Goal: Task Accomplishment & Management: Manage account settings

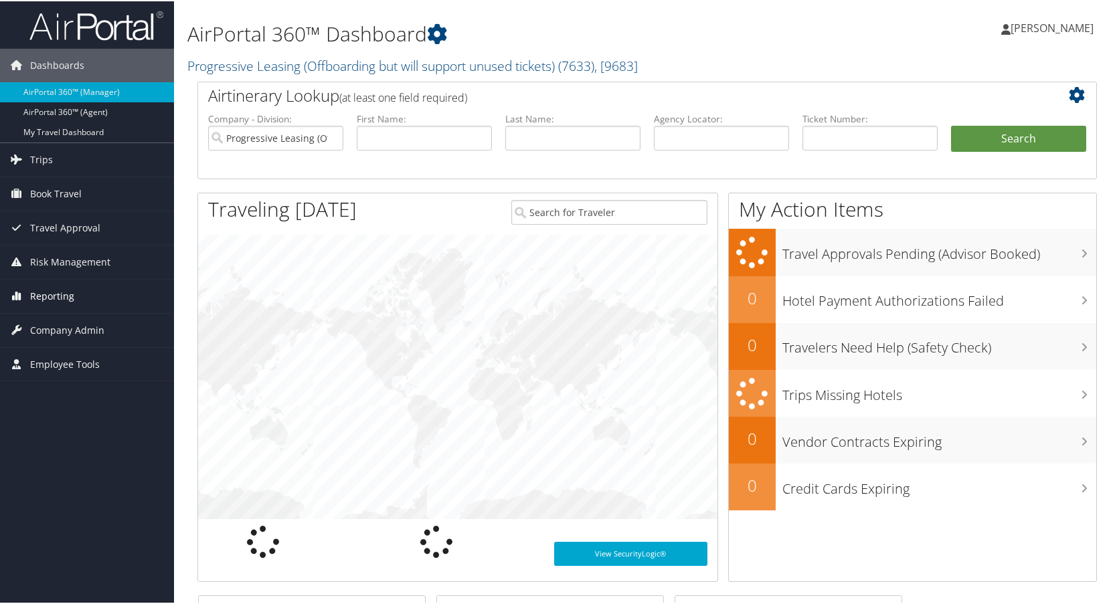
click at [64, 295] on span "Reporting" at bounding box center [52, 294] width 44 height 33
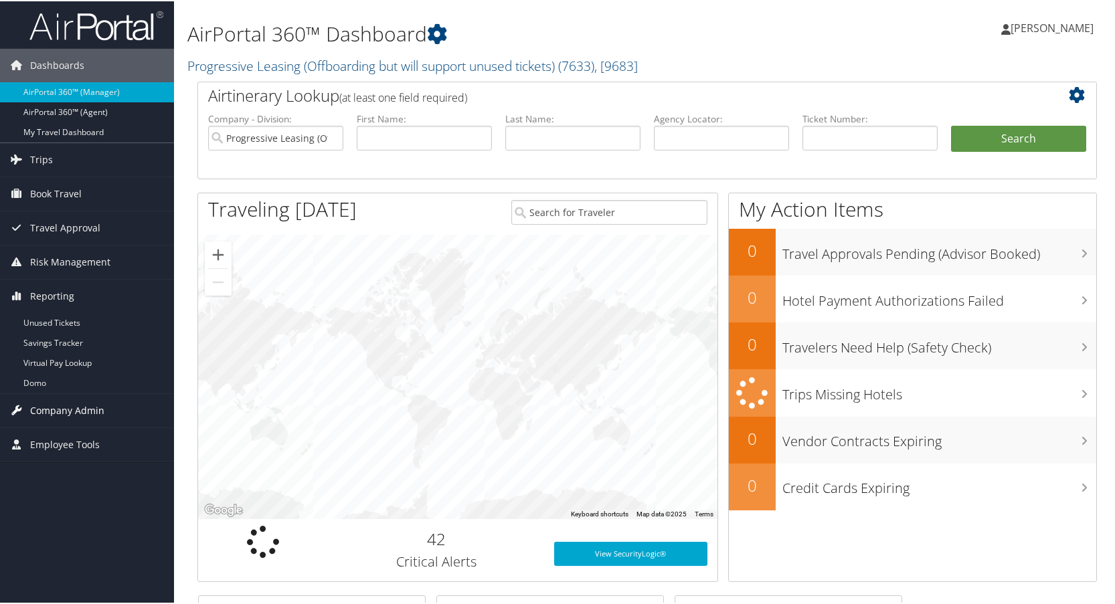
click at [80, 412] on span "Company Admin" at bounding box center [67, 409] width 74 height 33
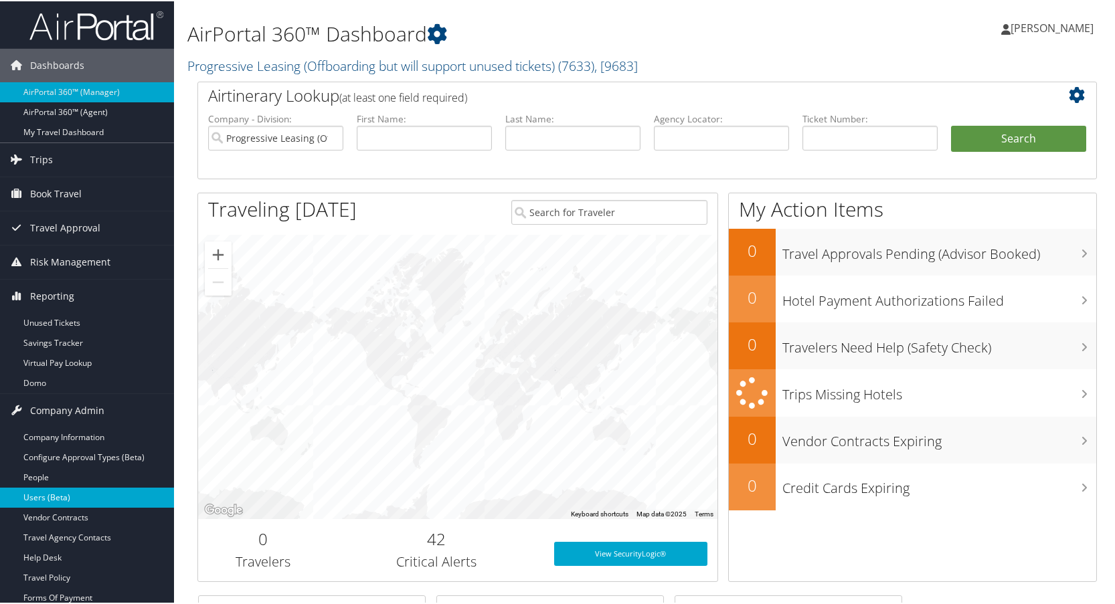
click at [52, 495] on link "Users (Beta)" at bounding box center [87, 497] width 174 height 20
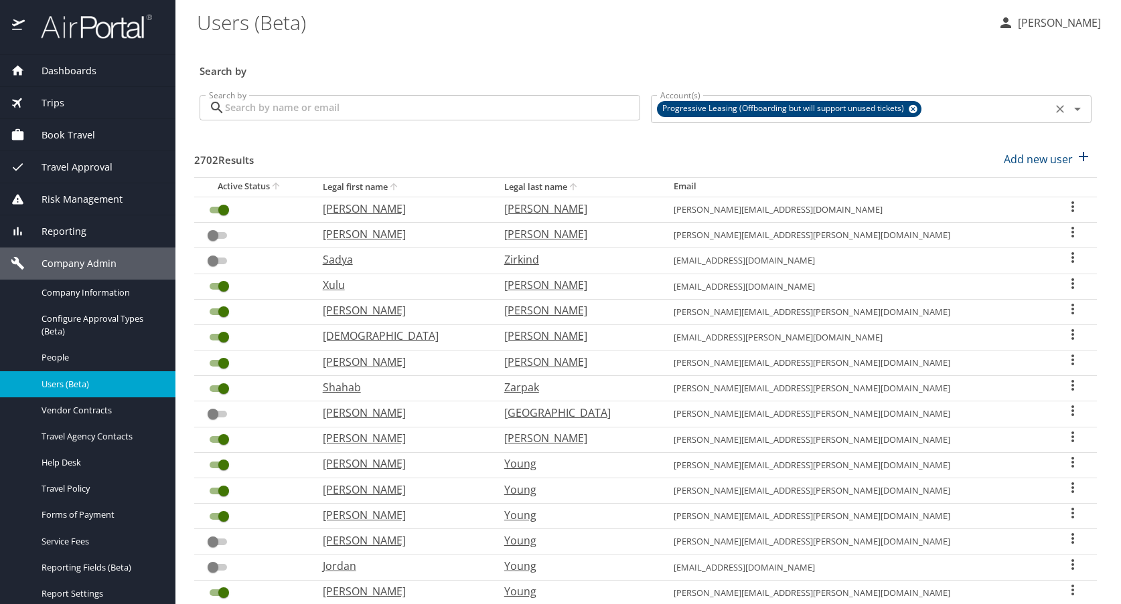
click at [912, 108] on icon at bounding box center [912, 109] width 9 height 9
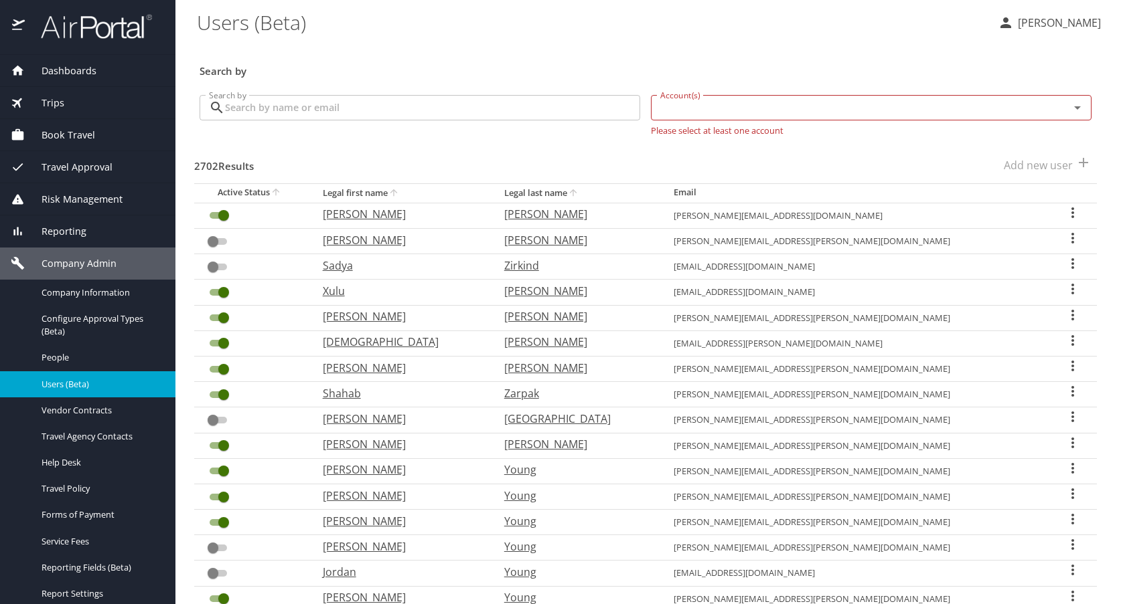
click at [678, 111] on input "Account(s)" at bounding box center [851, 107] width 393 height 17
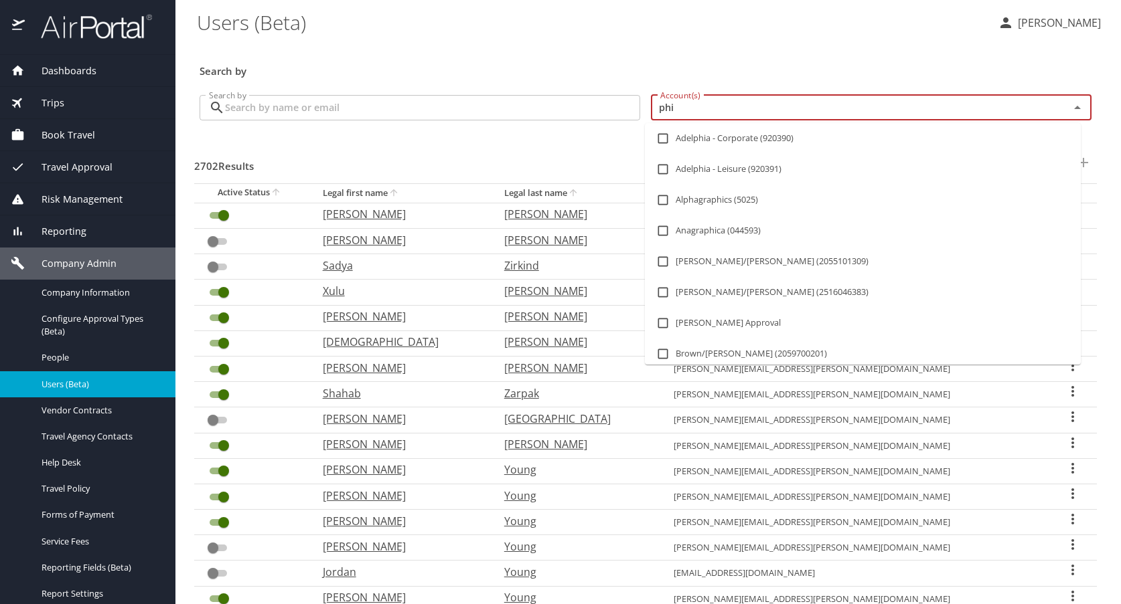
type input "phif"
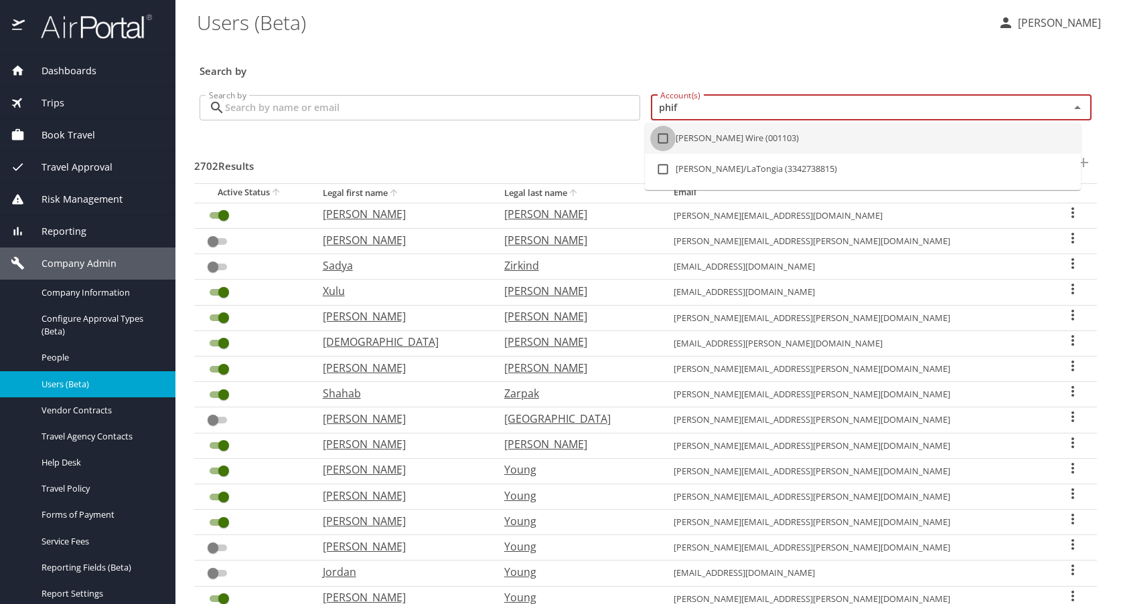
click at [661, 139] on input "checkbox" at bounding box center [662, 138] width 25 height 25
checkbox input "true"
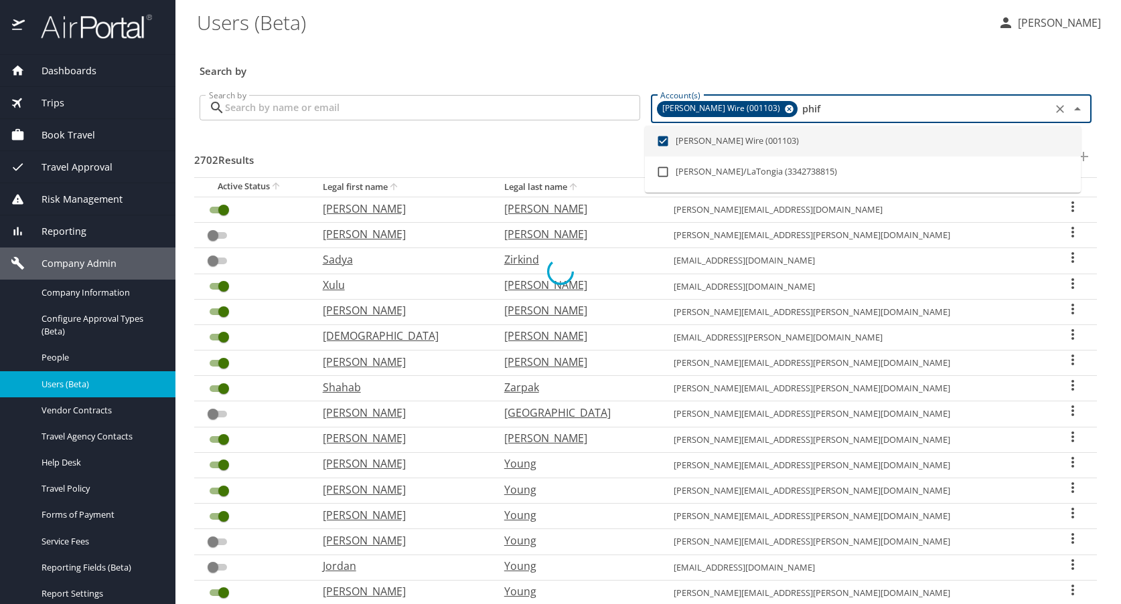
checkbox input "true"
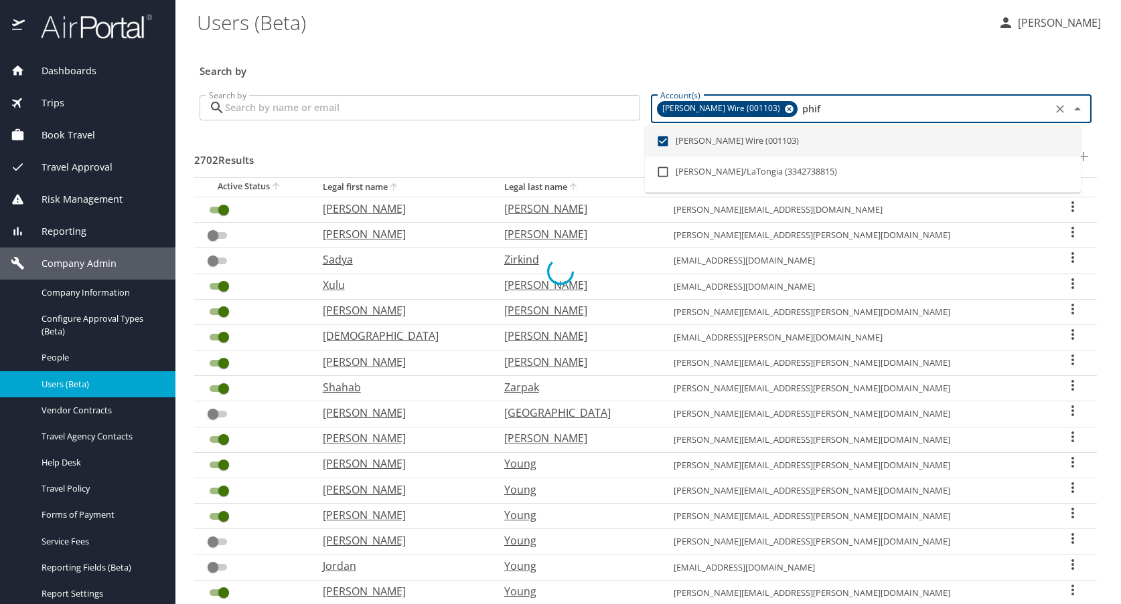
checkbox input "true"
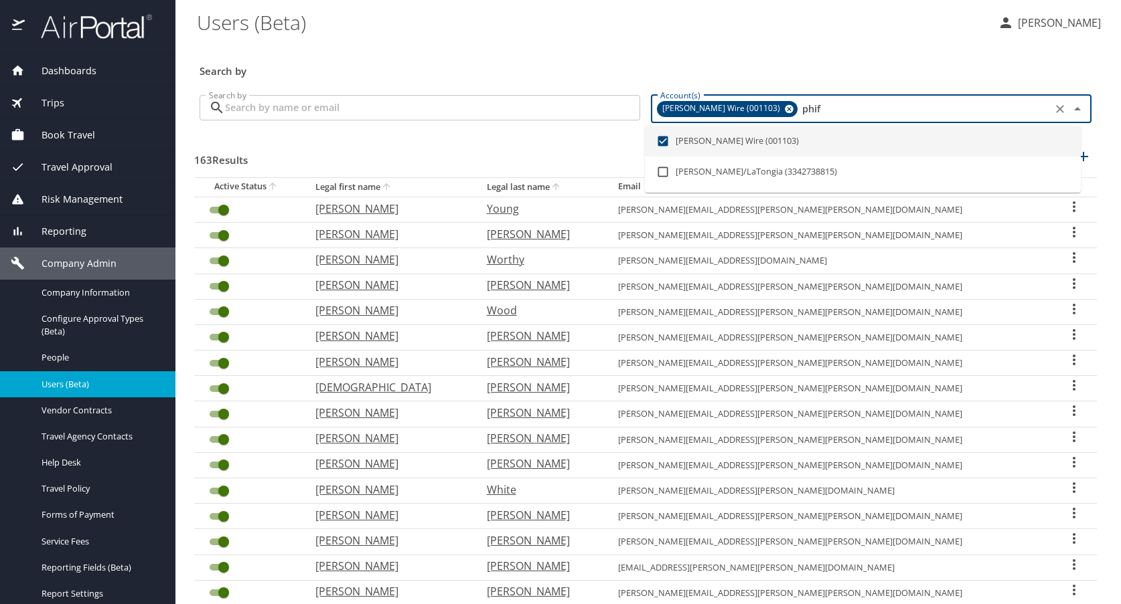
drag, startPoint x: 754, startPoint y: 110, endPoint x: 854, endPoint y: 117, distance: 99.3
click at [854, 117] on input "phif" at bounding box center [923, 108] width 248 height 17
checkbox input "false"
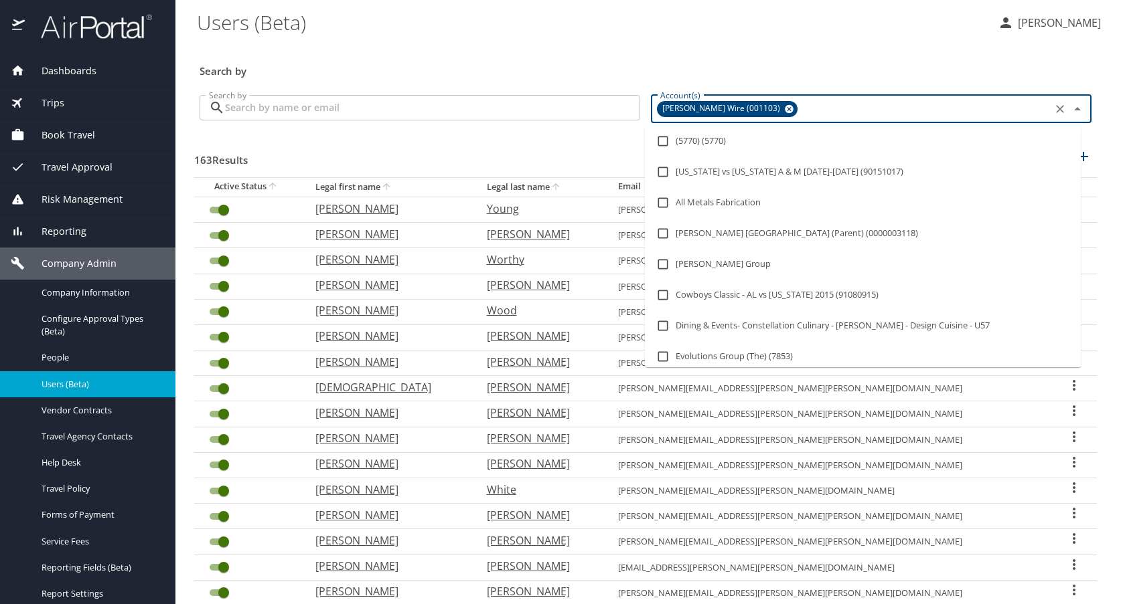
click at [825, 36] on \(Beta\) "Users (Beta)" at bounding box center [592, 22] width 790 height 42
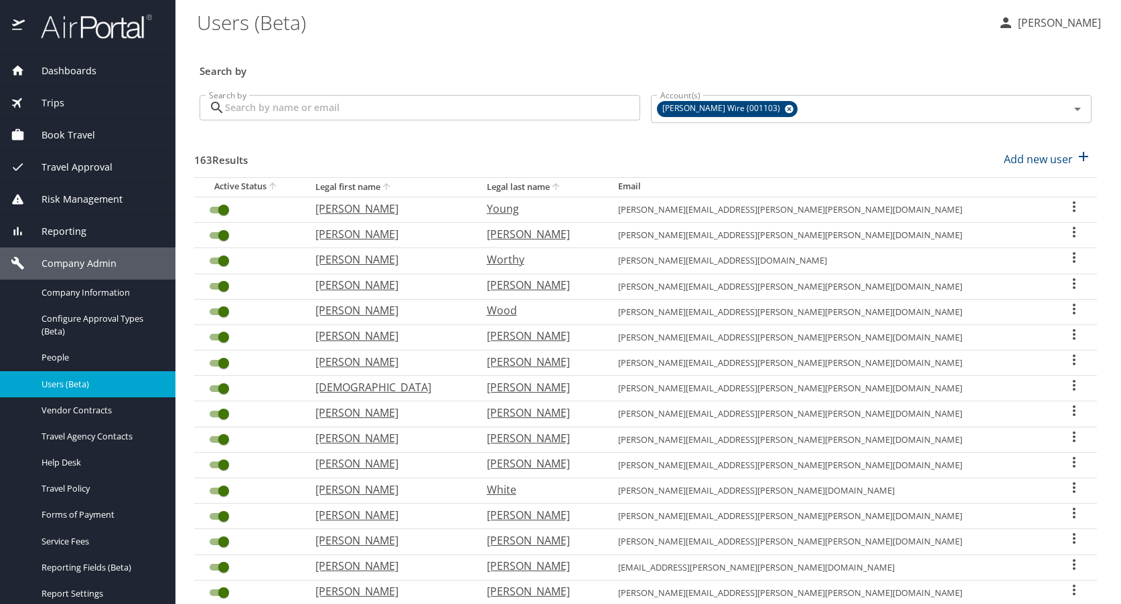
click at [253, 107] on input "Search by" at bounding box center [432, 107] width 415 height 25
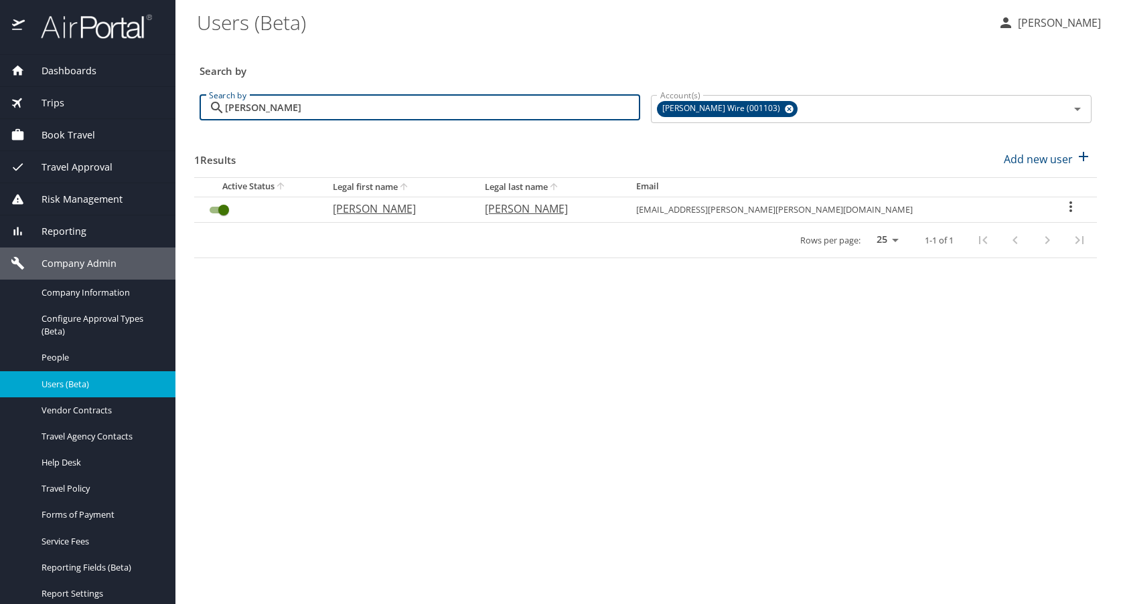
type input "[PERSON_NAME]"
click at [1062, 205] on icon "User Search Table" at bounding box center [1070, 207] width 16 height 16
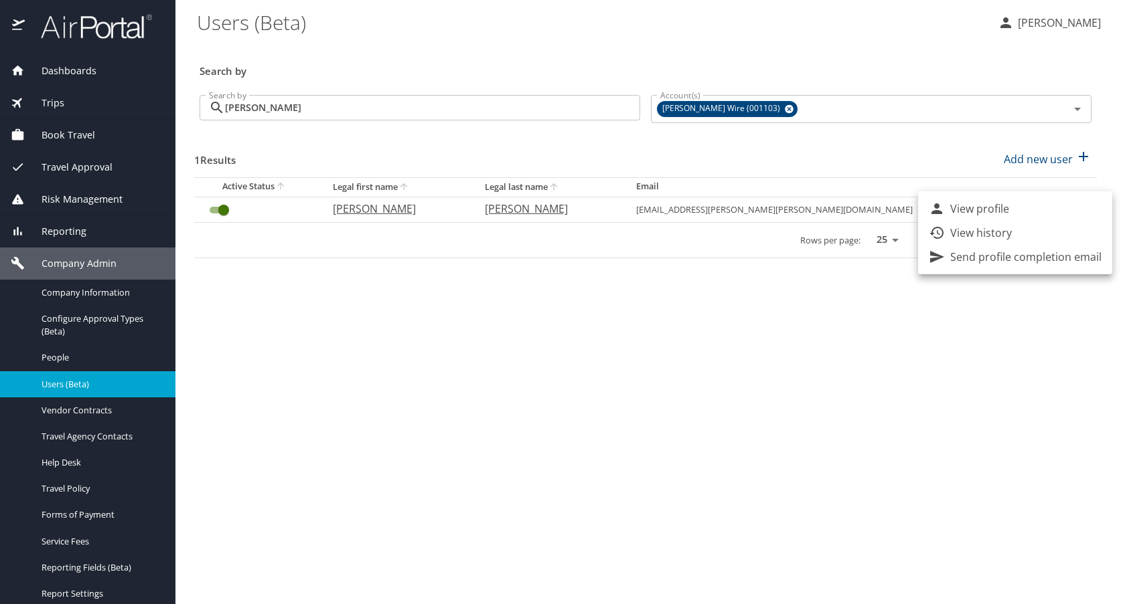
click at [977, 208] on p "View profile" at bounding box center [979, 209] width 59 height 16
select select "US"
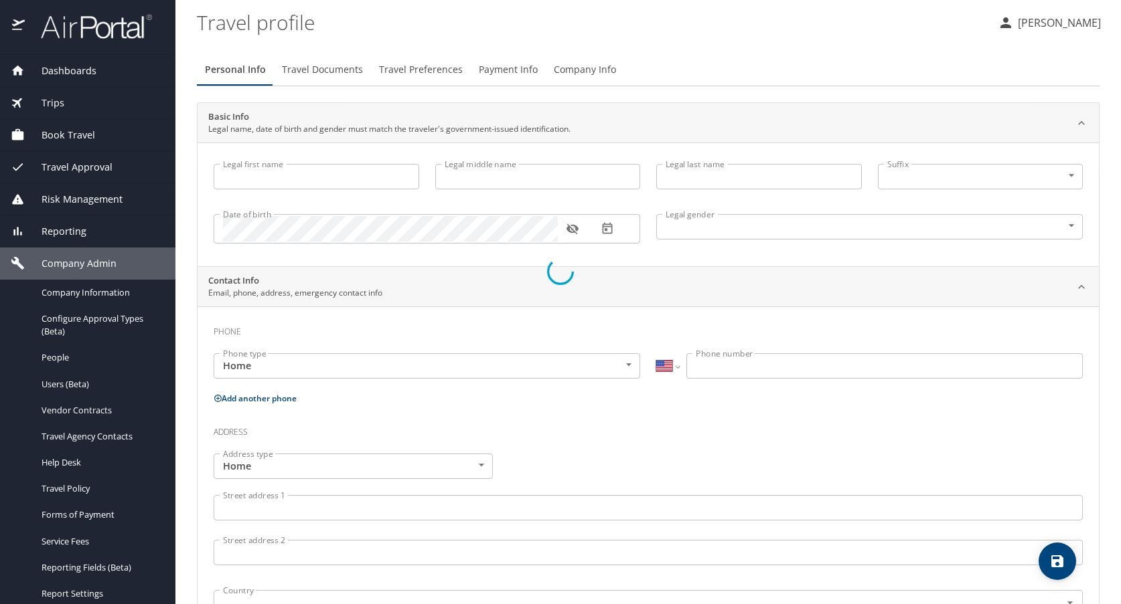
type input "[PERSON_NAME]"
type input "[DEMOGRAPHIC_DATA]"
select select "US"
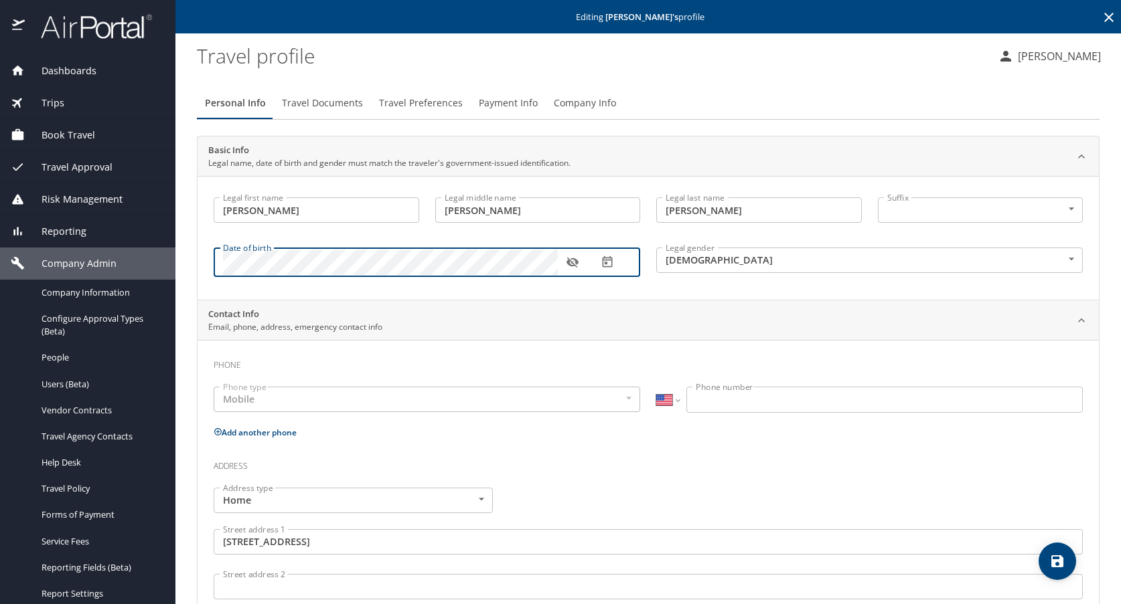
click at [572, 262] on icon "button" at bounding box center [572, 262] width 13 height 13
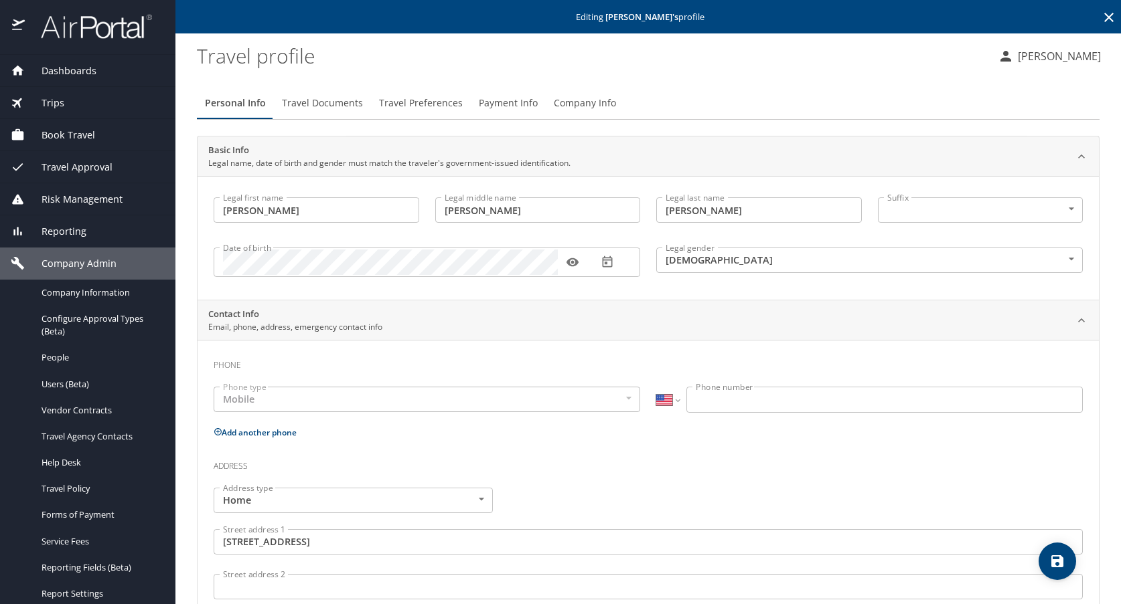
click at [326, 106] on span "Travel Documents" at bounding box center [322, 103] width 81 height 17
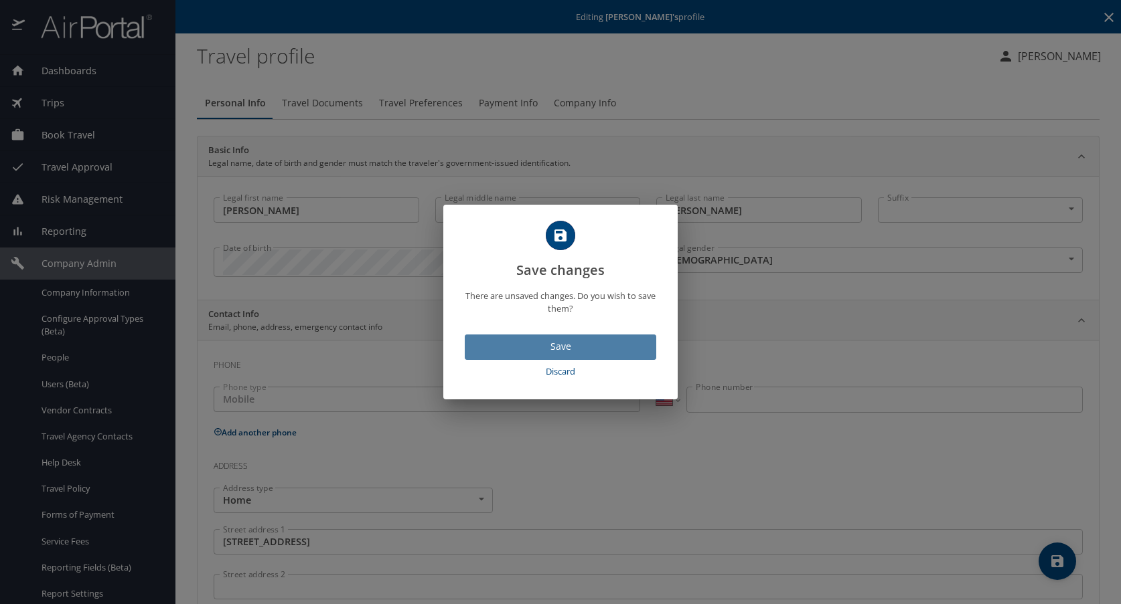
click at [569, 349] on span "Save" at bounding box center [560, 347] width 170 height 17
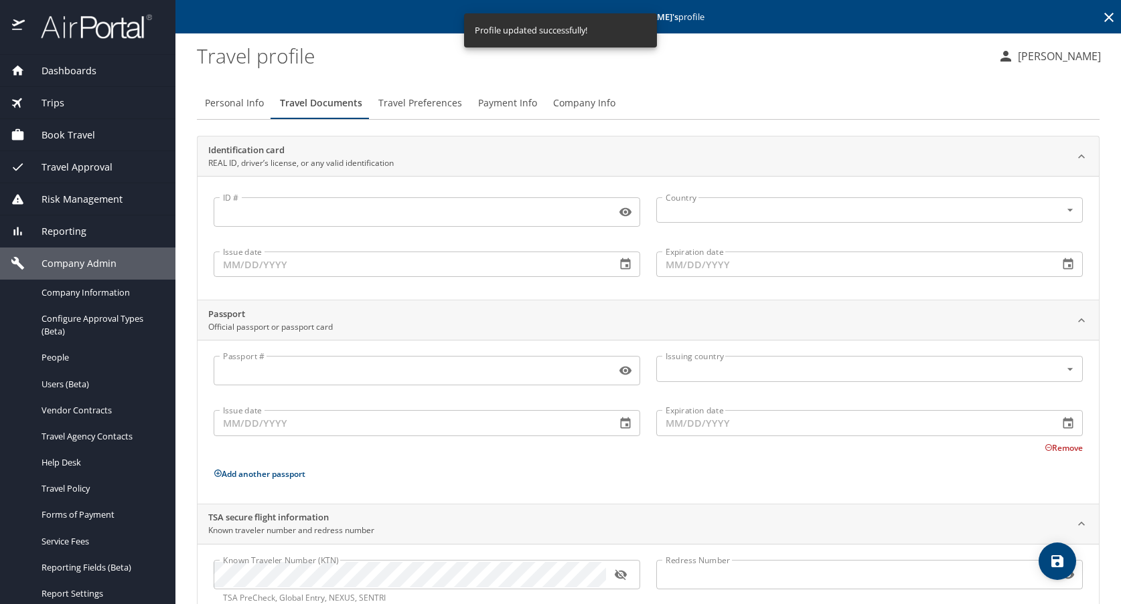
click at [422, 104] on span "Travel Preferences" at bounding box center [420, 103] width 84 height 17
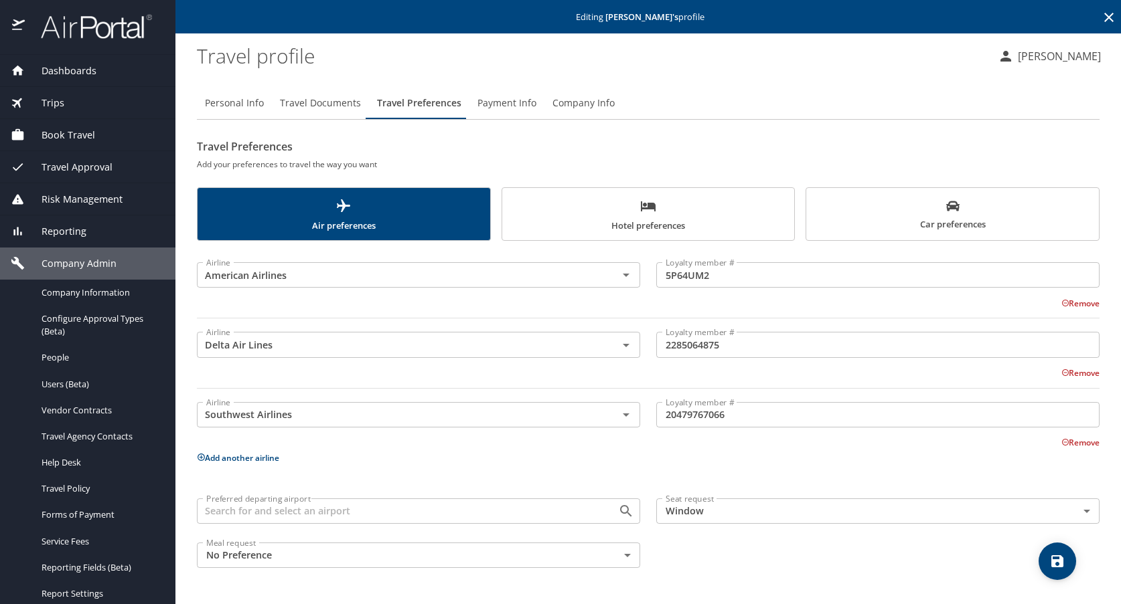
click at [651, 220] on span "Hotel preferences" at bounding box center [648, 215] width 276 height 35
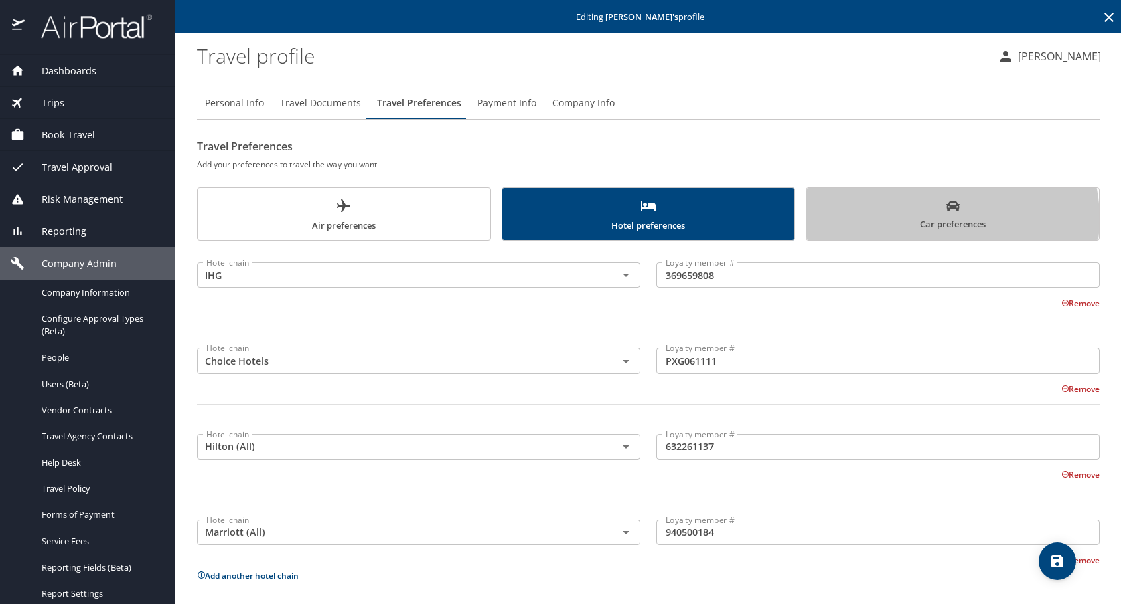
click at [929, 218] on span "Car preferences" at bounding box center [952, 215] width 276 height 33
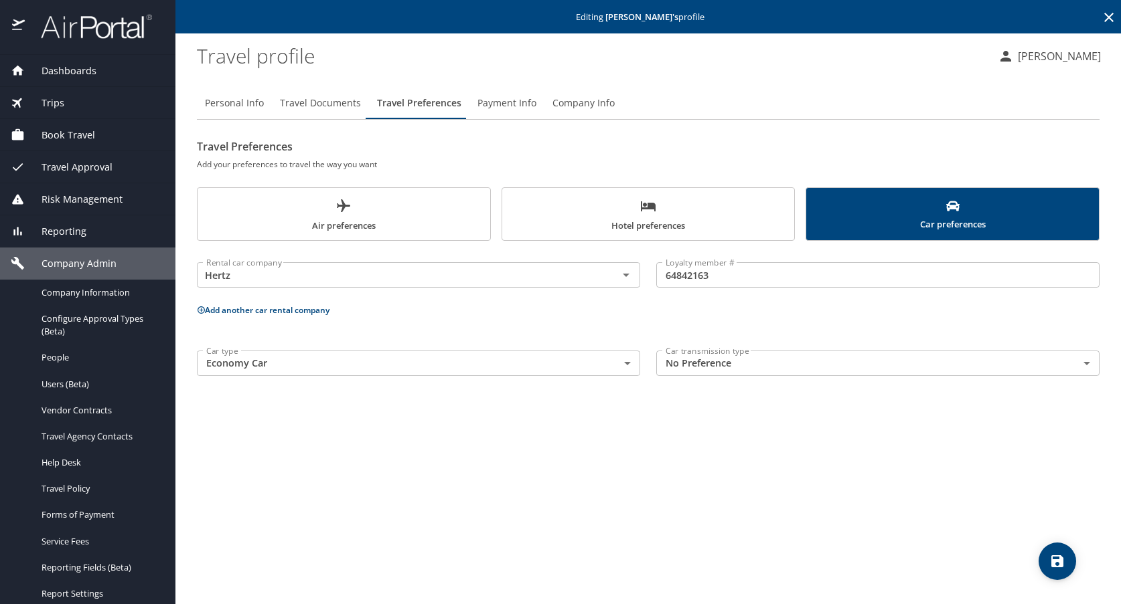
click at [664, 276] on input "64842163" at bounding box center [877, 274] width 443 height 25
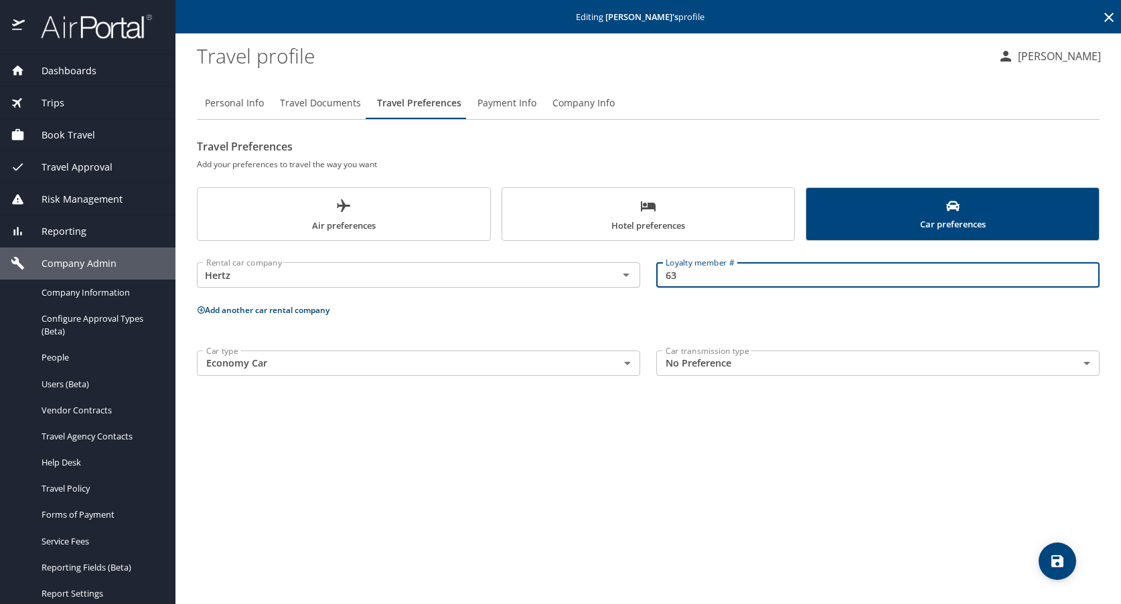
type input "3"
type input "16434035"
click at [625, 364] on body "Dashboards AirPortal 360™ Manager AirPortal 360™ Agent My Travel Dashboard Trip…" at bounding box center [560, 302] width 1121 height 604
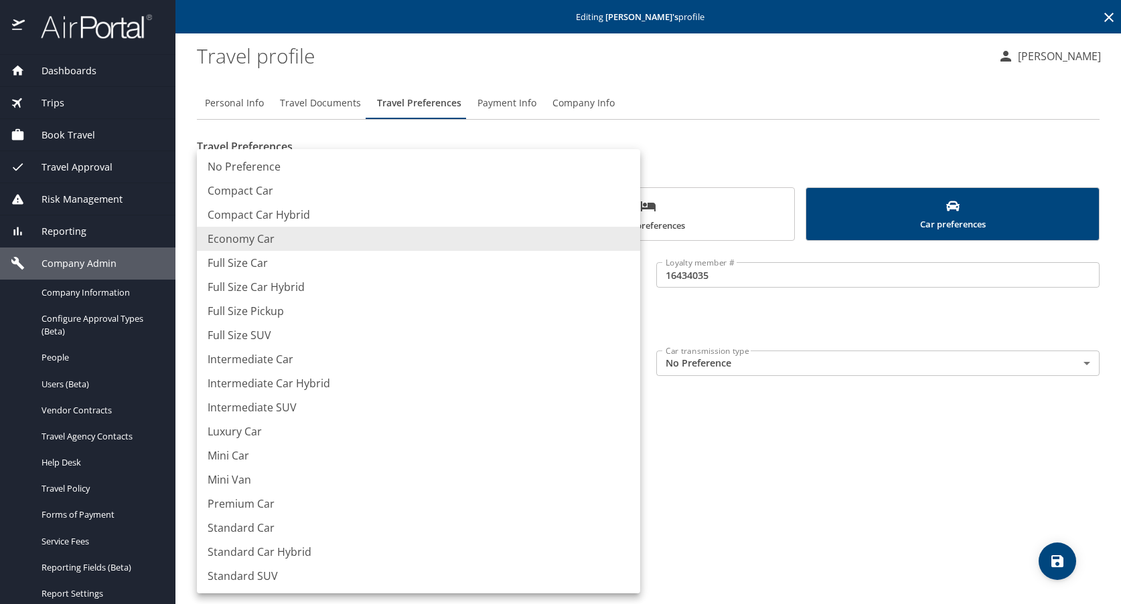
click at [245, 257] on li "Full Size Car" at bounding box center [418, 263] width 443 height 24
type input "FullSizeCar"
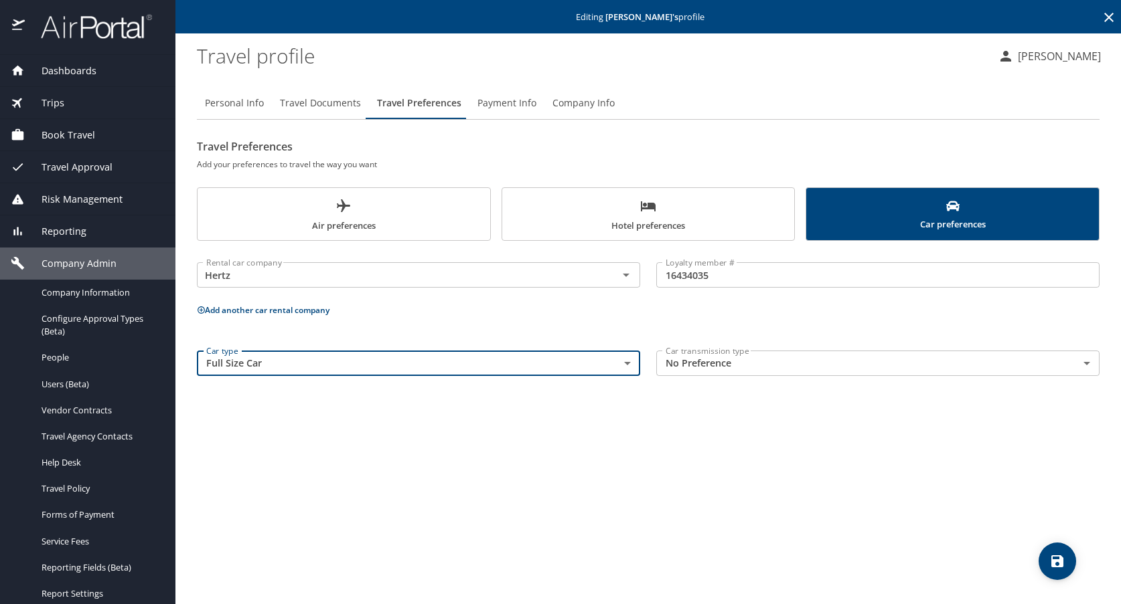
click at [1055, 560] on icon "save" at bounding box center [1057, 562] width 12 height 12
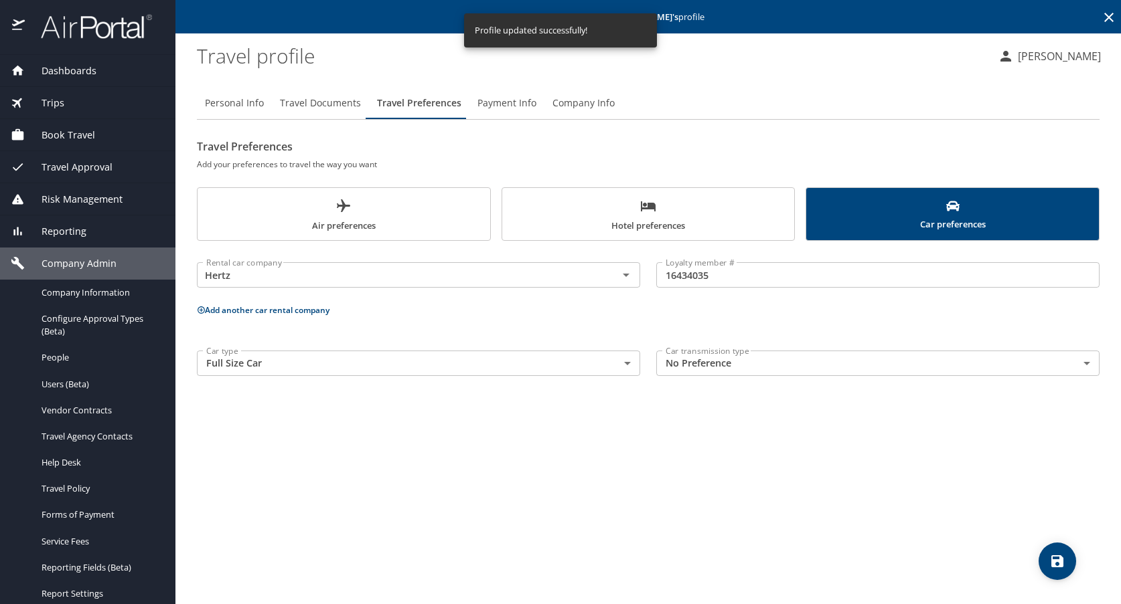
click at [503, 102] on span "Payment Info" at bounding box center [506, 103] width 59 height 17
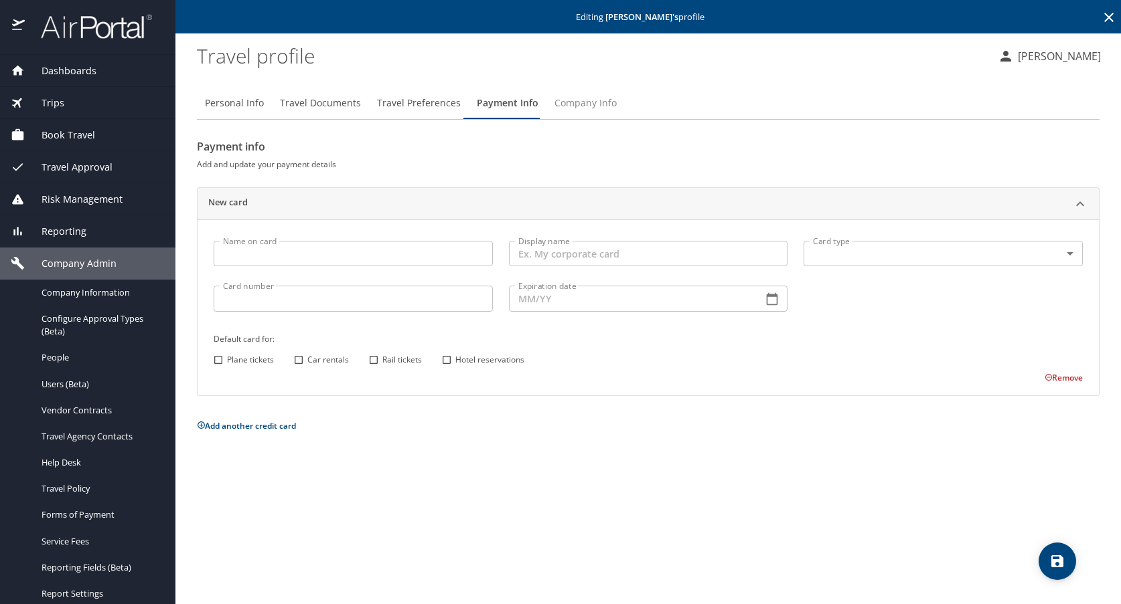
click at [599, 105] on span "Company Info" at bounding box center [585, 103] width 62 height 17
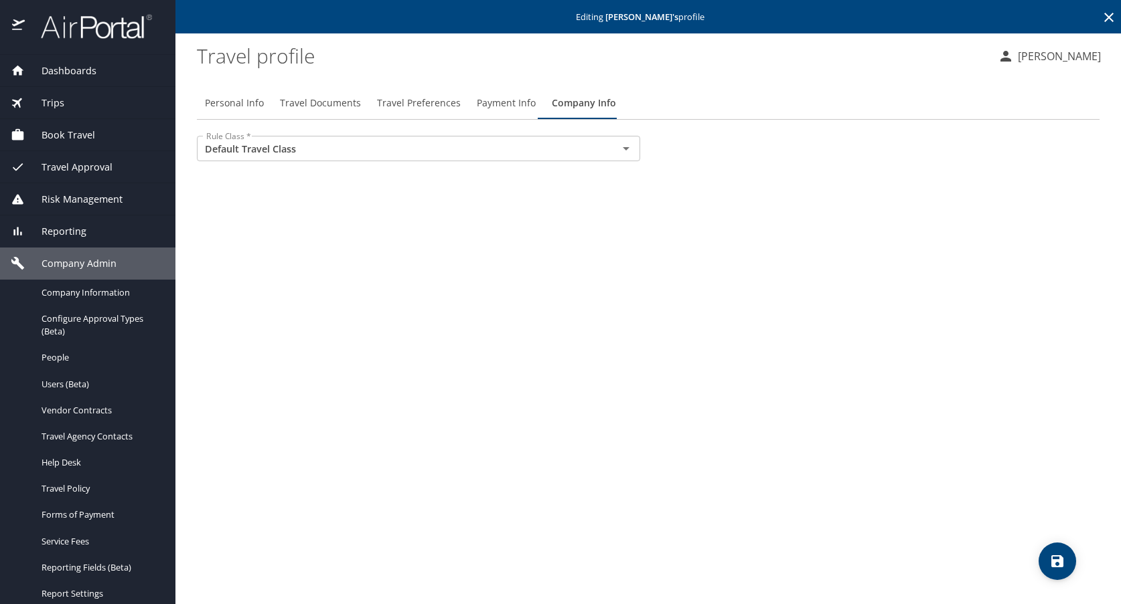
click at [876, 100] on div "Personal Info Travel Documents Travel Preferences Payment Info Company Info" at bounding box center [648, 103] width 902 height 32
click at [1056, 565] on icon "save" at bounding box center [1057, 562] width 16 height 16
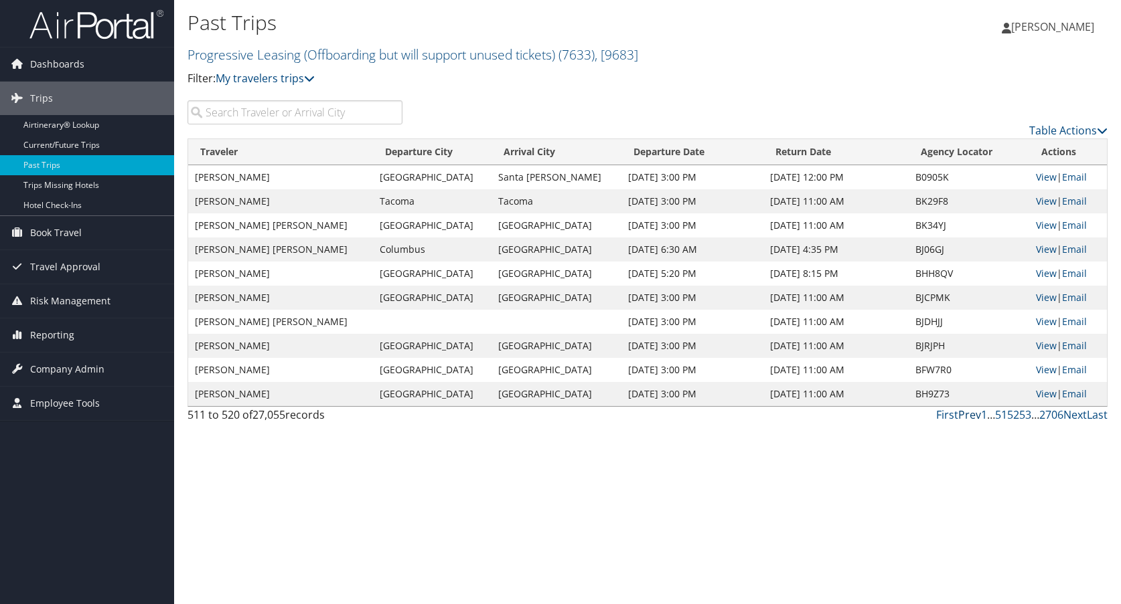
click at [971, 416] on link "Prev" at bounding box center [969, 415] width 23 height 15
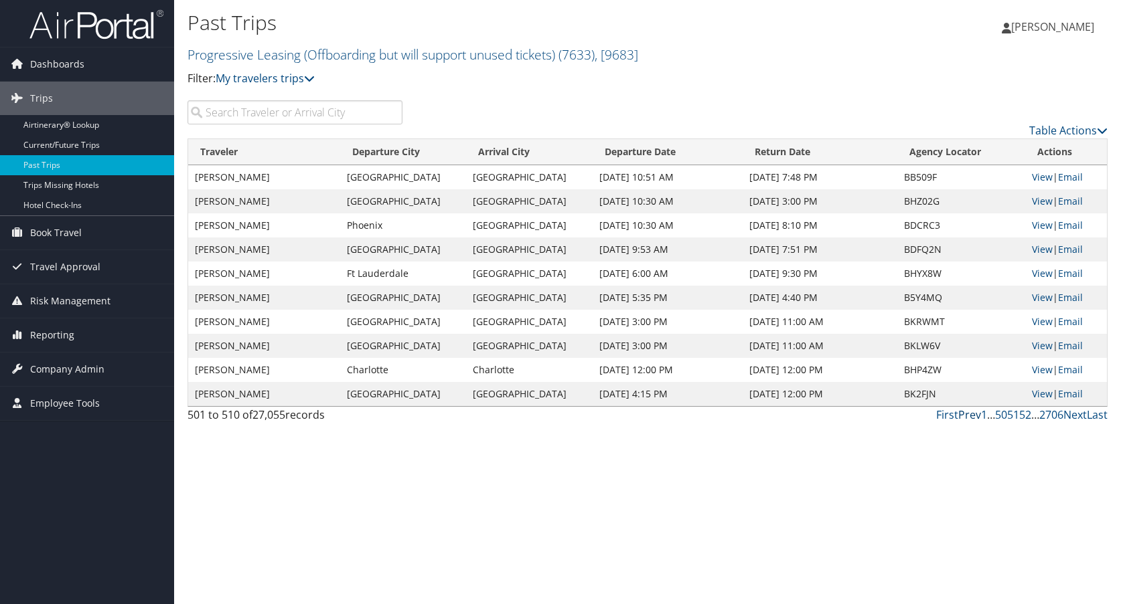
click at [971, 416] on link "Prev" at bounding box center [969, 415] width 23 height 15
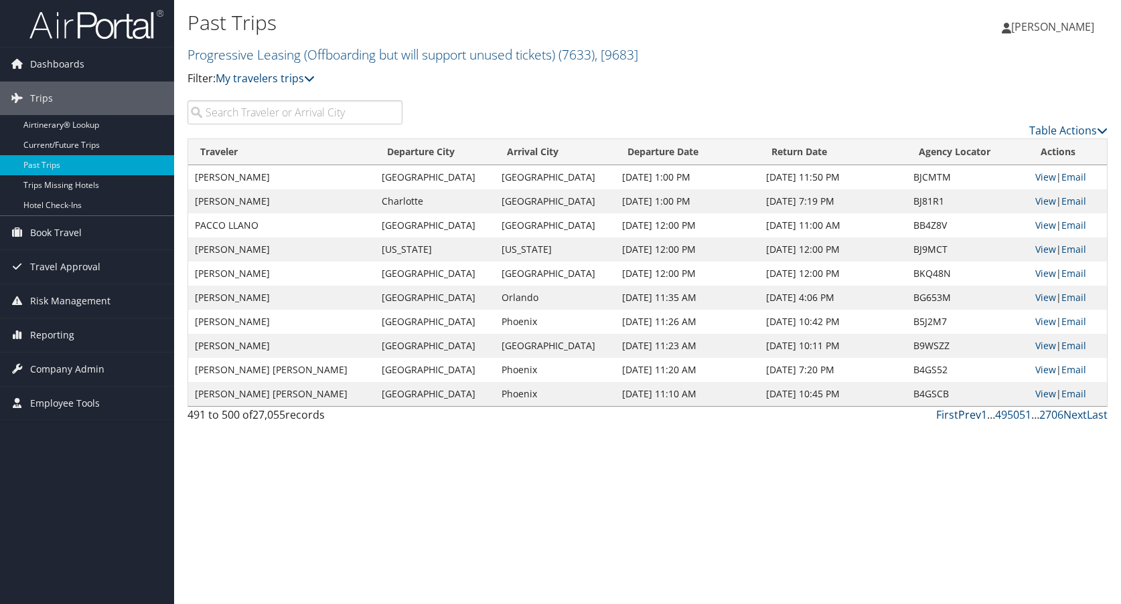
click at [964, 415] on link "Prev" at bounding box center [969, 415] width 23 height 15
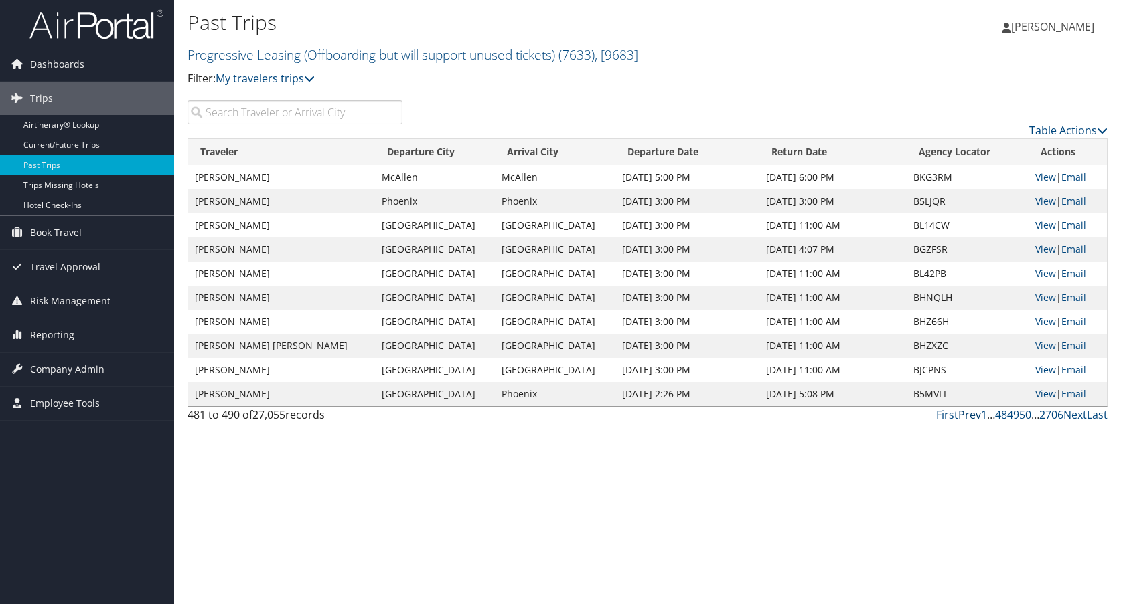
click at [964, 415] on link "Prev" at bounding box center [969, 415] width 23 height 15
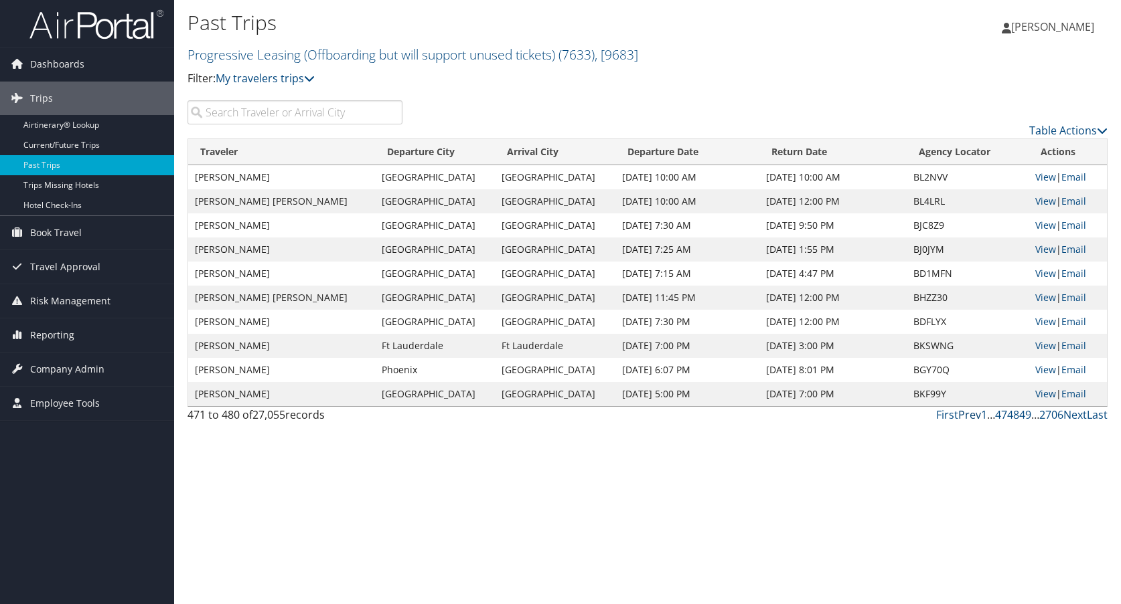
click at [964, 415] on link "Prev" at bounding box center [969, 415] width 23 height 15
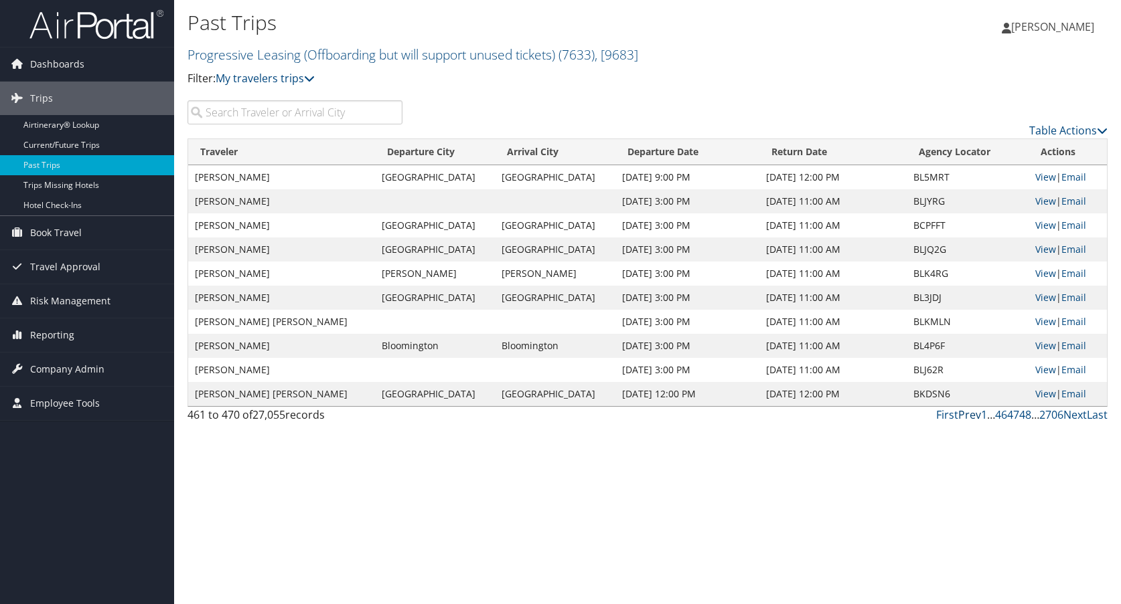
click at [964, 415] on link "Prev" at bounding box center [969, 415] width 23 height 15
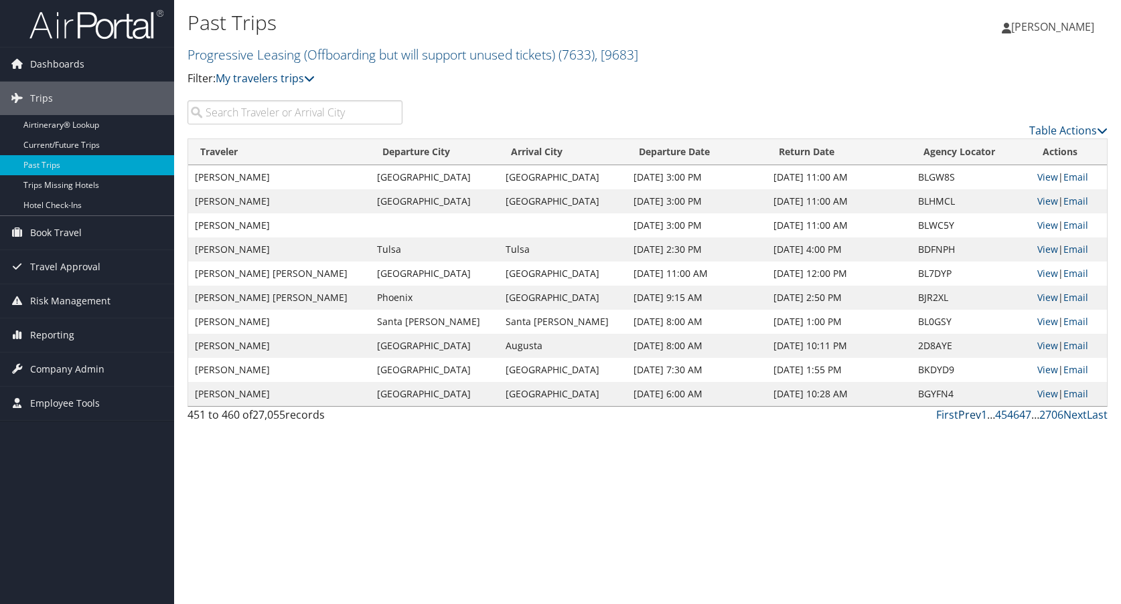
click at [964, 415] on link "Prev" at bounding box center [969, 415] width 23 height 15
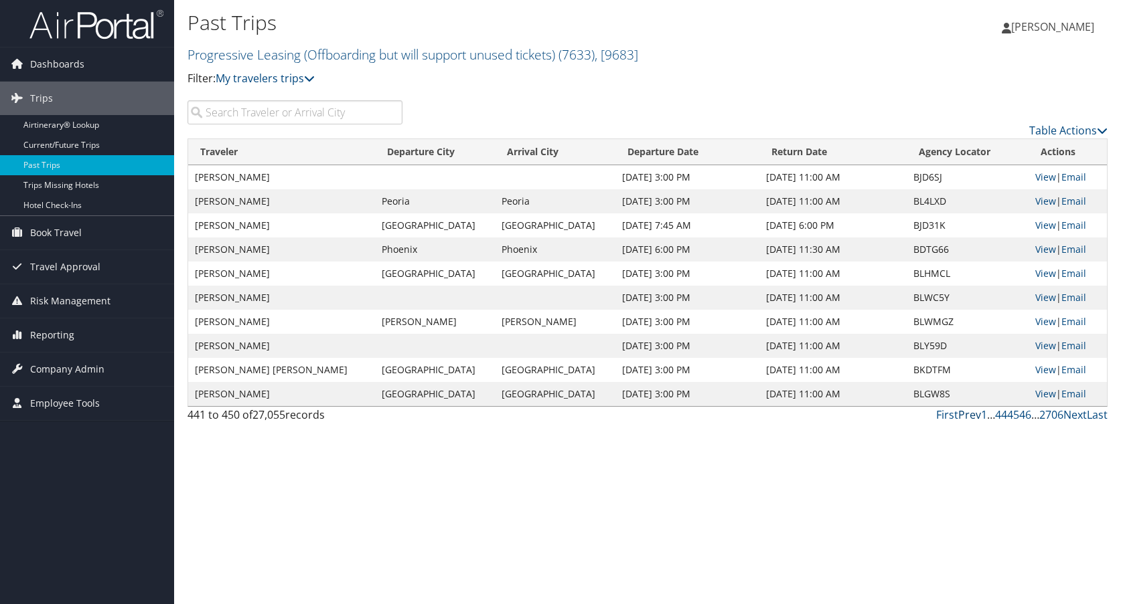
click at [964, 415] on link "Prev" at bounding box center [969, 415] width 23 height 15
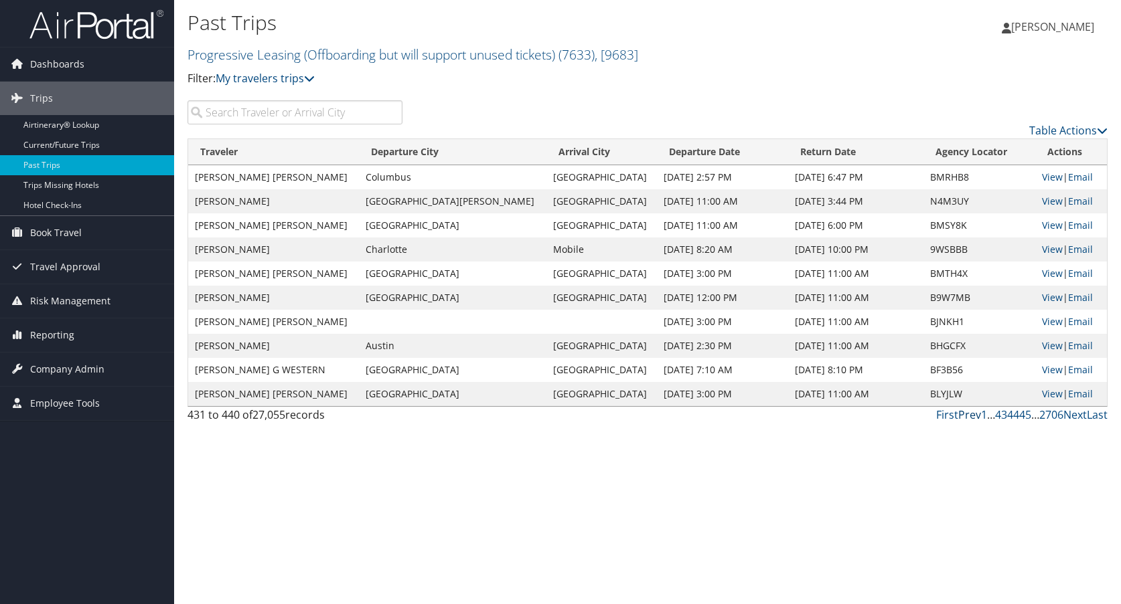
click at [964, 415] on link "Prev" at bounding box center [969, 415] width 23 height 15
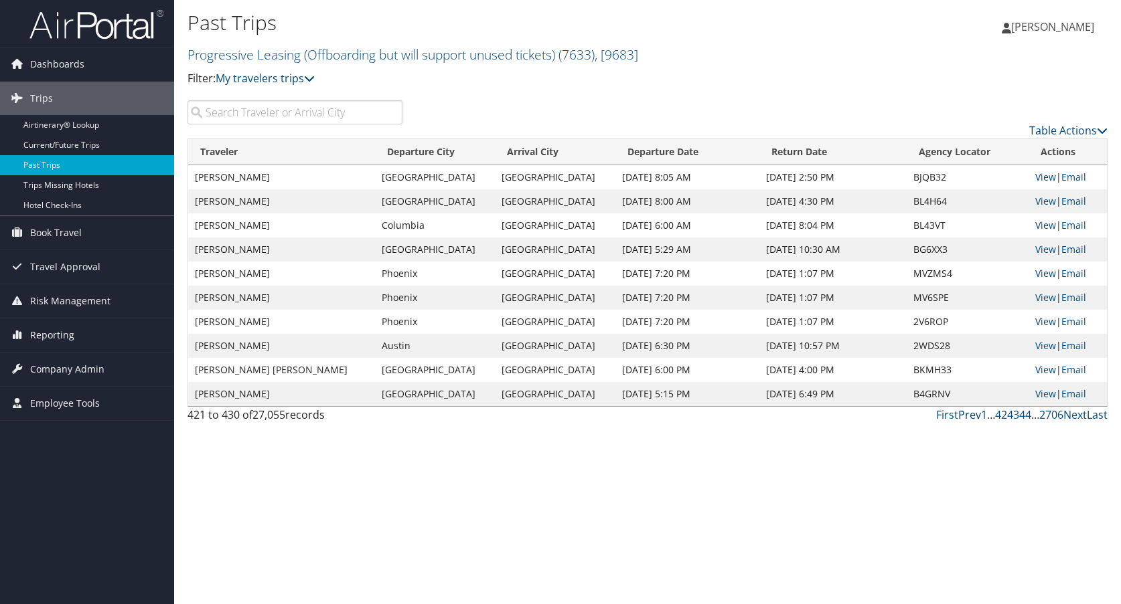
click at [973, 416] on link "Prev" at bounding box center [969, 415] width 23 height 15
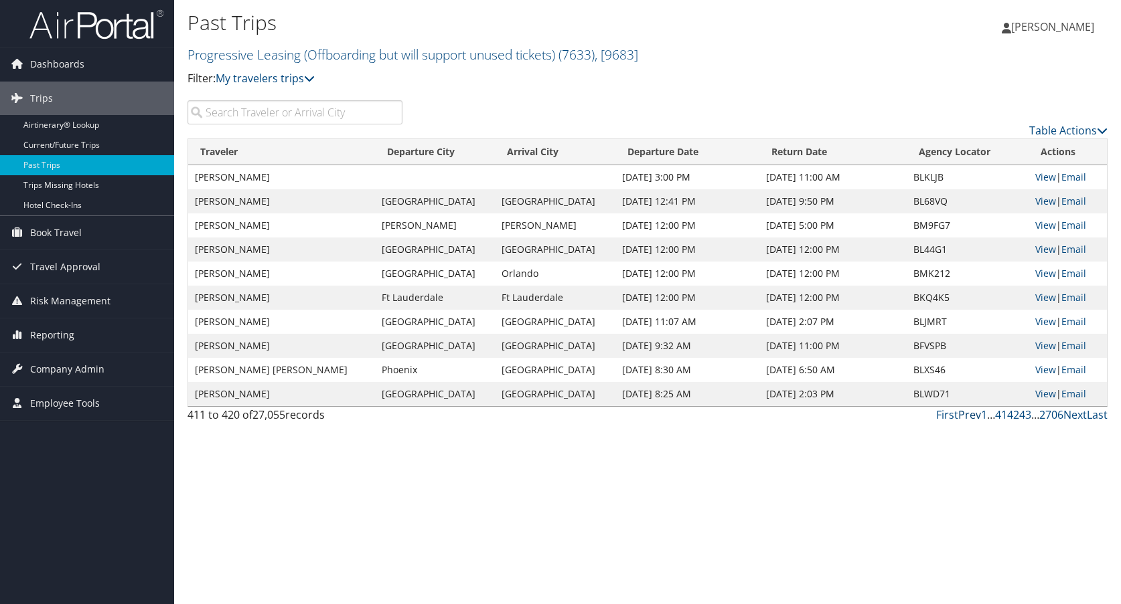
click at [973, 416] on link "Prev" at bounding box center [969, 415] width 23 height 15
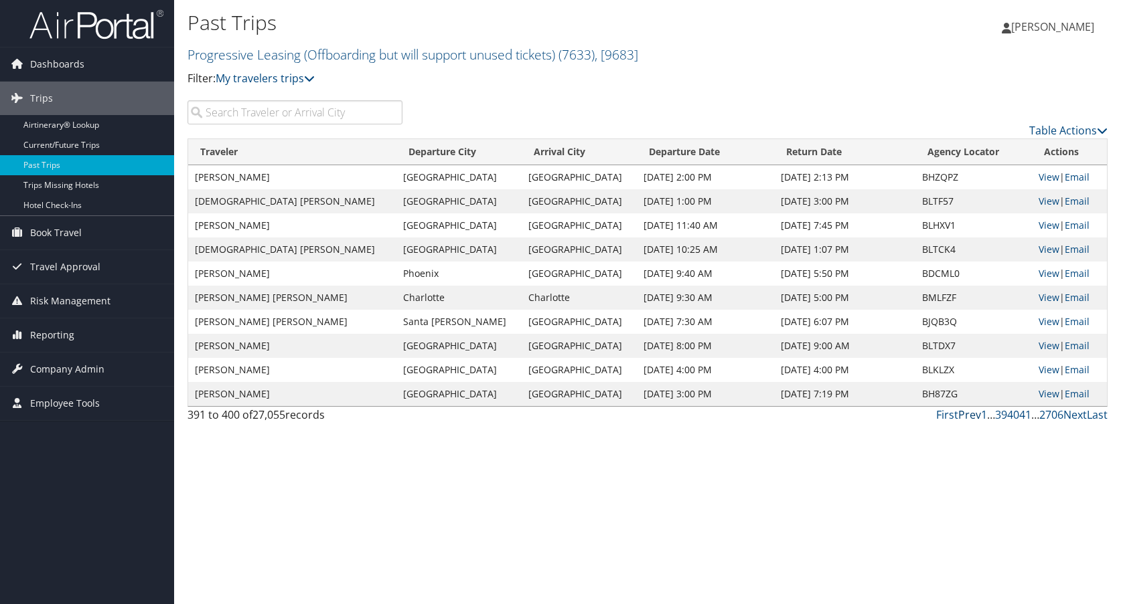
click at [973, 416] on link "Prev" at bounding box center [969, 415] width 23 height 15
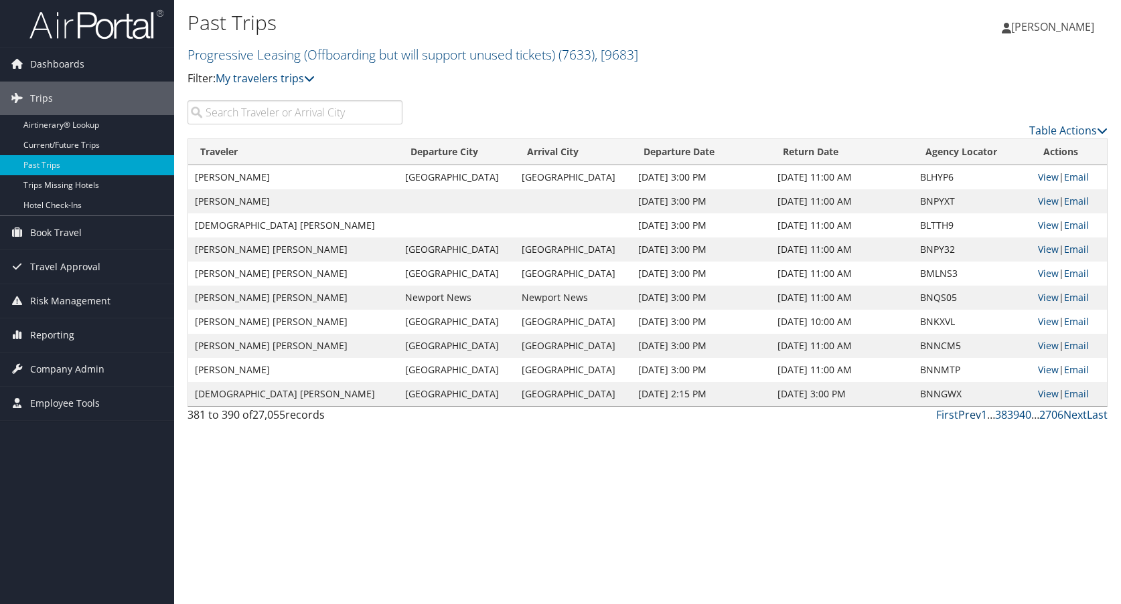
click at [973, 416] on link "Prev" at bounding box center [969, 415] width 23 height 15
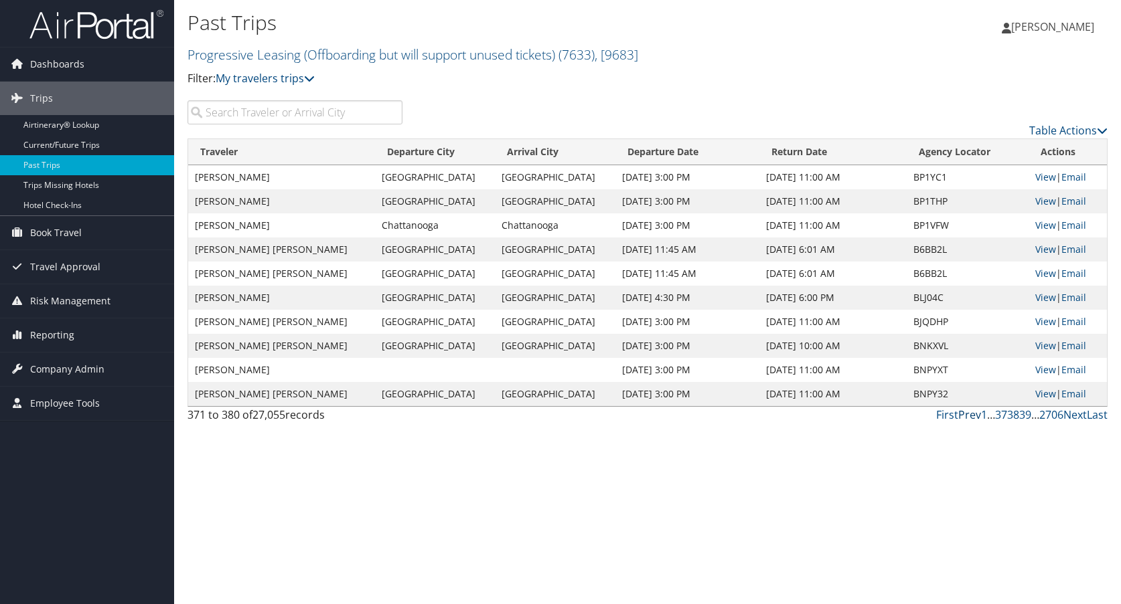
click at [973, 416] on link "Prev" at bounding box center [969, 415] width 23 height 15
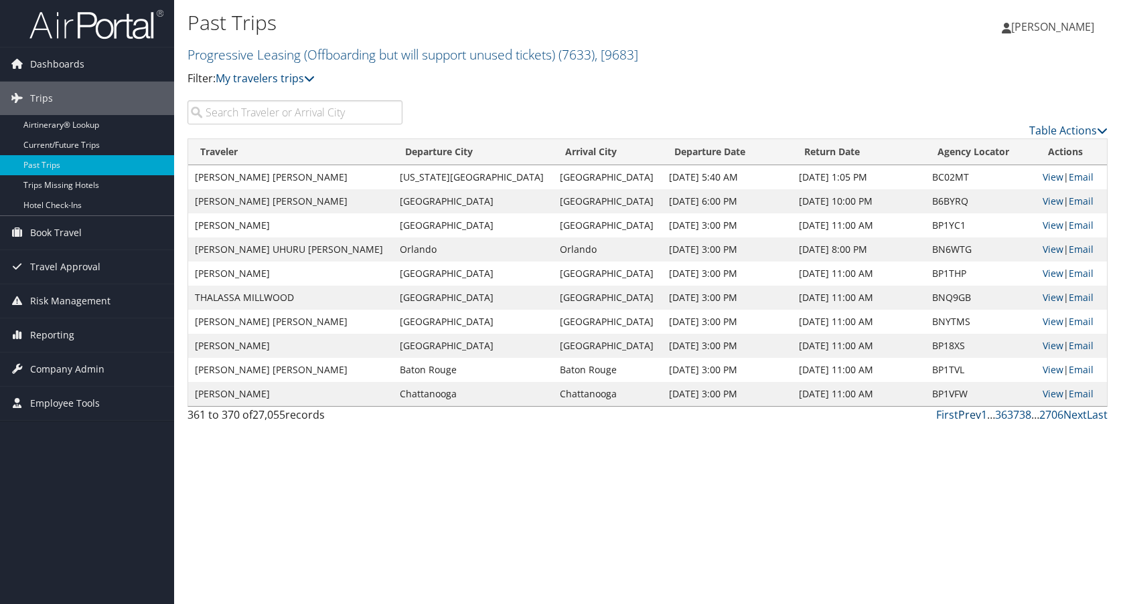
click at [973, 416] on link "Prev" at bounding box center [969, 415] width 23 height 15
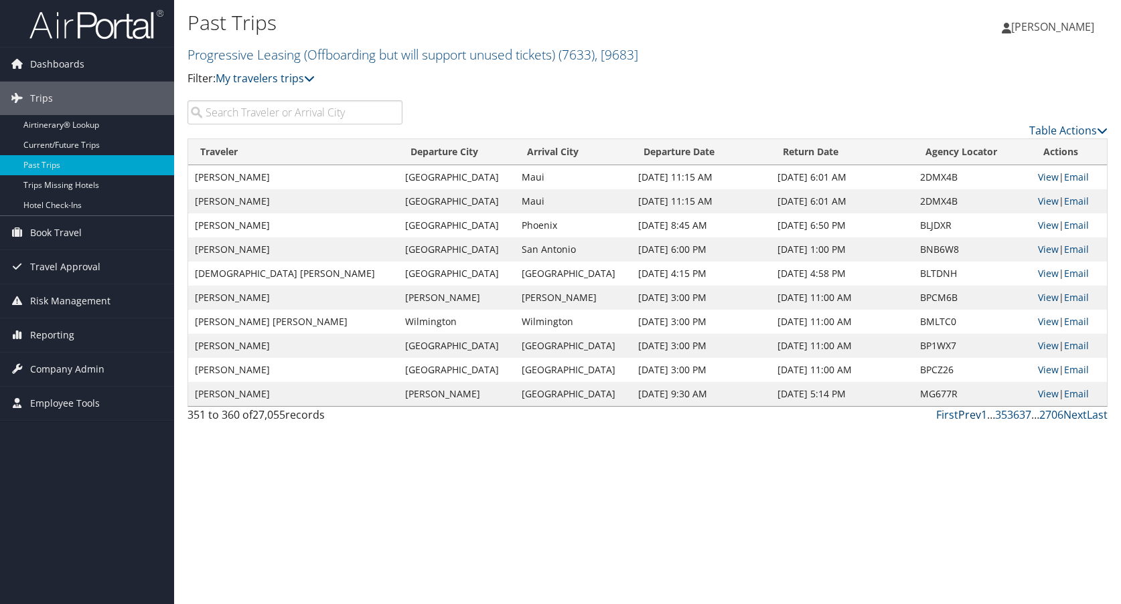
click at [973, 416] on link "Prev" at bounding box center [969, 415] width 23 height 15
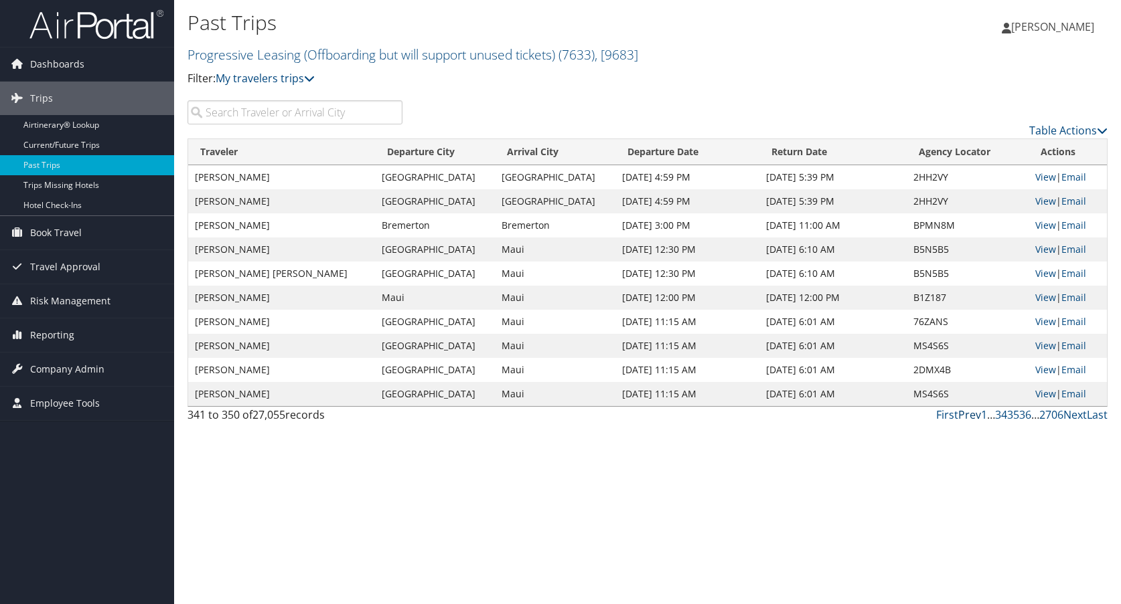
click at [973, 416] on link "Prev" at bounding box center [969, 415] width 23 height 15
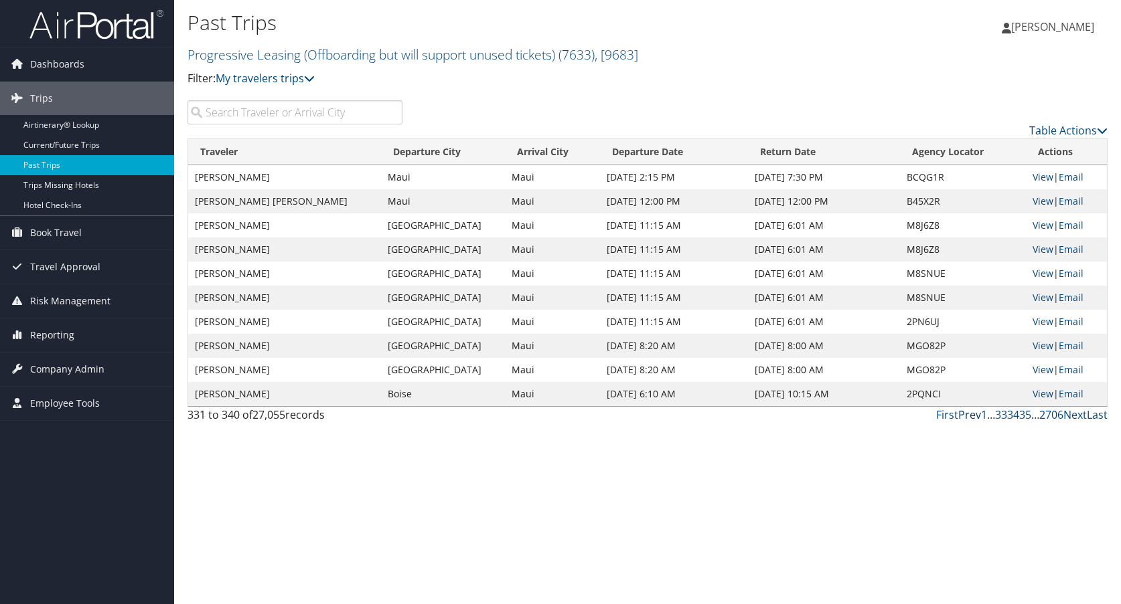
click at [973, 416] on link "Prev" at bounding box center [969, 415] width 23 height 15
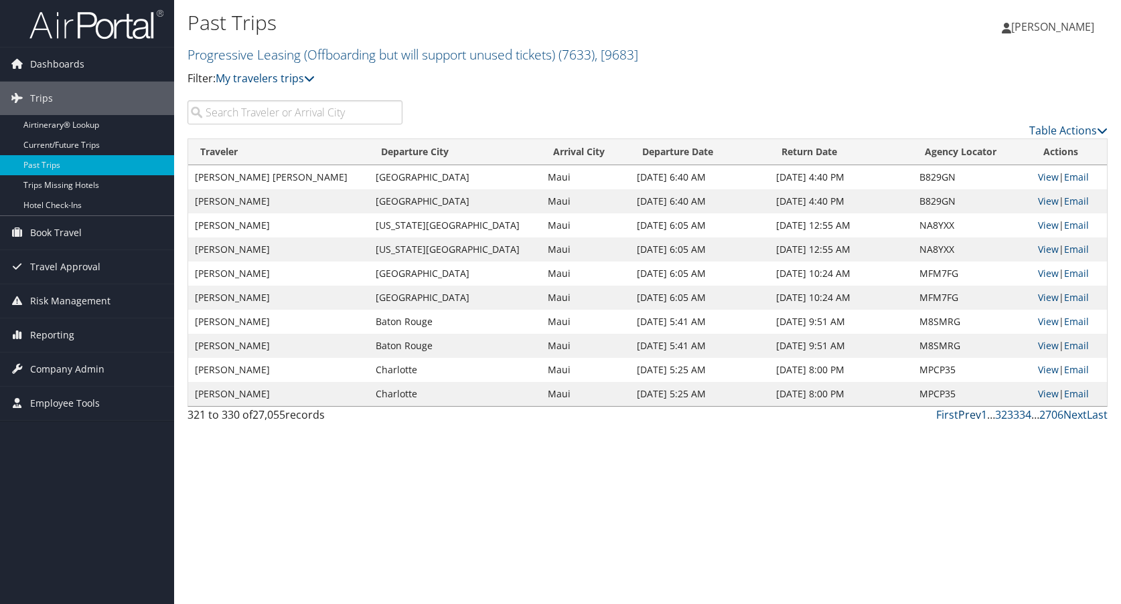
click at [973, 416] on link "Prev" at bounding box center [969, 415] width 23 height 15
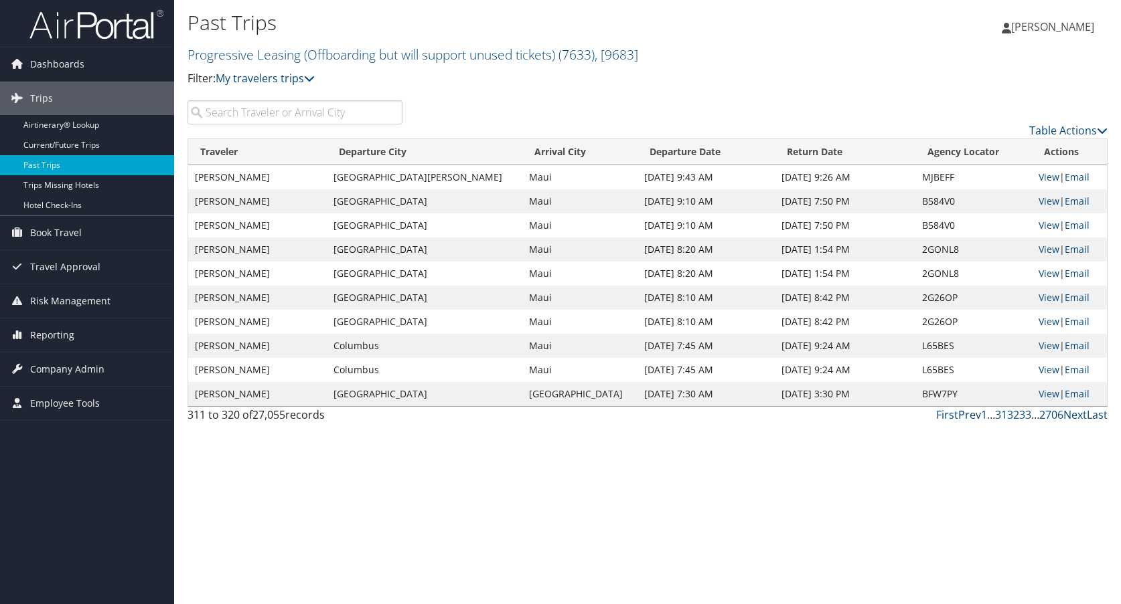
click at [973, 416] on link "Prev" at bounding box center [969, 415] width 23 height 15
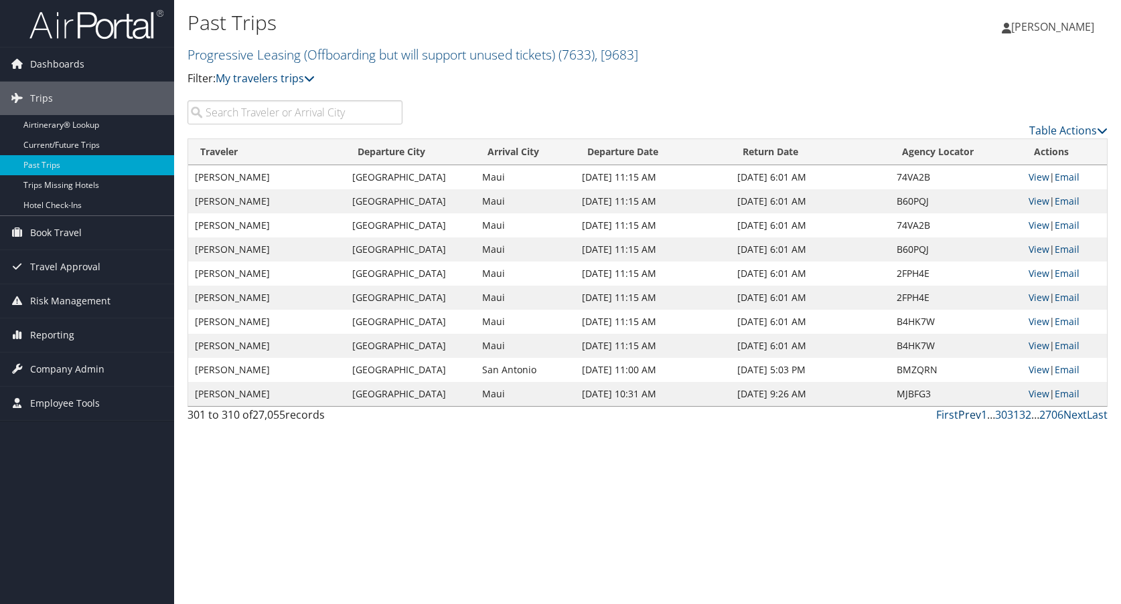
click at [973, 416] on link "Prev" at bounding box center [969, 415] width 23 height 15
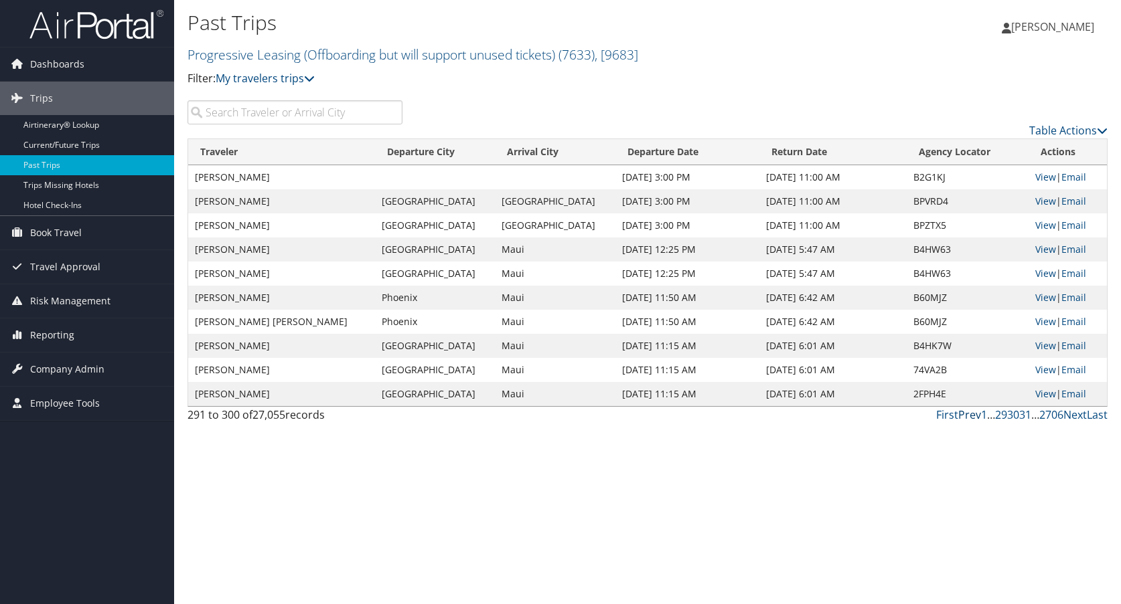
click at [973, 416] on link "Prev" at bounding box center [969, 415] width 23 height 15
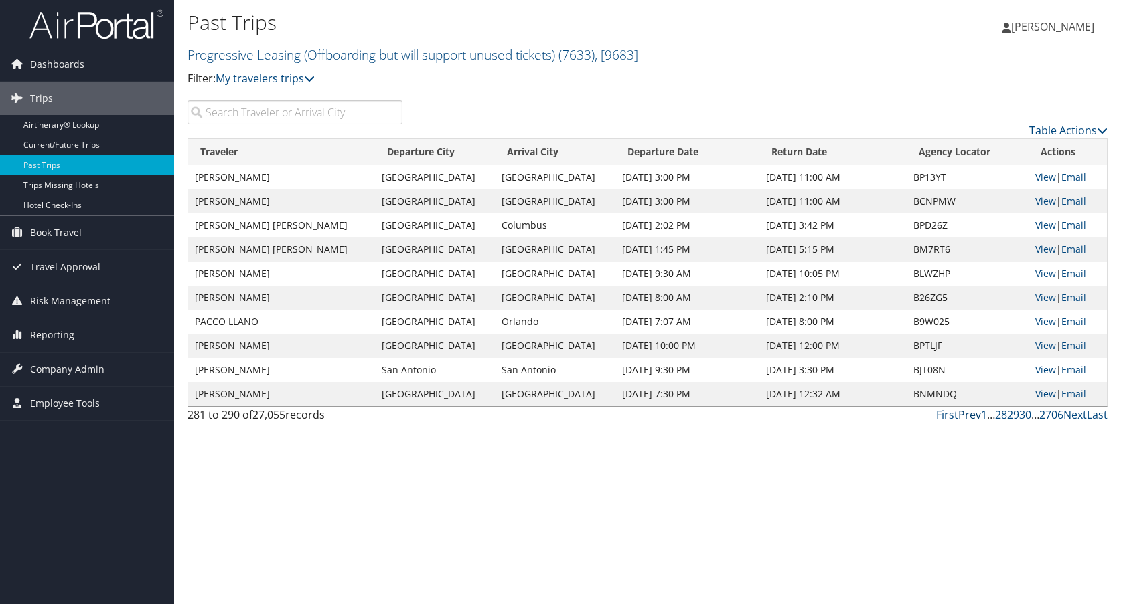
click at [973, 416] on link "Prev" at bounding box center [969, 415] width 23 height 15
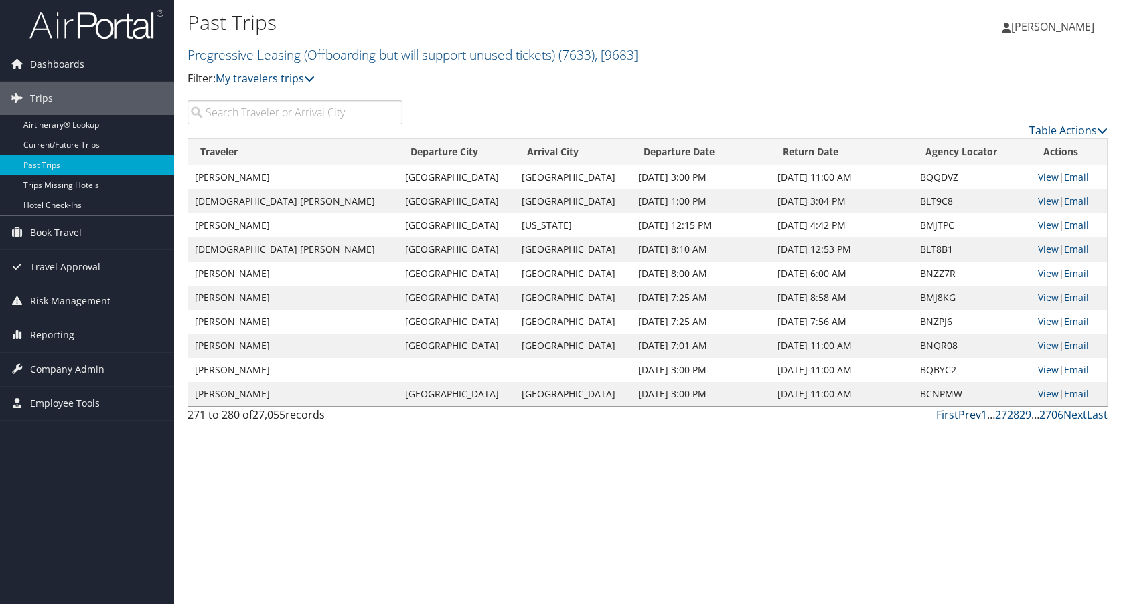
click at [973, 416] on link "Prev" at bounding box center [969, 415] width 23 height 15
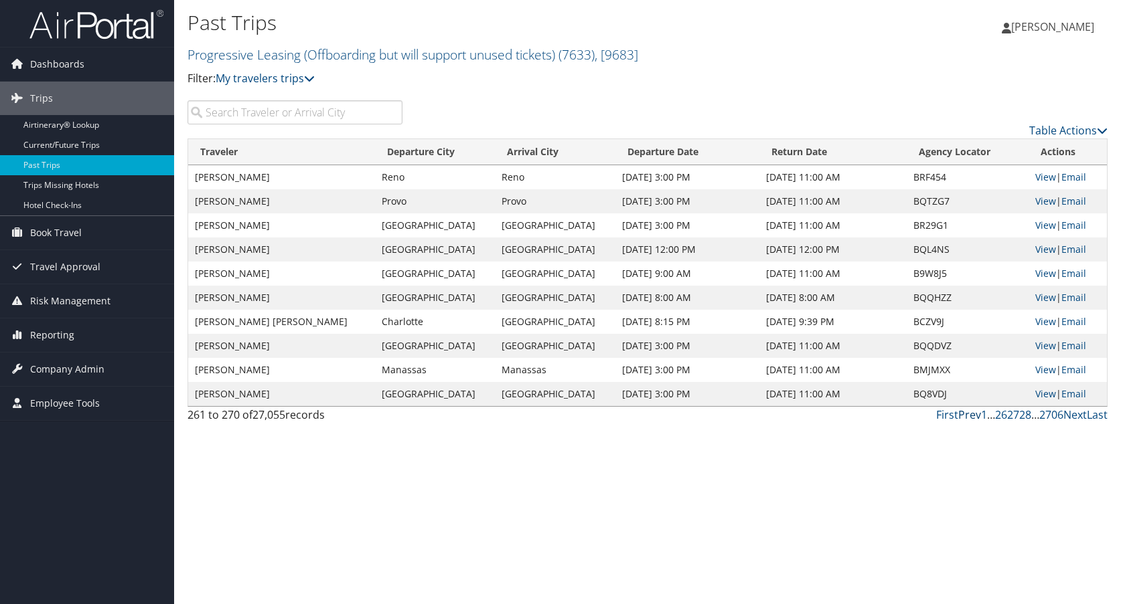
click at [973, 416] on link "Prev" at bounding box center [969, 415] width 23 height 15
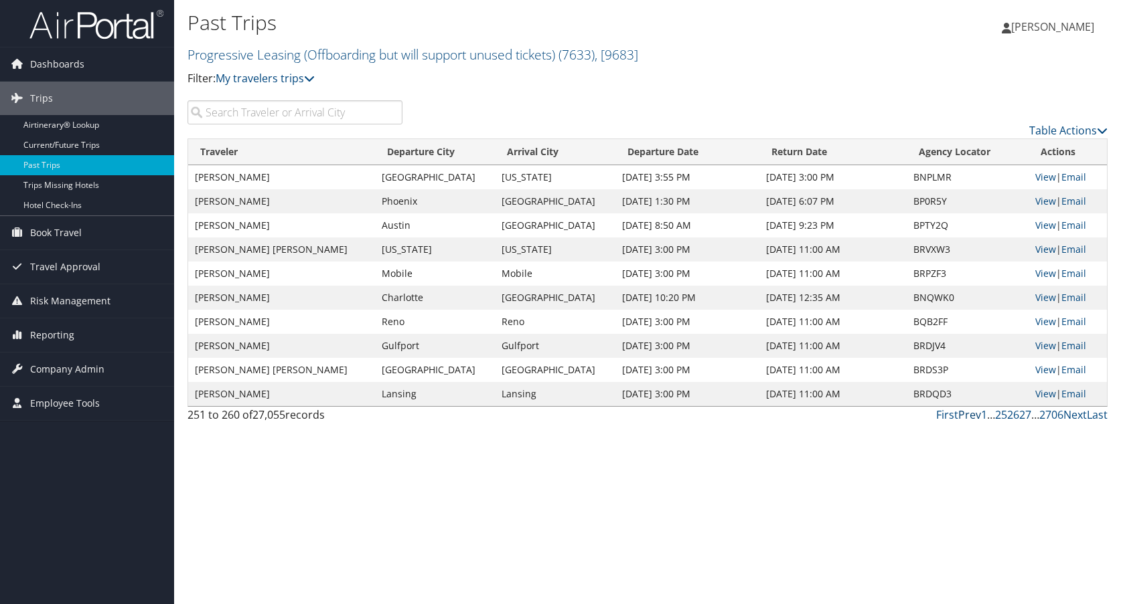
click at [973, 416] on link "Prev" at bounding box center [969, 415] width 23 height 15
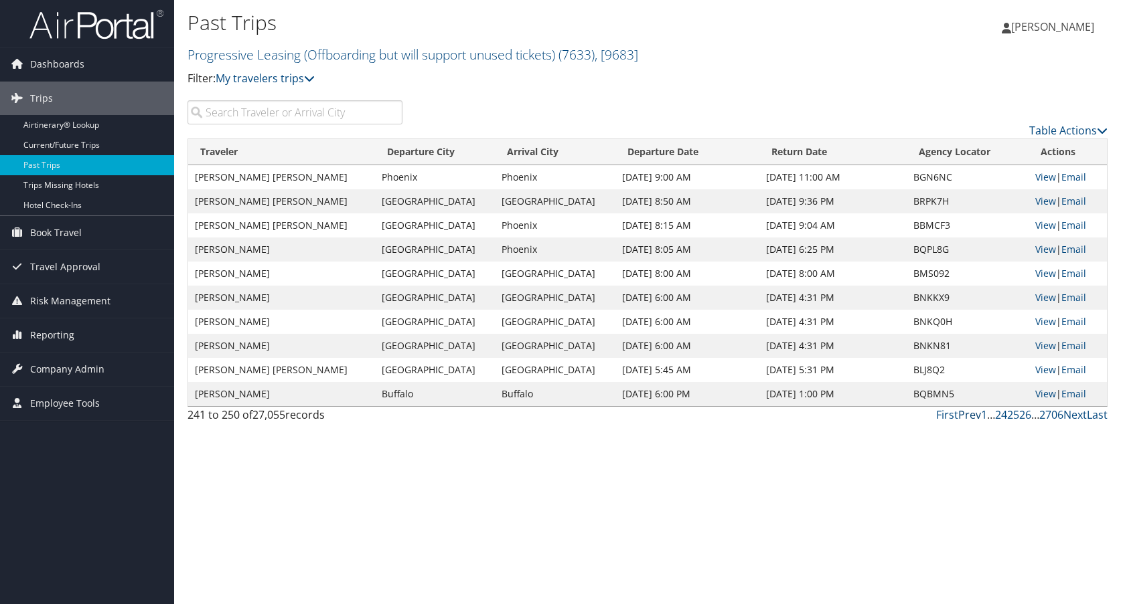
click at [973, 416] on link "Prev" at bounding box center [969, 415] width 23 height 15
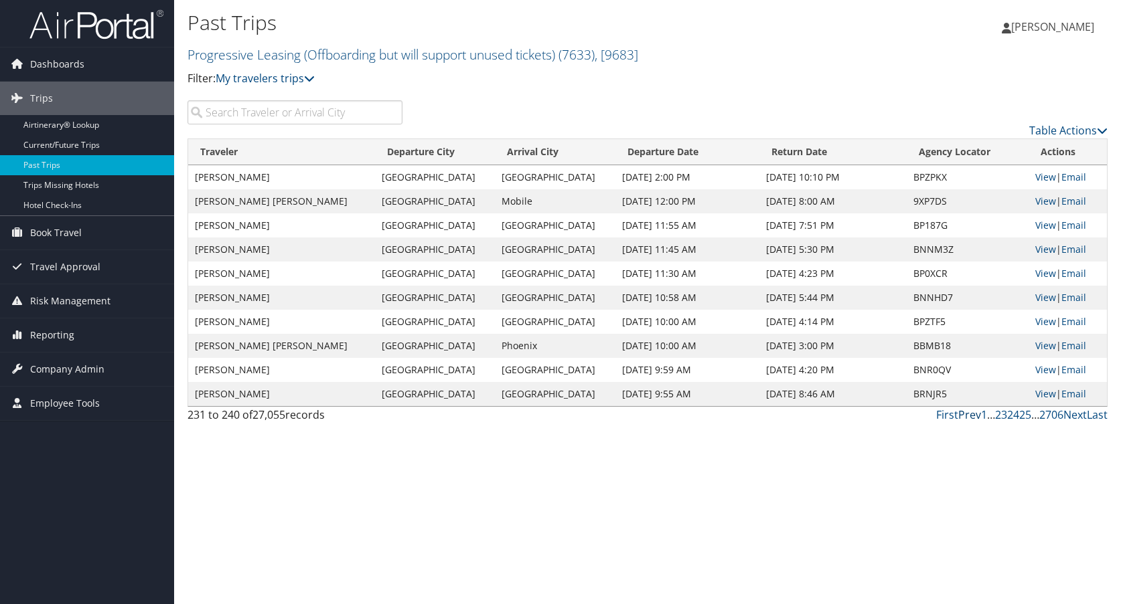
click at [973, 416] on link "Prev" at bounding box center [969, 415] width 23 height 15
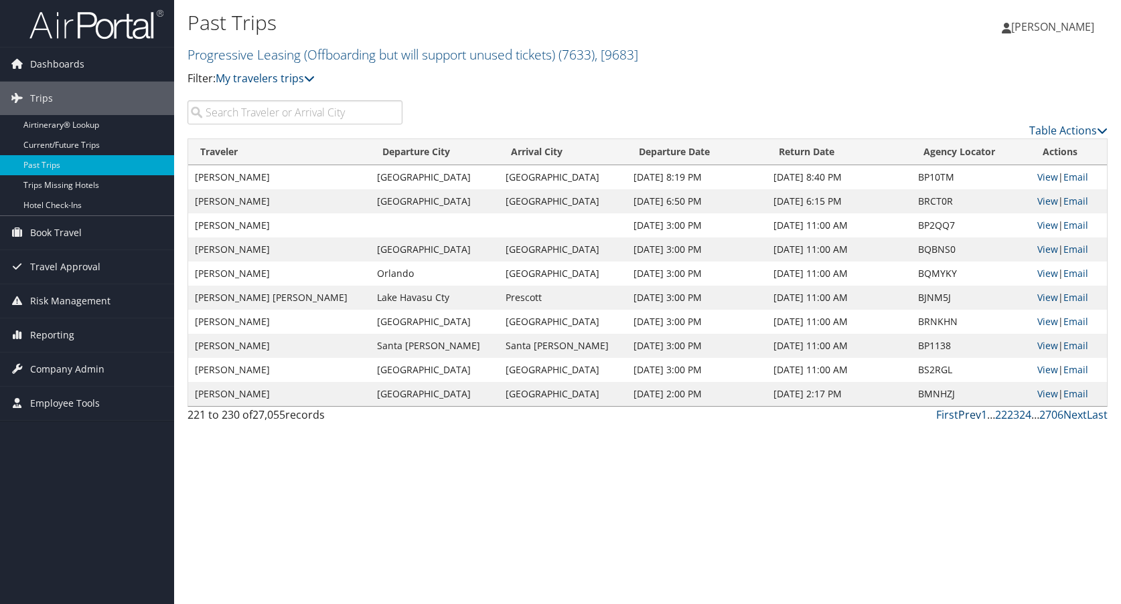
click at [973, 416] on link "Prev" at bounding box center [969, 415] width 23 height 15
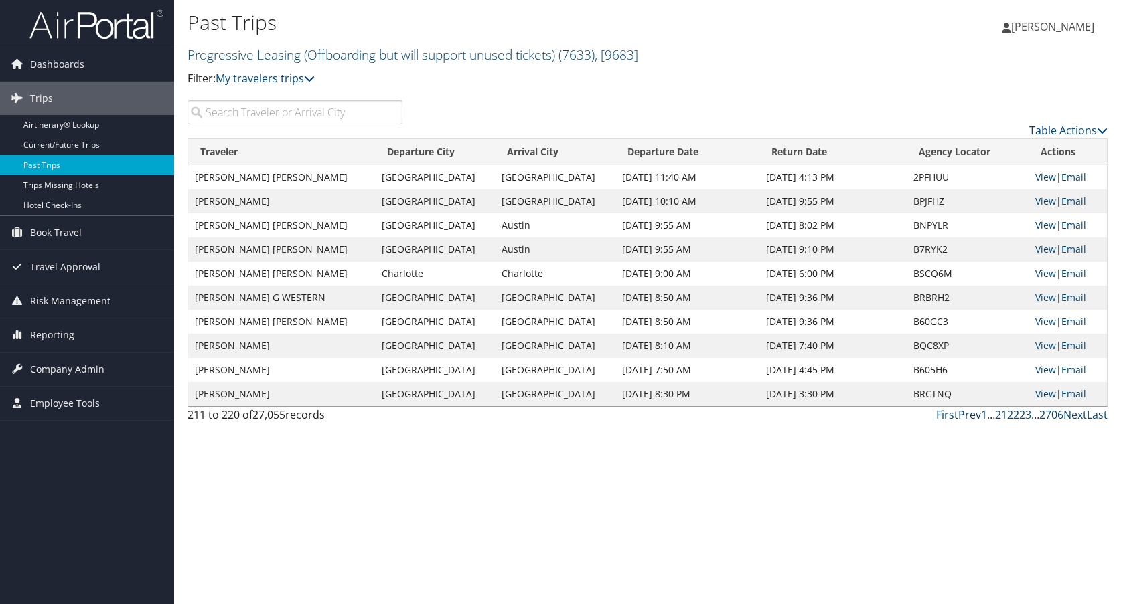
click at [973, 416] on link "Prev" at bounding box center [969, 415] width 23 height 15
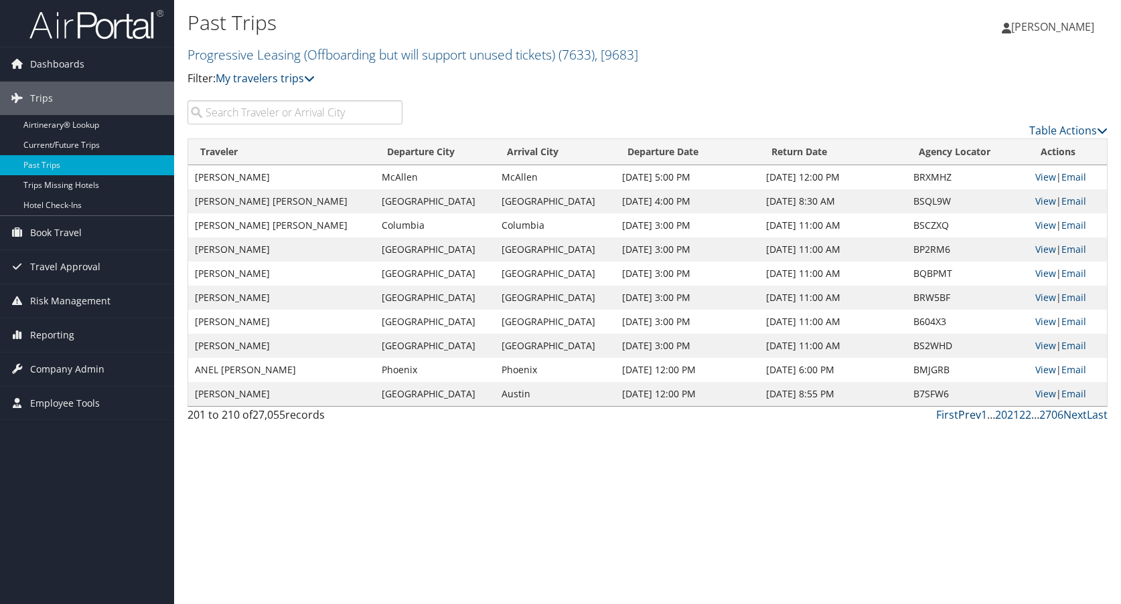
click at [973, 416] on link "Prev" at bounding box center [969, 415] width 23 height 15
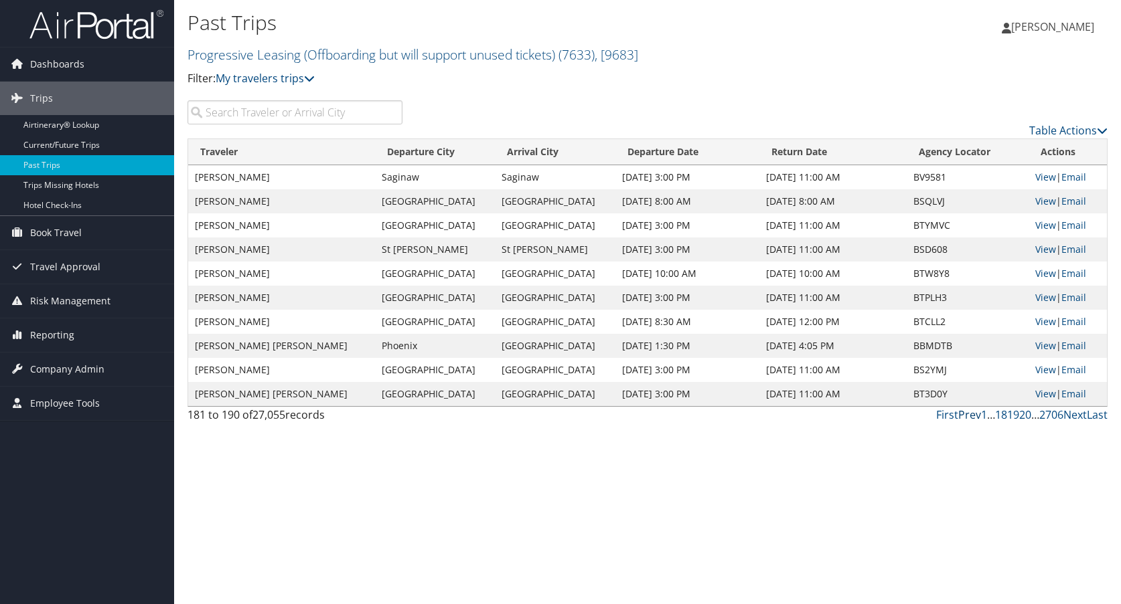
click at [973, 416] on link "Prev" at bounding box center [969, 415] width 23 height 15
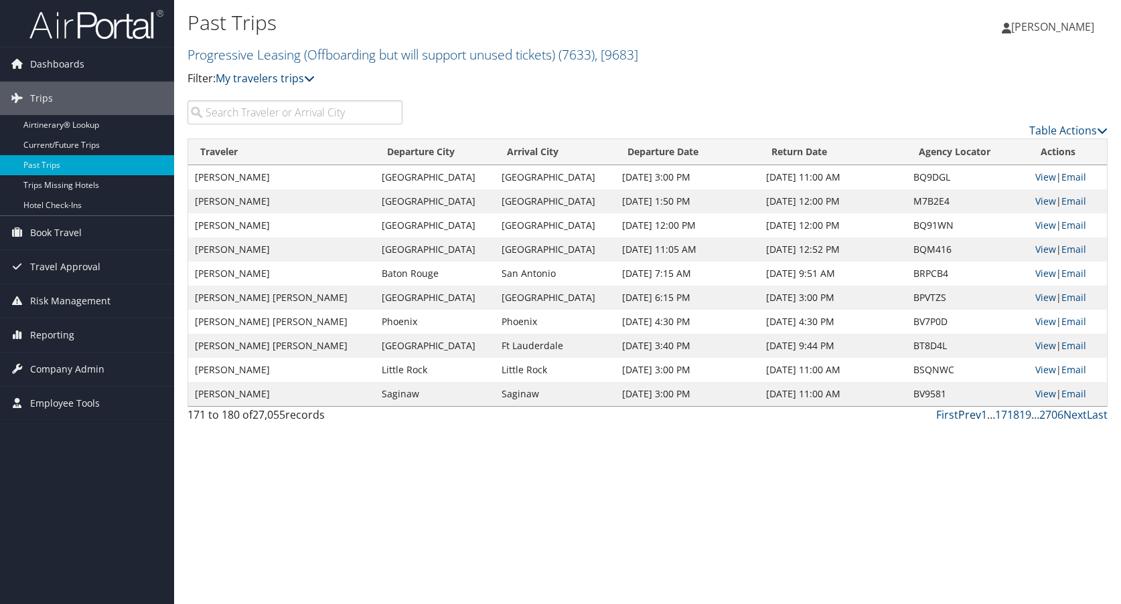
click at [973, 416] on link "Prev" at bounding box center [969, 415] width 23 height 15
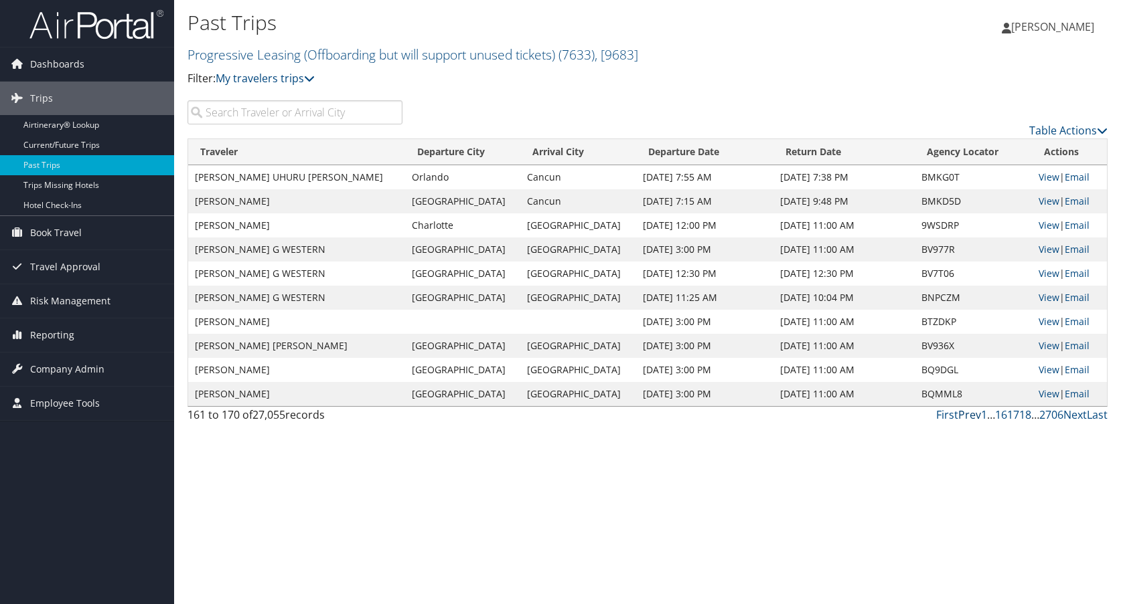
click at [973, 416] on link "Prev" at bounding box center [969, 415] width 23 height 15
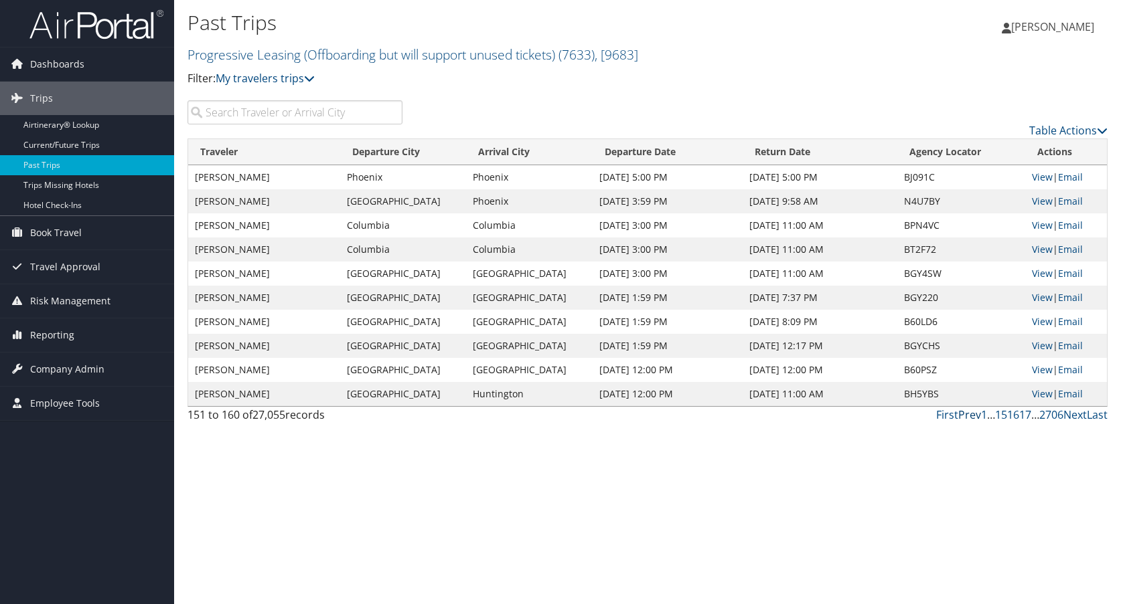
click at [973, 416] on link "Prev" at bounding box center [969, 415] width 23 height 15
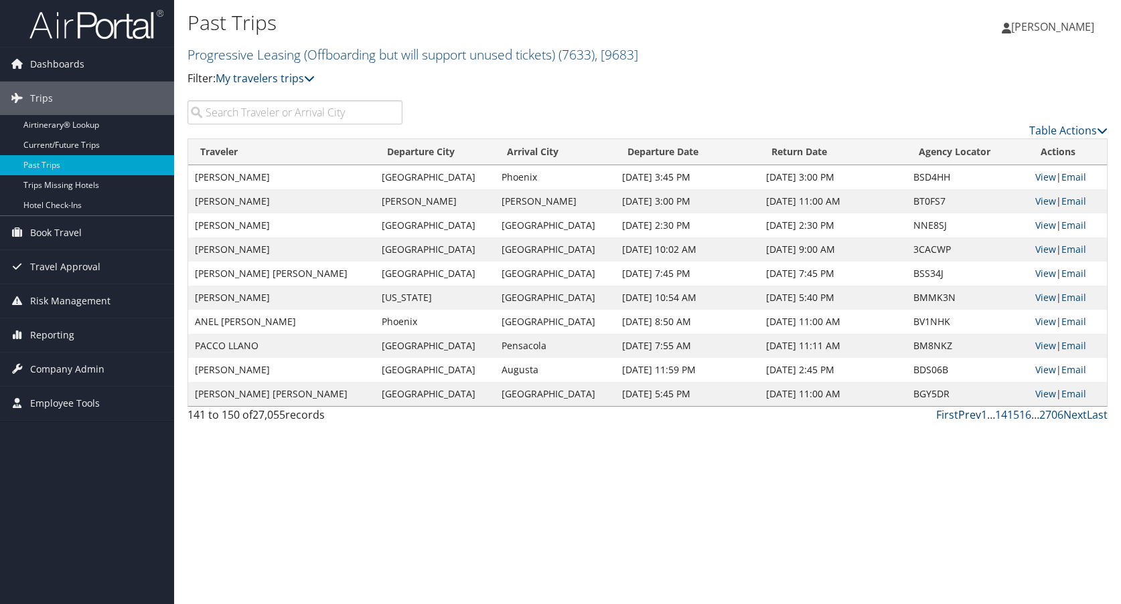
click at [973, 416] on link "Prev" at bounding box center [969, 415] width 23 height 15
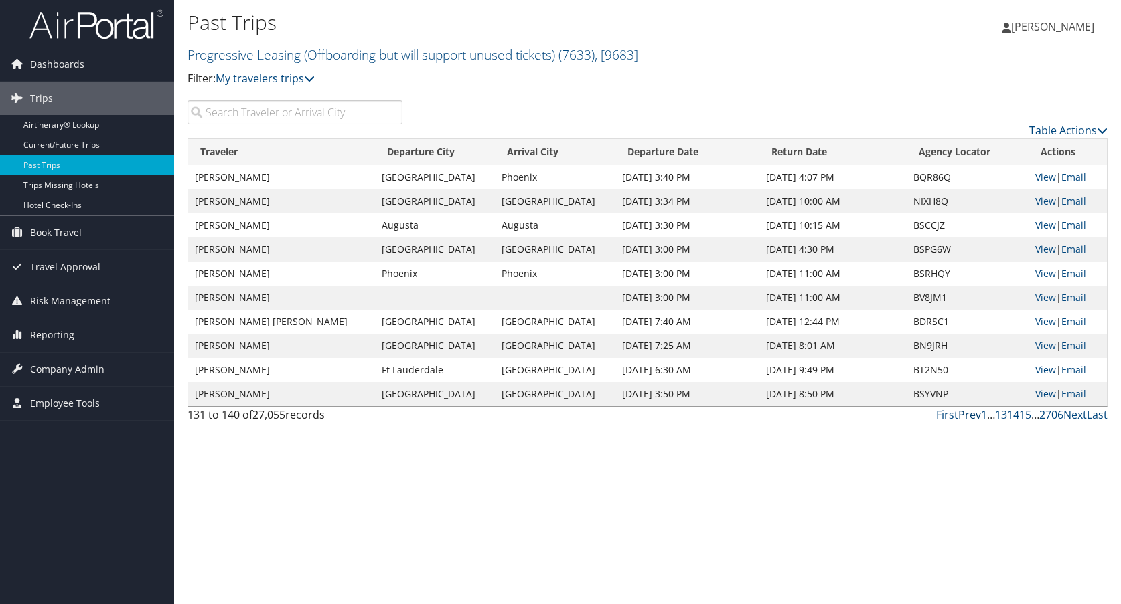
click at [973, 416] on link "Prev" at bounding box center [969, 415] width 23 height 15
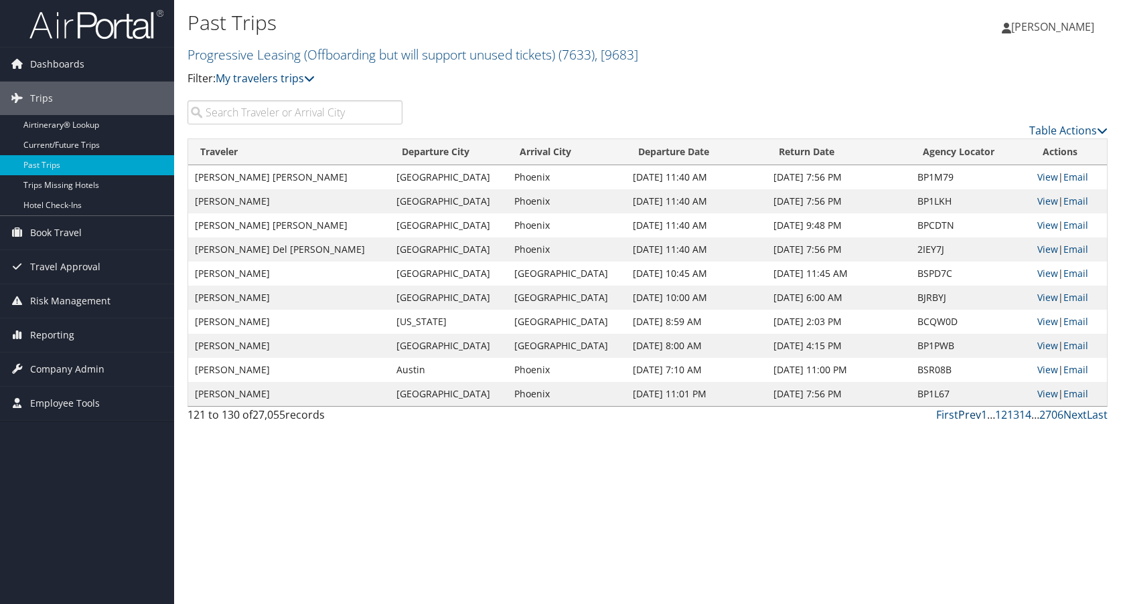
click at [973, 416] on link "Prev" at bounding box center [969, 415] width 23 height 15
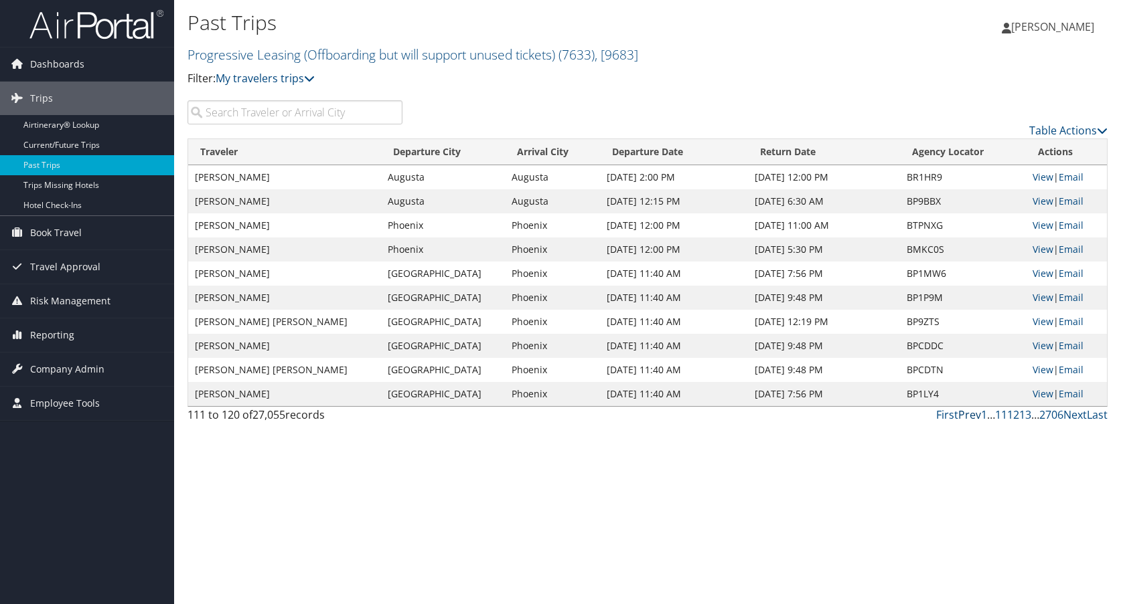
click at [973, 416] on link "Prev" at bounding box center [969, 415] width 23 height 15
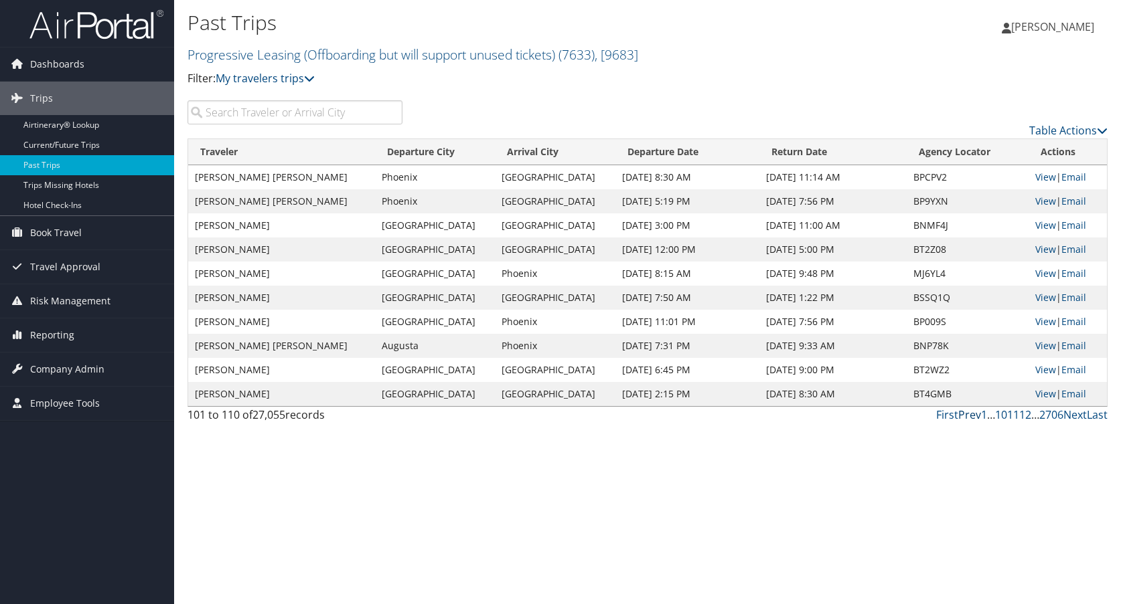
click at [973, 416] on link "Prev" at bounding box center [969, 415] width 23 height 15
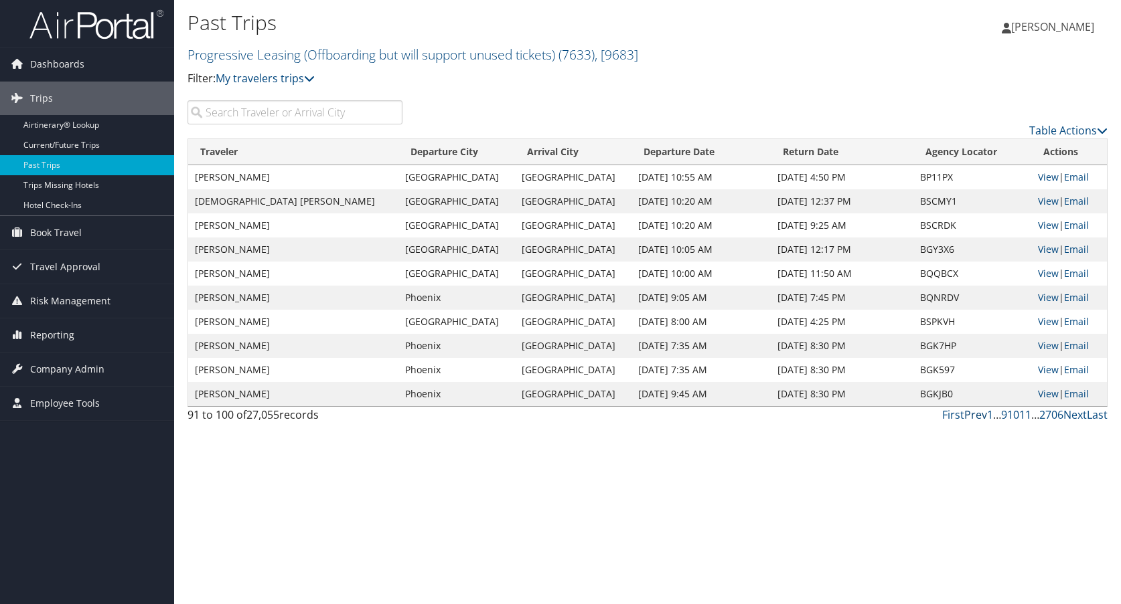
click at [973, 416] on link "Prev" at bounding box center [975, 415] width 23 height 15
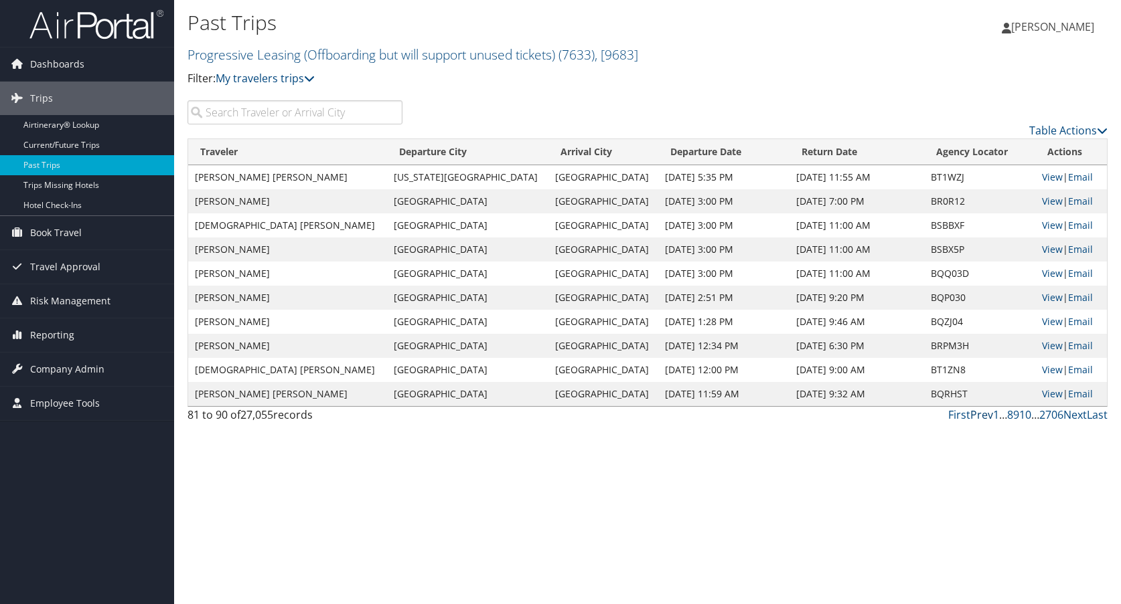
click at [973, 416] on link "Prev" at bounding box center [981, 415] width 23 height 15
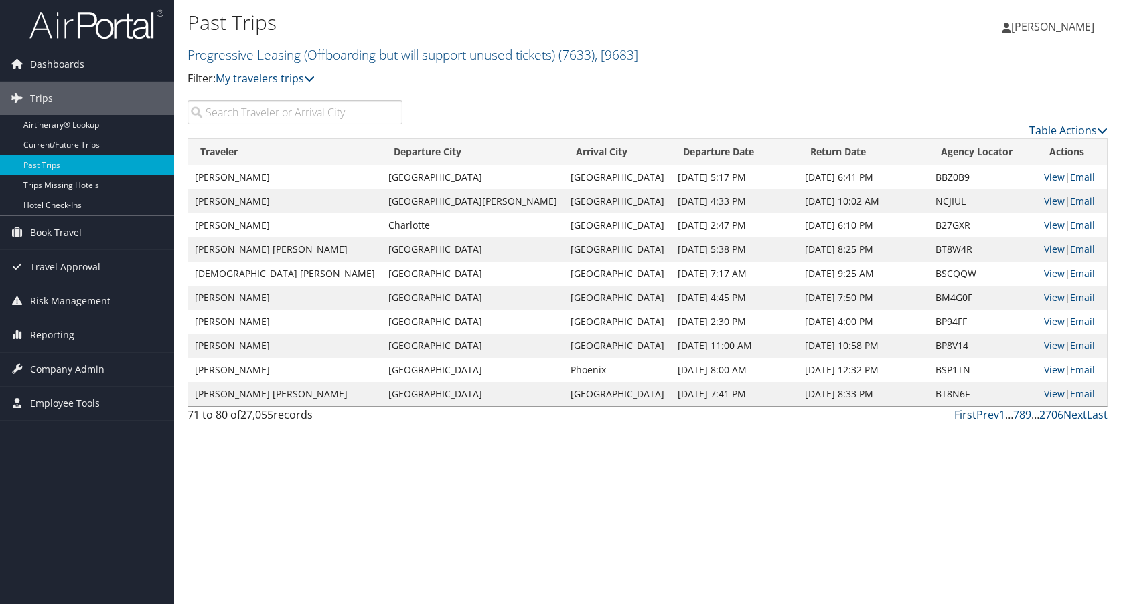
click at [973, 416] on link "First" at bounding box center [965, 415] width 22 height 15
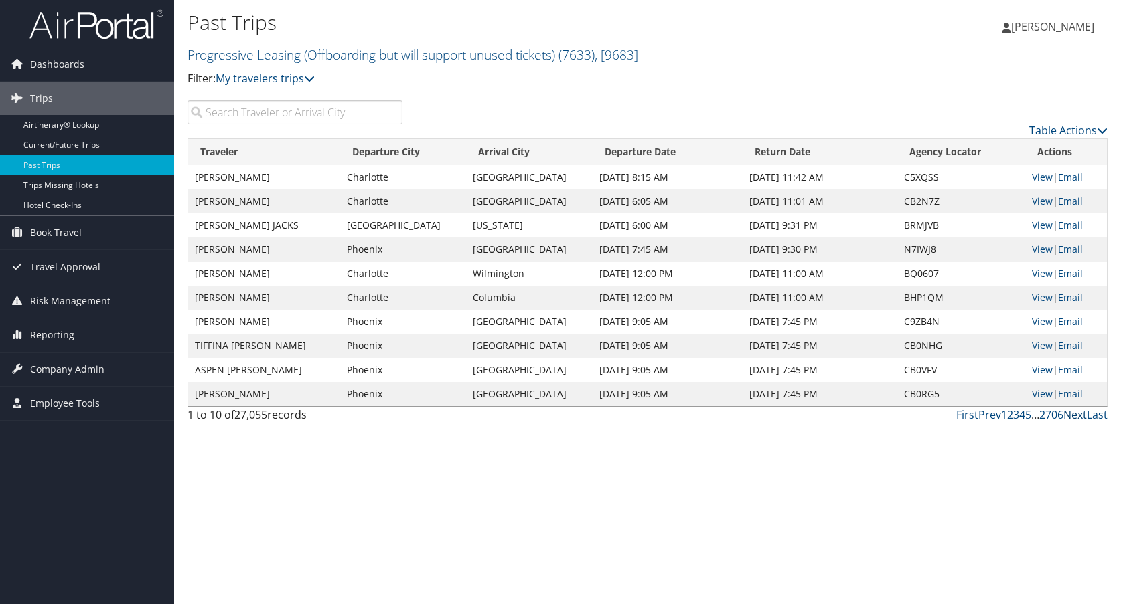
click at [1076, 416] on link "Next" at bounding box center [1074, 415] width 23 height 15
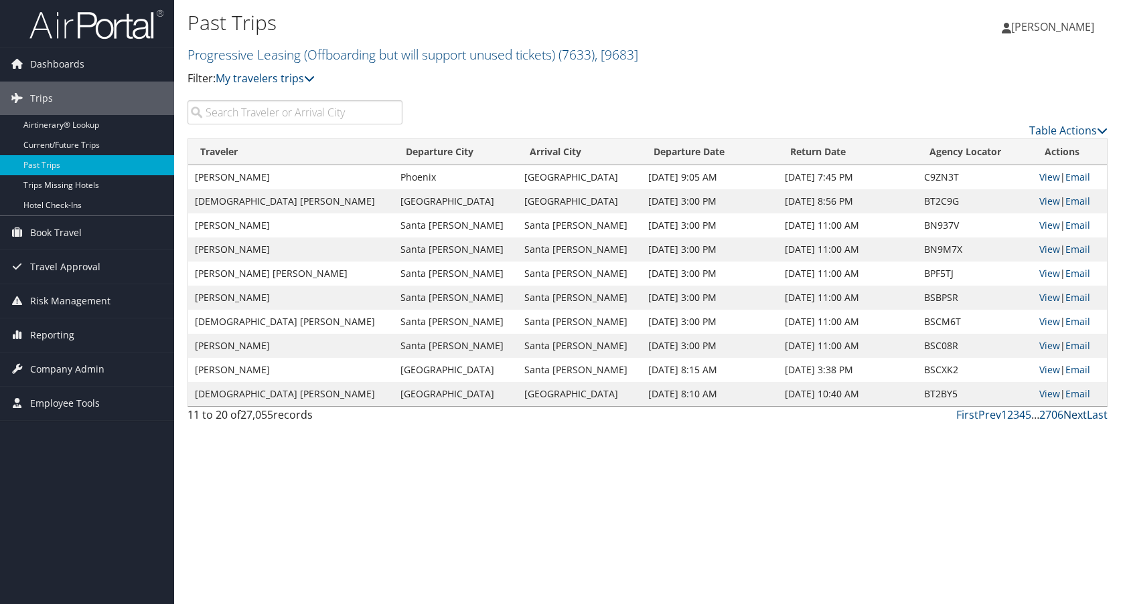
click at [1076, 416] on link "Next" at bounding box center [1074, 415] width 23 height 15
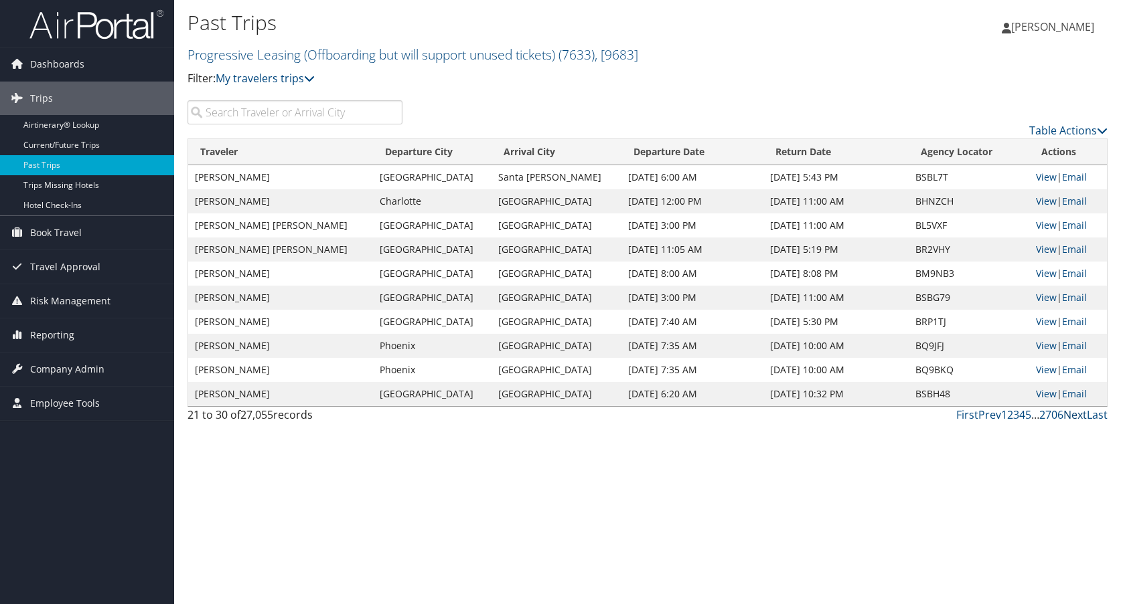
click at [1076, 416] on link "Next" at bounding box center [1074, 415] width 23 height 15
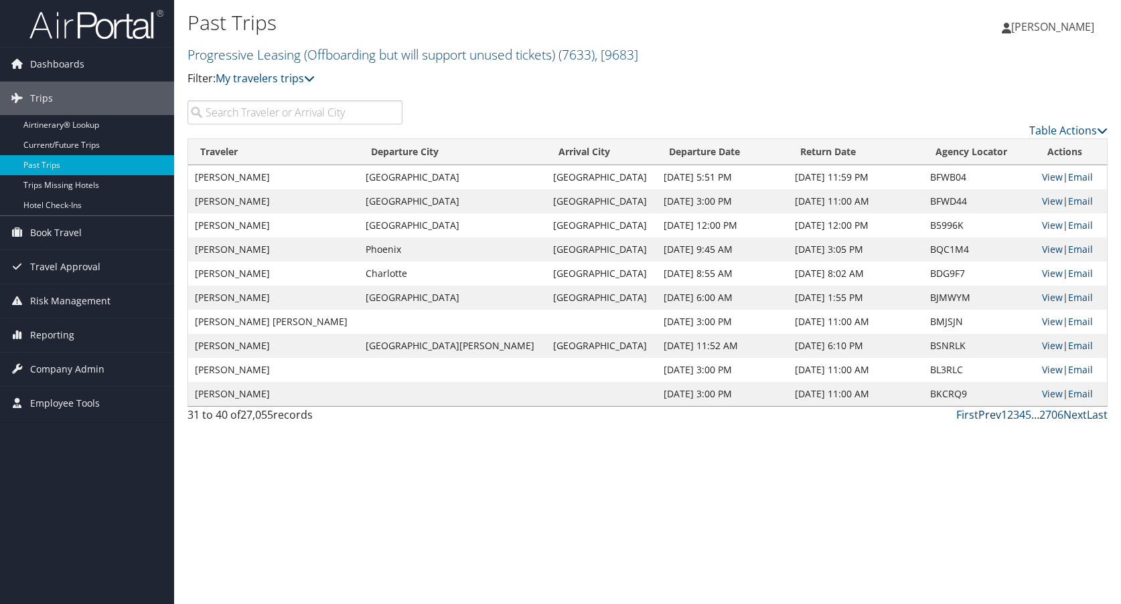
click at [990, 414] on link "Prev" at bounding box center [989, 415] width 23 height 15
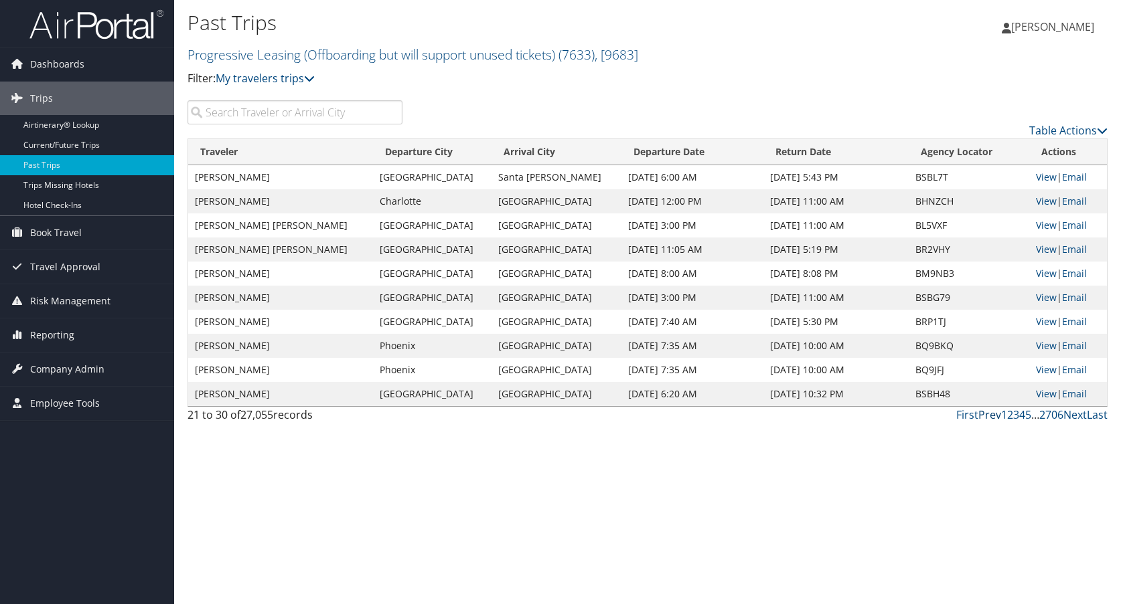
click at [990, 414] on link "Prev" at bounding box center [989, 415] width 23 height 15
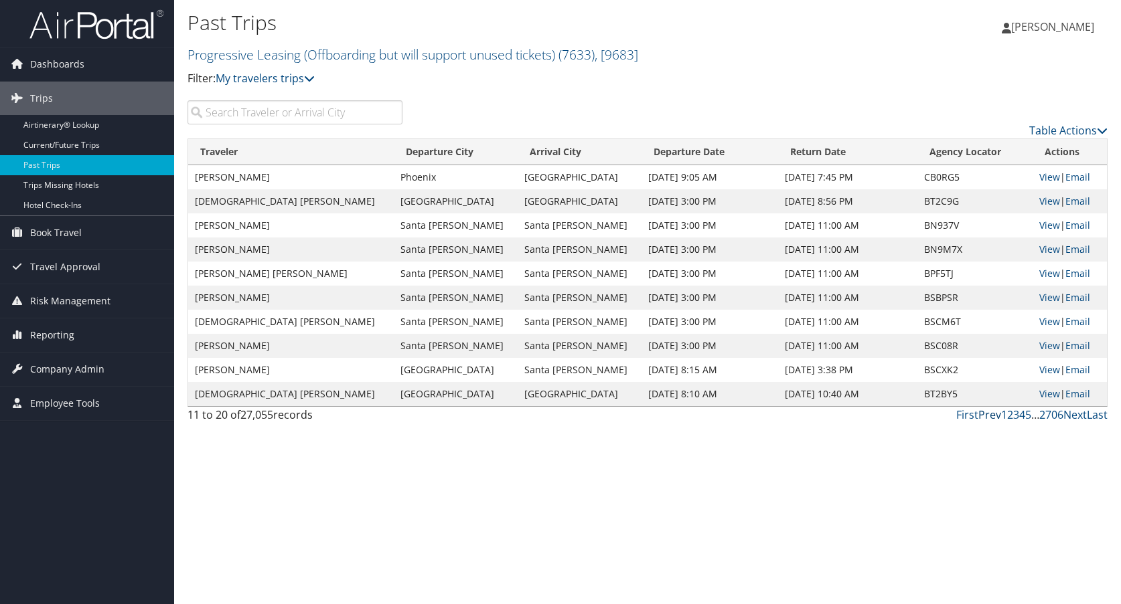
click at [990, 414] on link "Prev" at bounding box center [989, 415] width 23 height 15
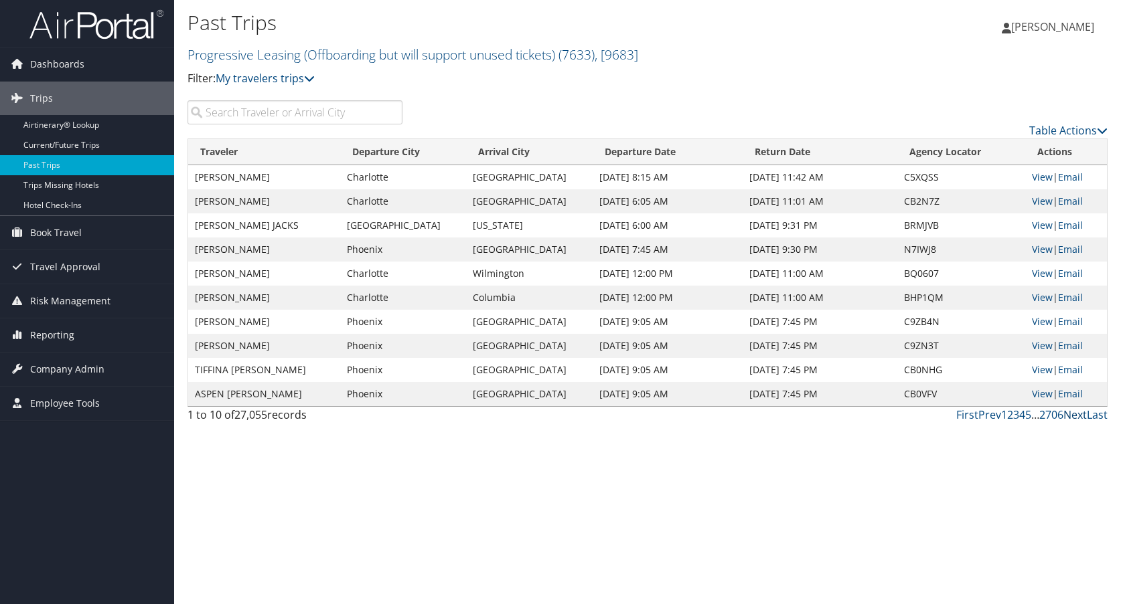
click at [1080, 415] on link "Next" at bounding box center [1074, 415] width 23 height 15
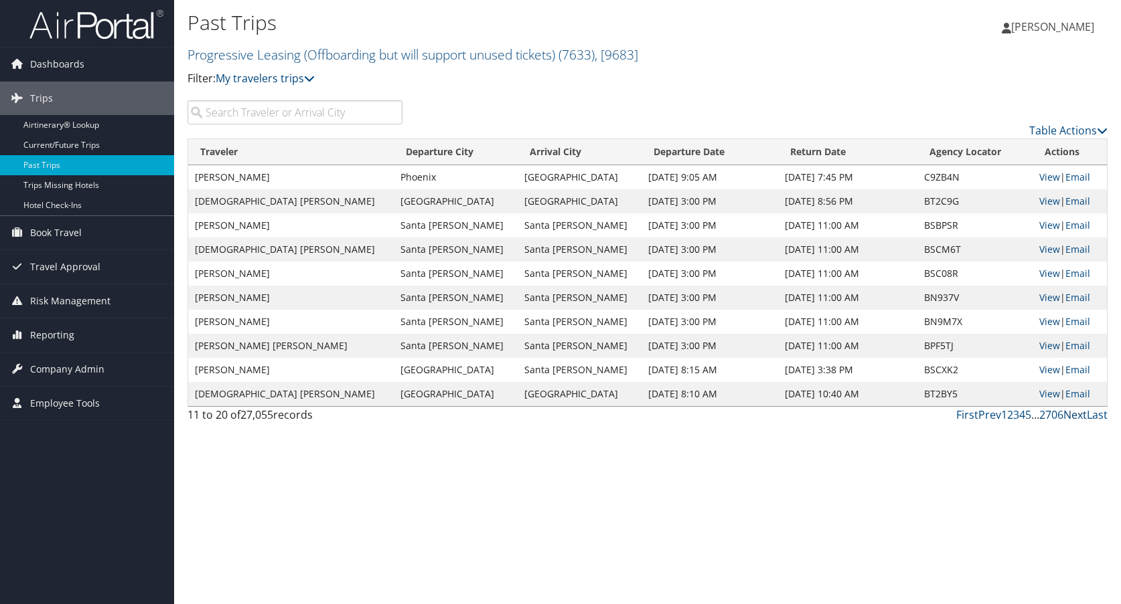
click at [1080, 415] on link "Next" at bounding box center [1074, 415] width 23 height 15
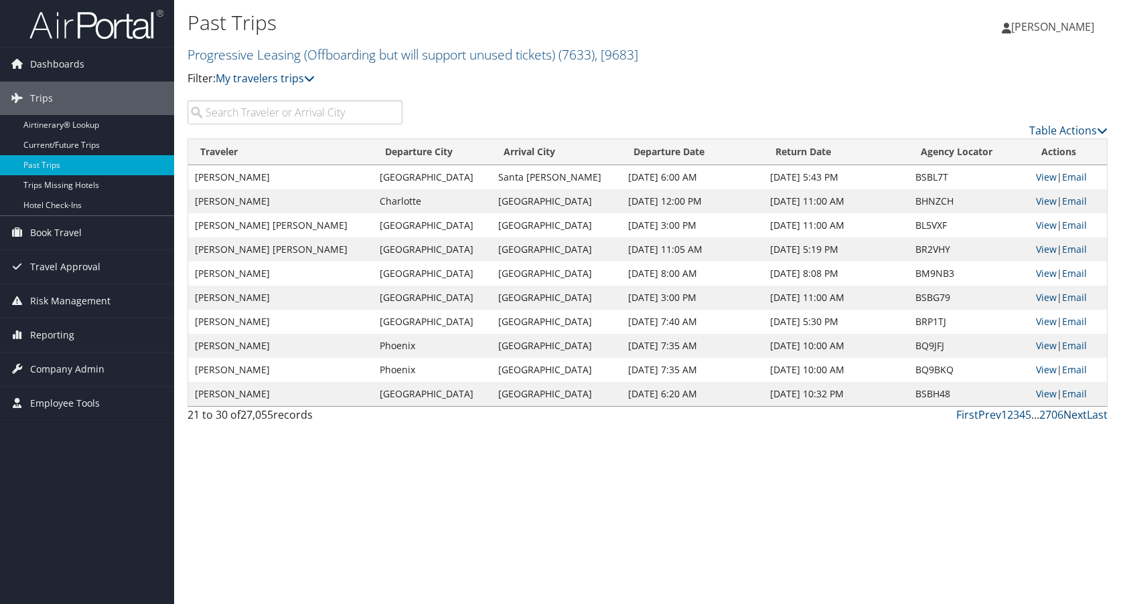
click at [1080, 415] on link "Next" at bounding box center [1074, 415] width 23 height 15
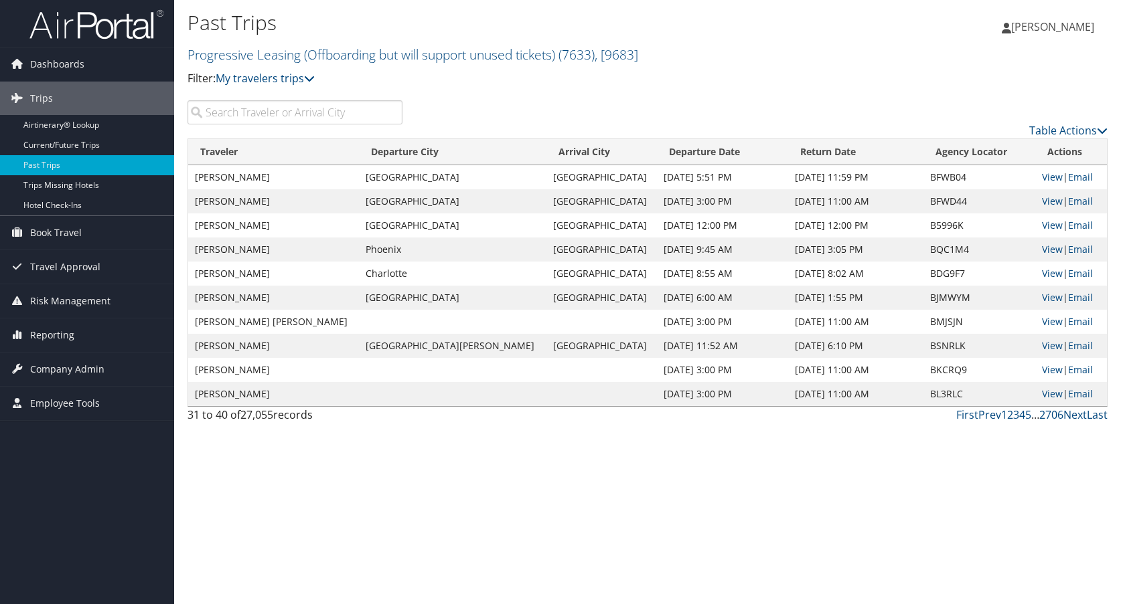
click at [1005, 533] on div "Past Trips Progressive Leasing (Offboarding but will support unused tickets) ( …" at bounding box center [647, 302] width 947 height 604
click at [975, 506] on div "Past Trips Progressive Leasing (Offboarding but will support unused tickets) ( …" at bounding box center [647, 302] width 947 height 604
click at [59, 329] on span "Reporting" at bounding box center [52, 335] width 44 height 33
click at [54, 443] on span "Company Admin" at bounding box center [67, 449] width 74 height 33
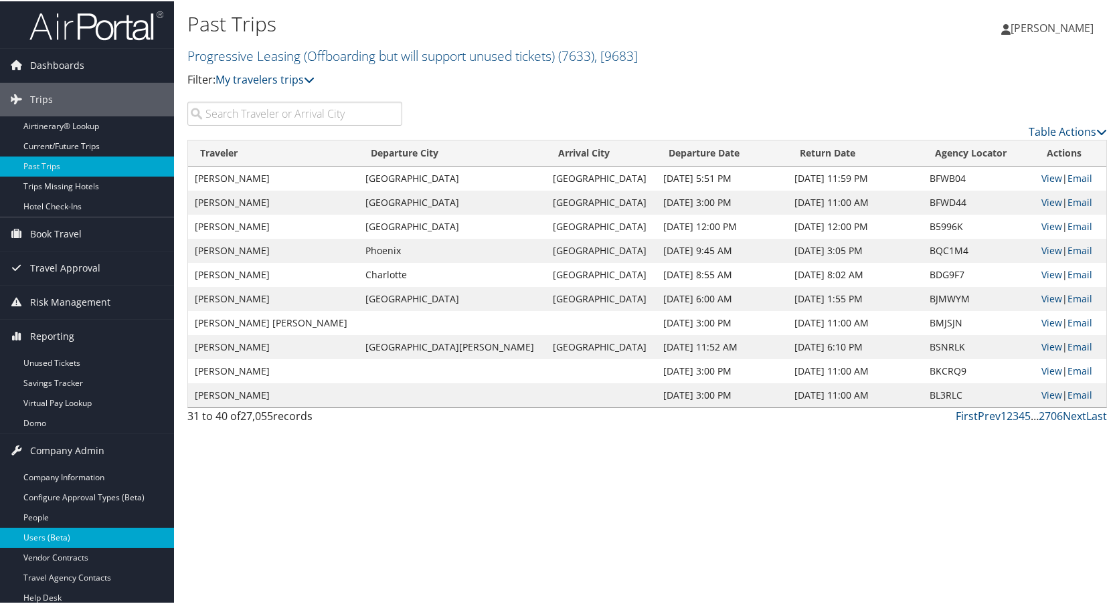
click at [54, 536] on link "Users (Beta)" at bounding box center [87, 537] width 174 height 20
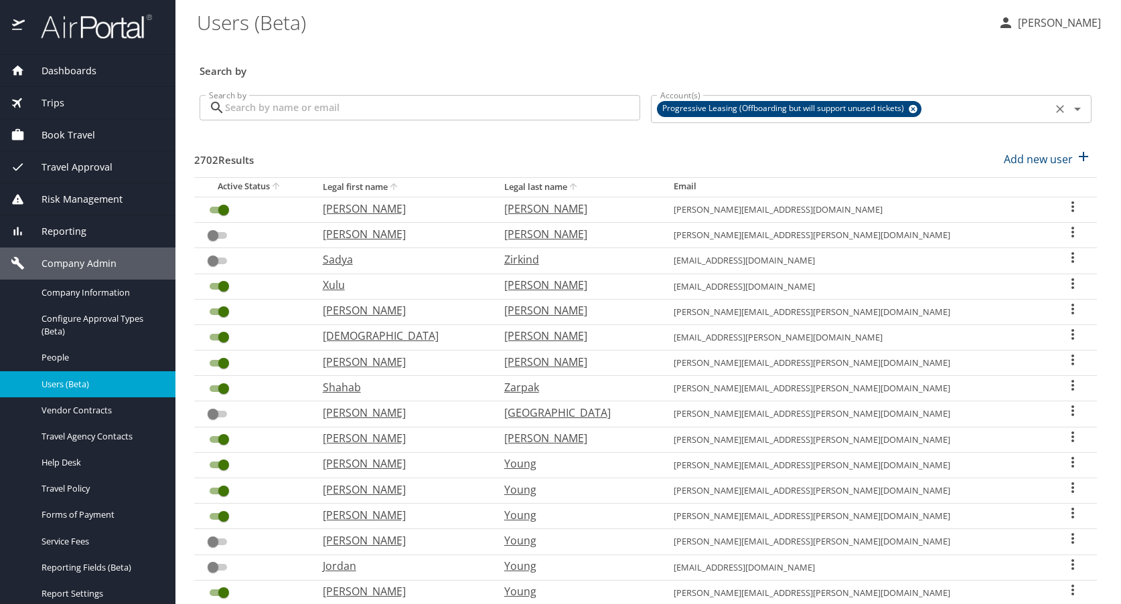
click at [909, 107] on icon at bounding box center [912, 109] width 9 height 9
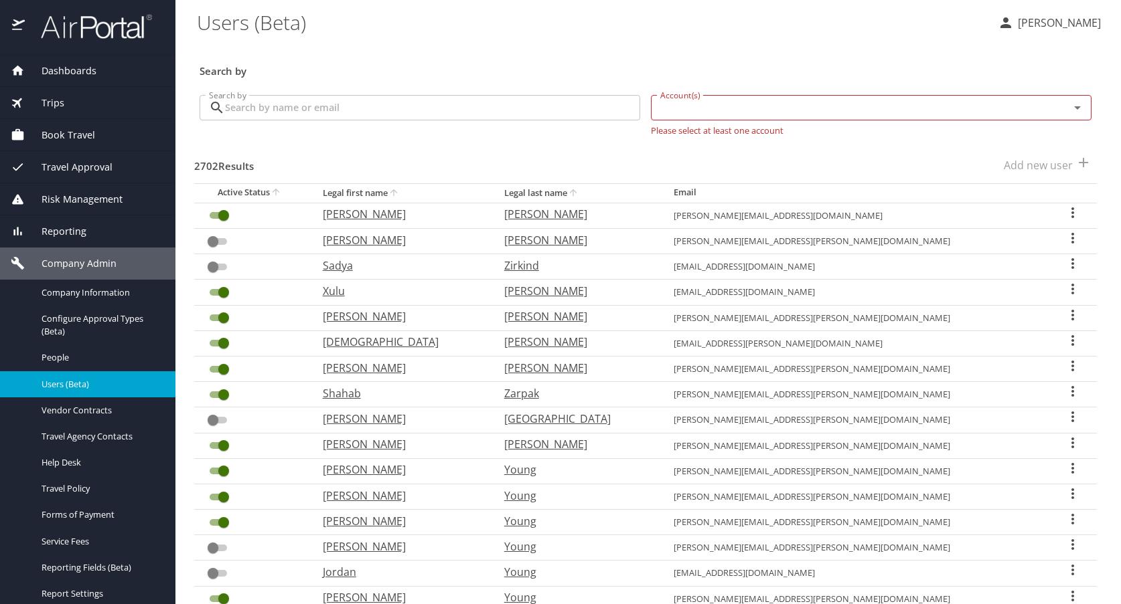
click at [679, 109] on input "Account(s)" at bounding box center [851, 107] width 393 height 17
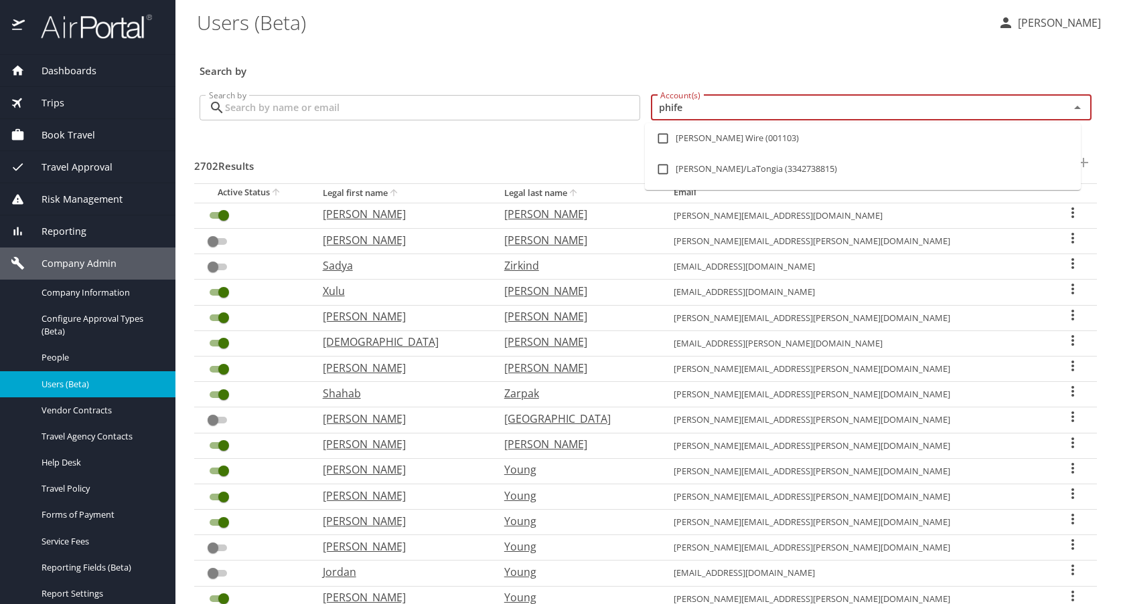
type input "[PERSON_NAME]"
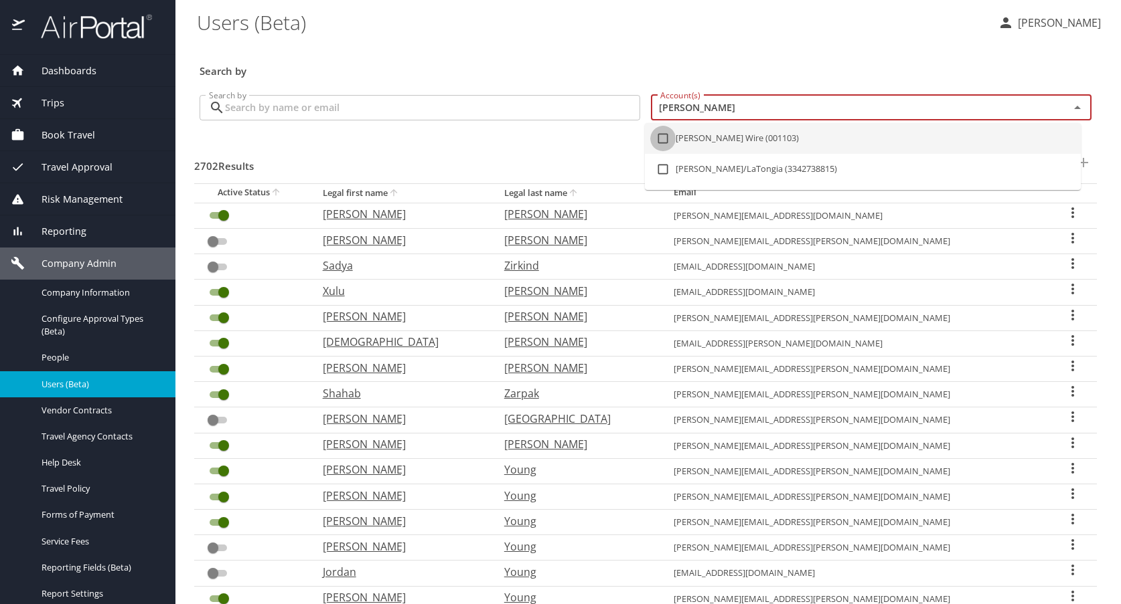
click at [663, 134] on input "checkbox" at bounding box center [662, 138] width 25 height 25
checkbox input "true"
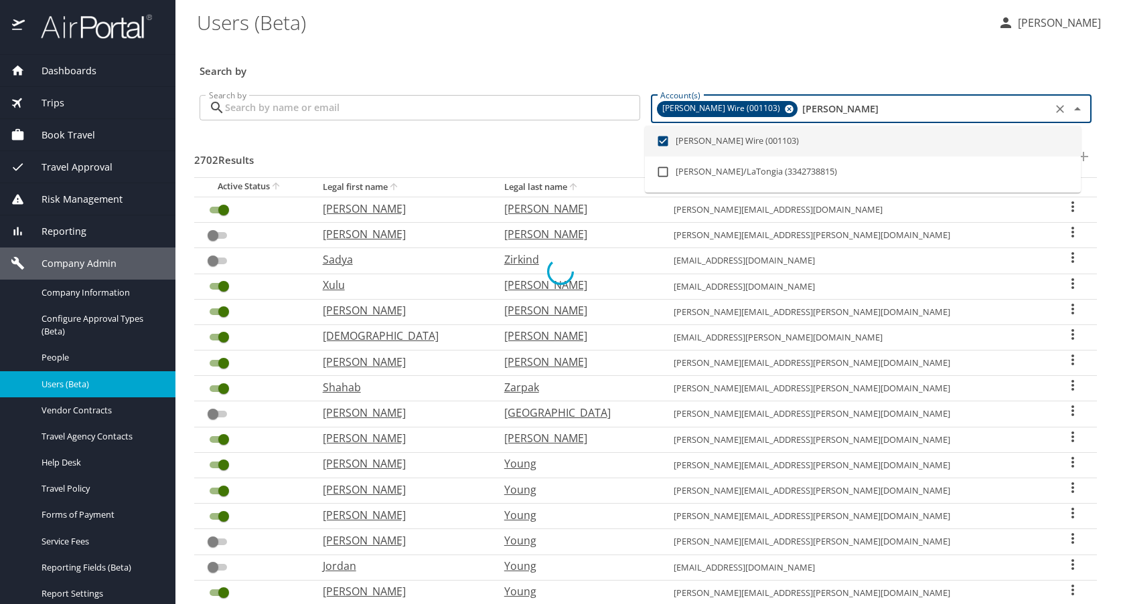
checkbox input "true"
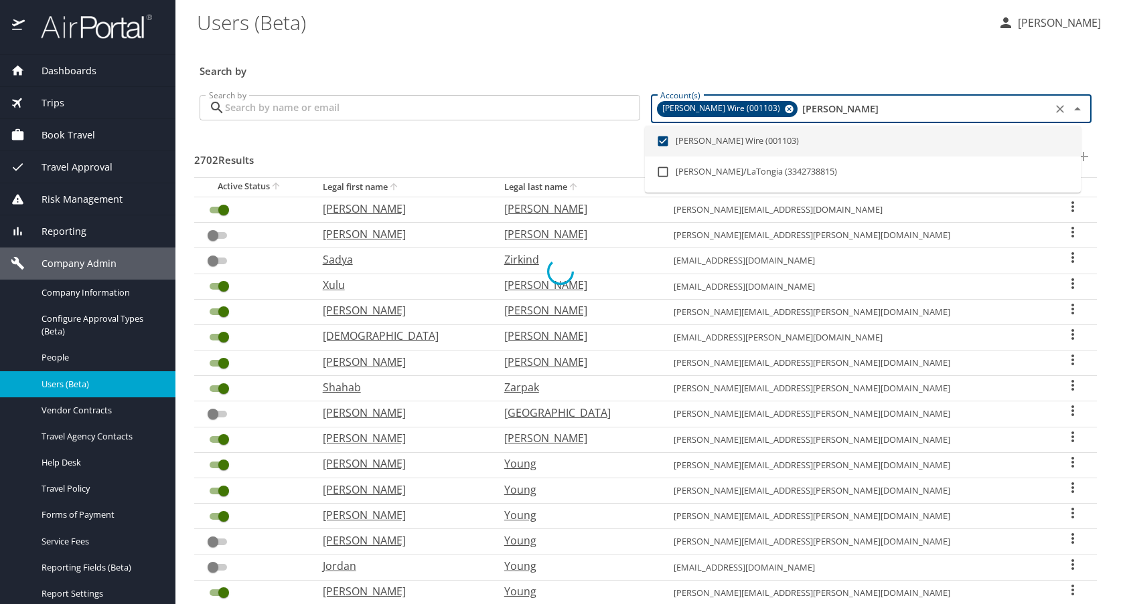
checkbox input "true"
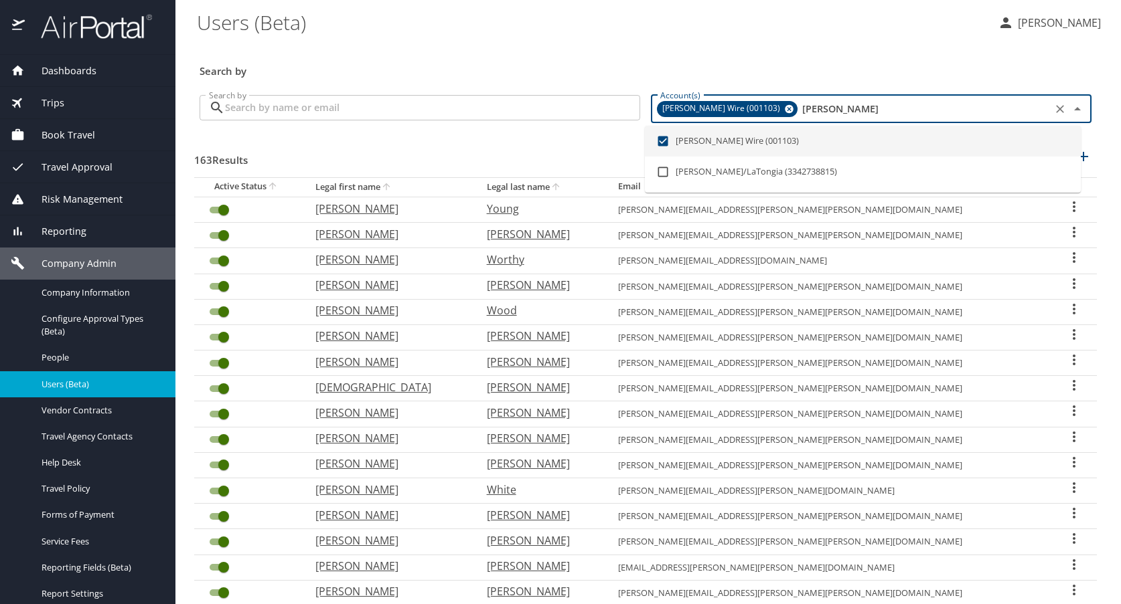
drag, startPoint x: 754, startPoint y: 111, endPoint x: 847, endPoint y: 103, distance: 93.4
click at [847, 103] on input "[PERSON_NAME]" at bounding box center [923, 108] width 248 height 17
checkbox input "false"
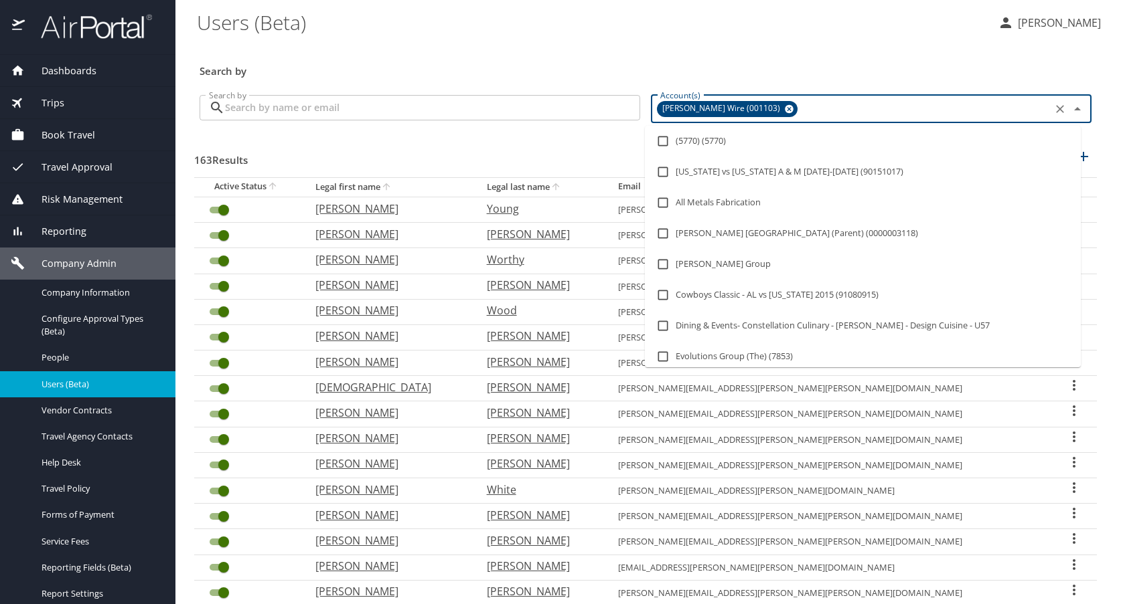
click at [737, 48] on div "Search by" at bounding box center [645, 62] width 902 height 44
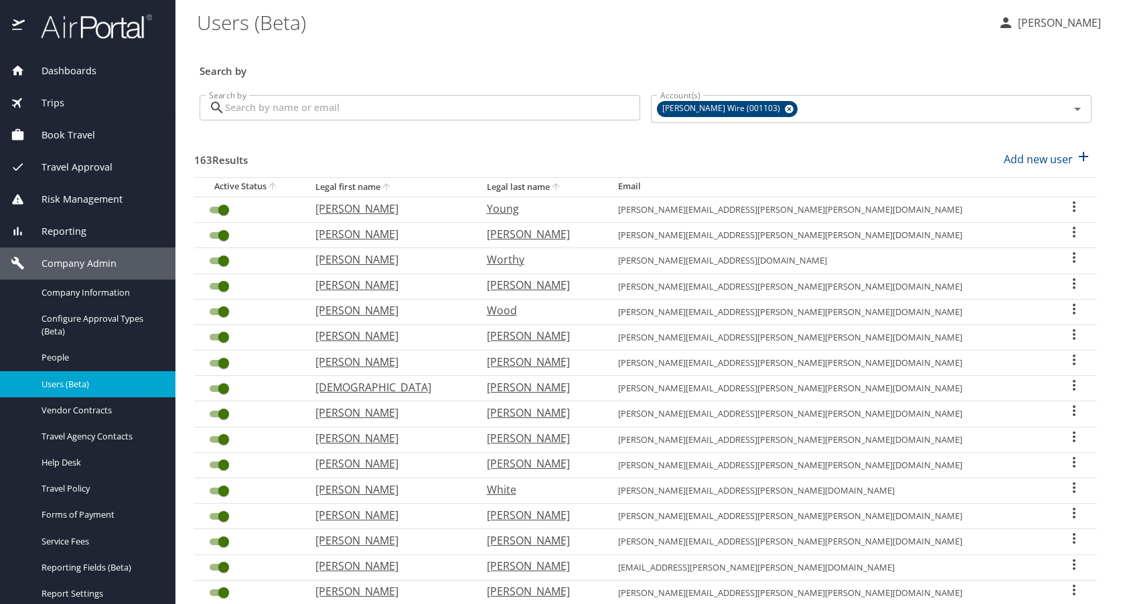
click at [301, 114] on input "Search by" at bounding box center [432, 107] width 415 height 25
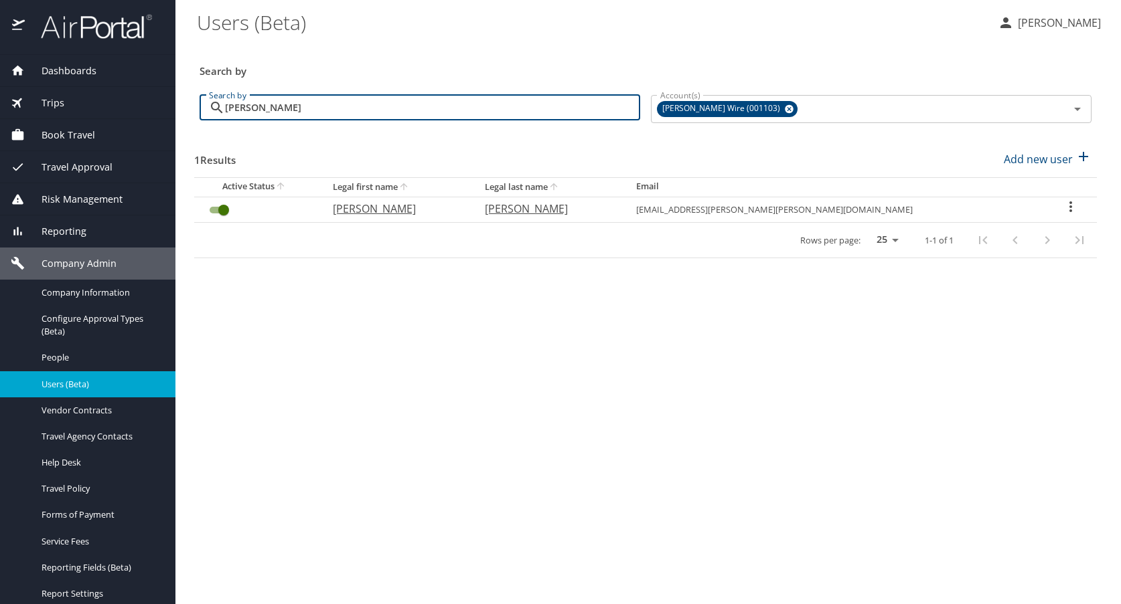
type input "[PERSON_NAME]"
click at [1062, 203] on icon "User Search Table" at bounding box center [1070, 207] width 16 height 16
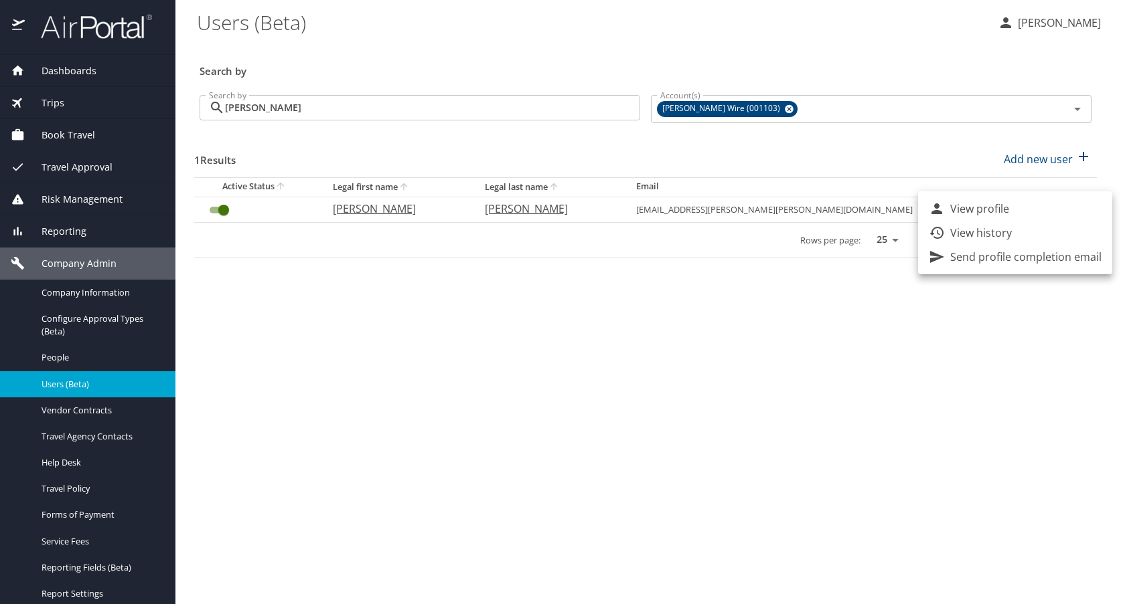
click at [989, 210] on p "View profile" at bounding box center [979, 209] width 59 height 16
select select "US"
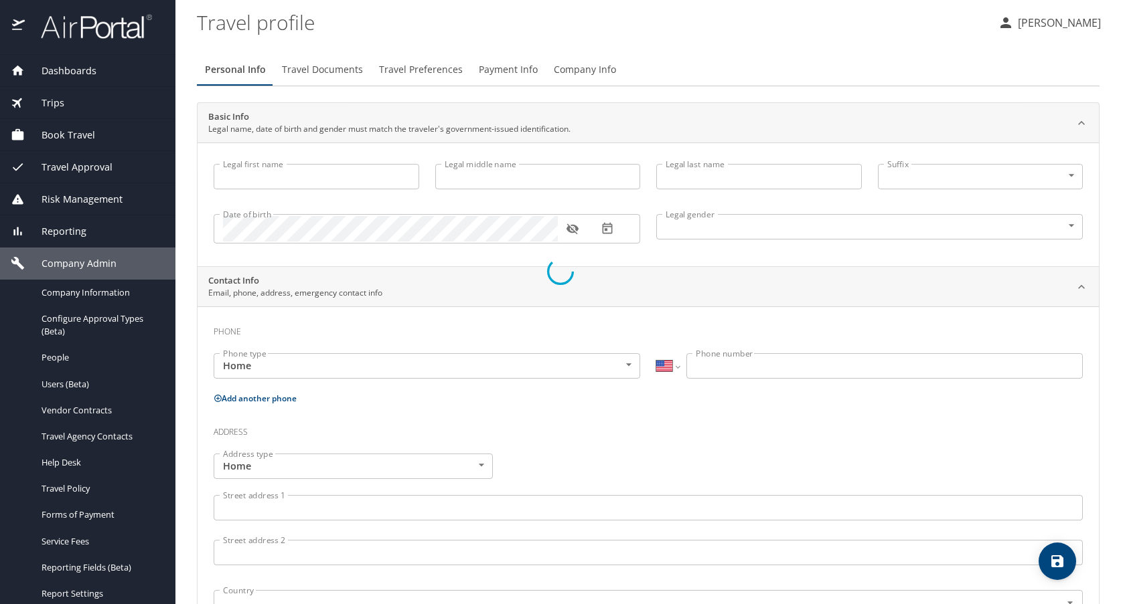
select select "US"
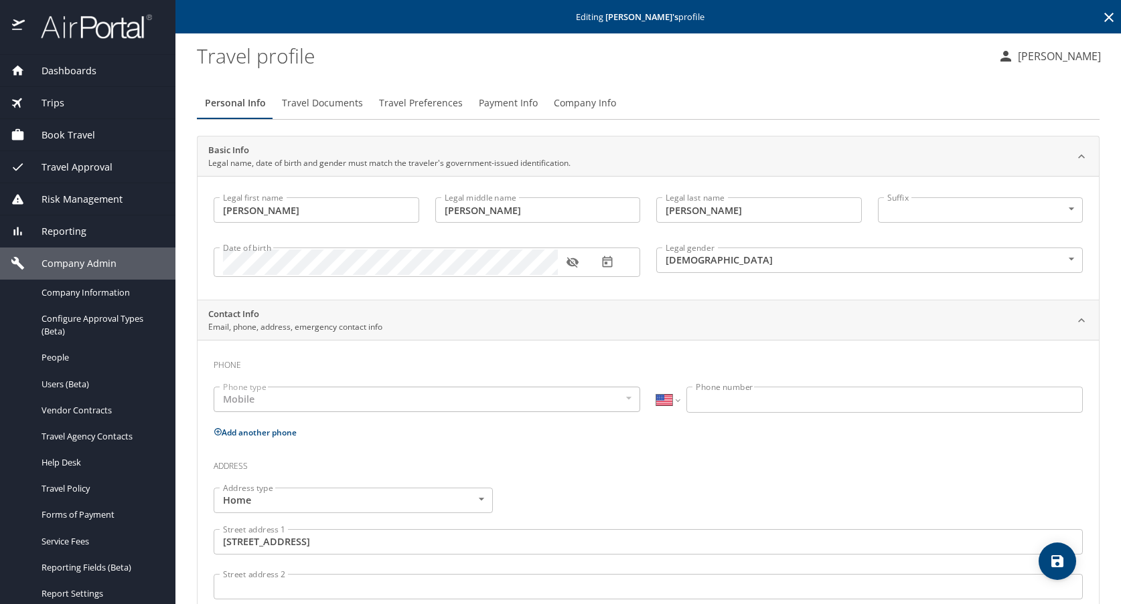
type input "[PERSON_NAME]"
type input "[DEMOGRAPHIC_DATA]"
click at [515, 102] on span "Payment Info" at bounding box center [508, 103] width 59 height 17
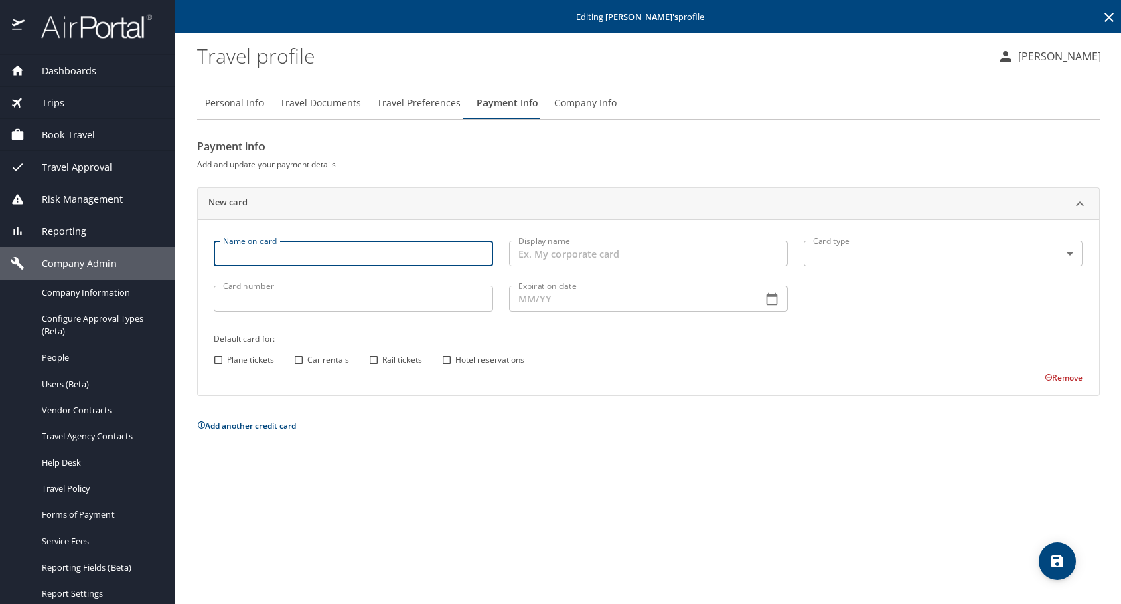
click at [272, 259] on input "Name on card" at bounding box center [353, 253] width 279 height 25
type input "[PERSON_NAME]"
click at [602, 252] on input "Display name" at bounding box center [648, 253] width 279 height 25
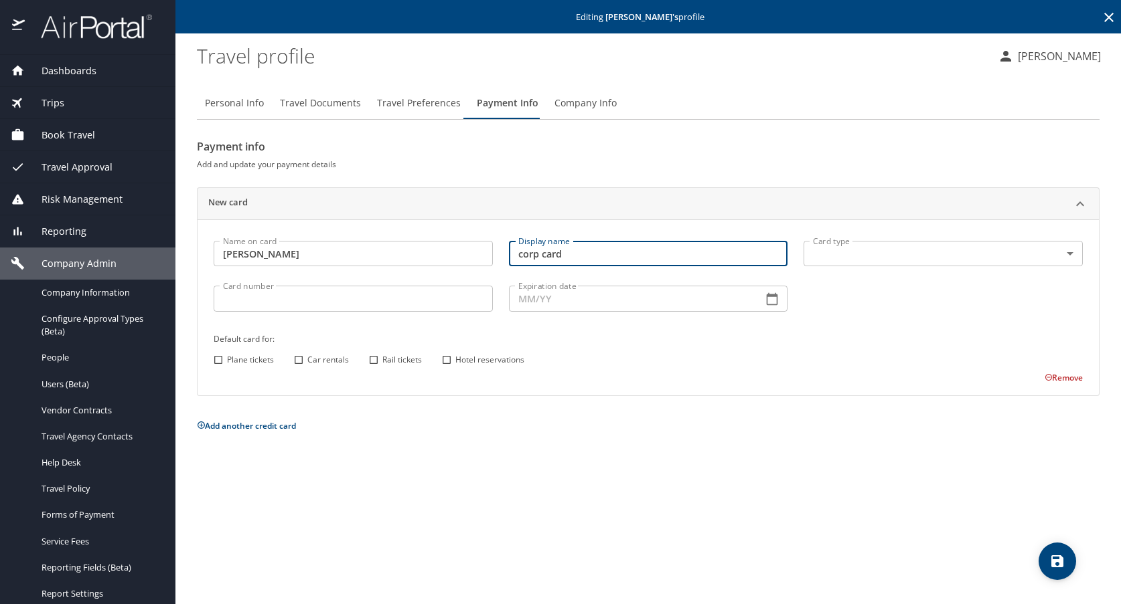
type input "corp card"
click at [906, 252] on body "Dashboards AirPortal 360™ Manager AirPortal 360™ Agent My Travel Dashboard Trip…" at bounding box center [560, 302] width 1121 height 604
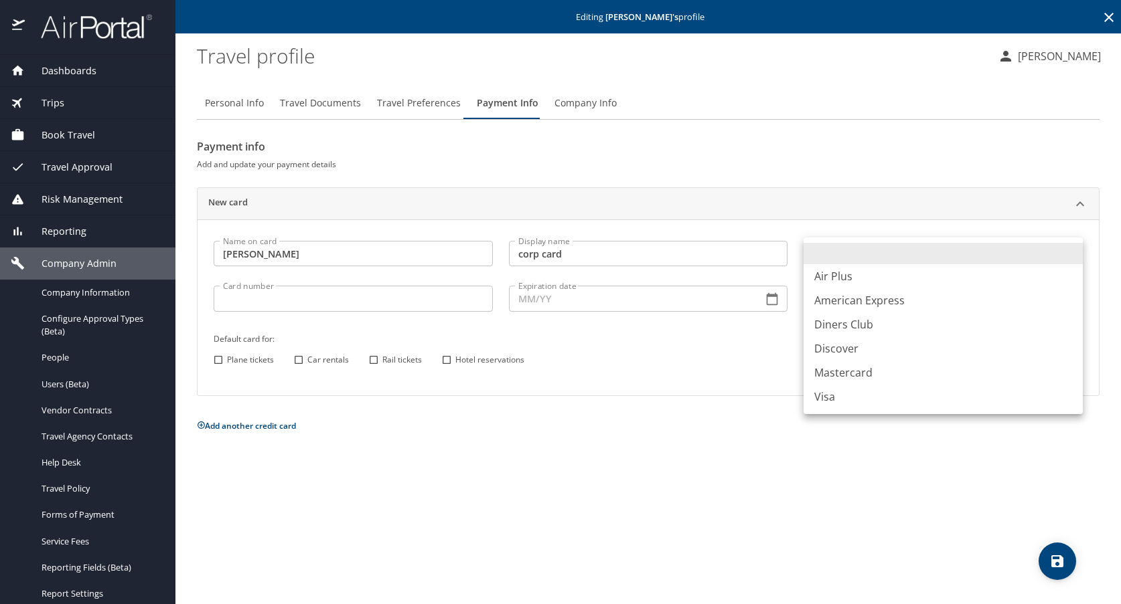
click at [833, 401] on li "Visa" at bounding box center [942, 397] width 279 height 24
type input "VI"
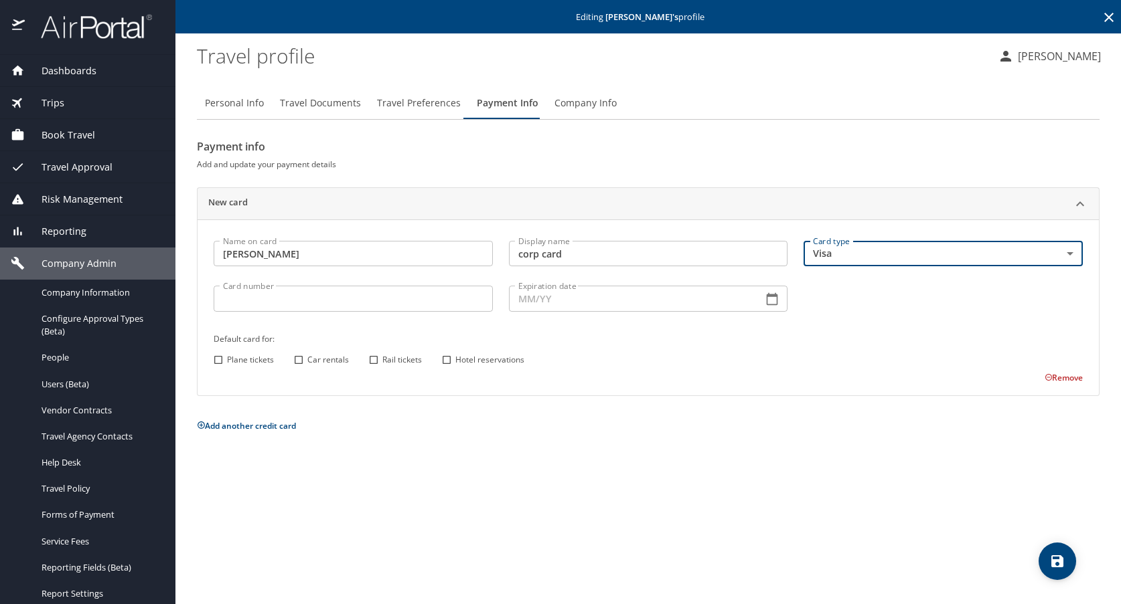
click at [275, 302] on input "Card number" at bounding box center [353, 298] width 279 height 25
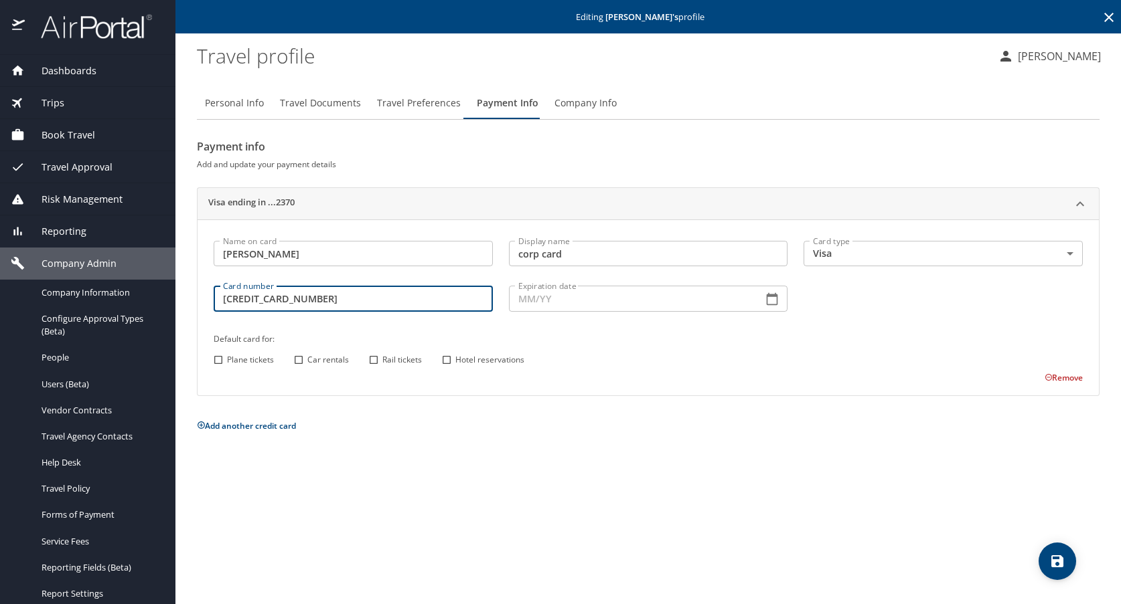
type input "[CREDIT_CARD_NUMBER]"
click at [562, 301] on input "Expiration date" at bounding box center [631, 298] width 244 height 25
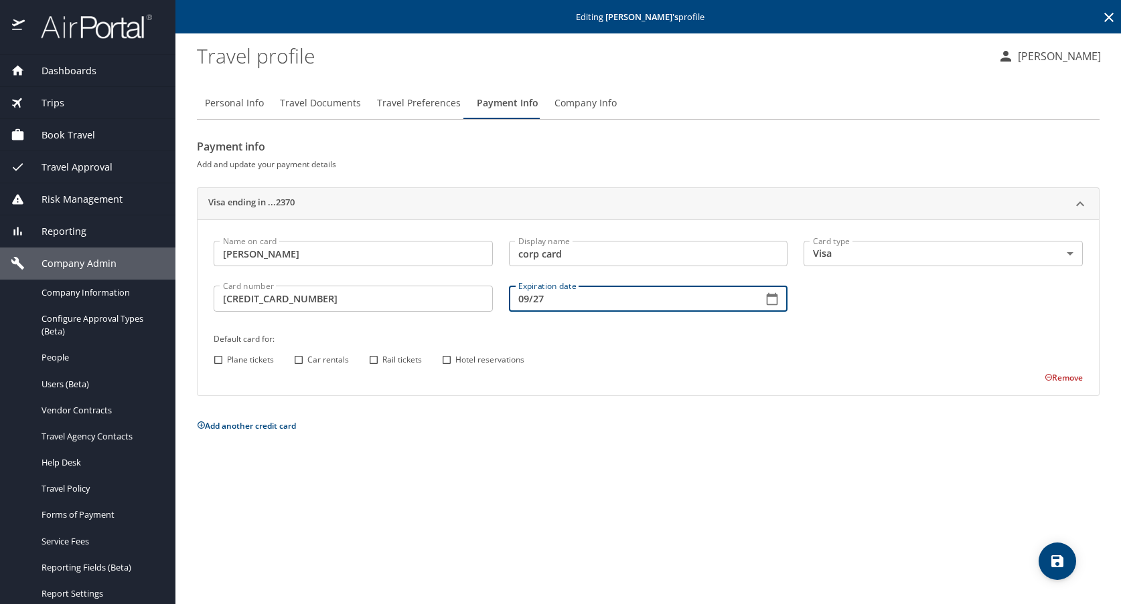
type input "09/27"
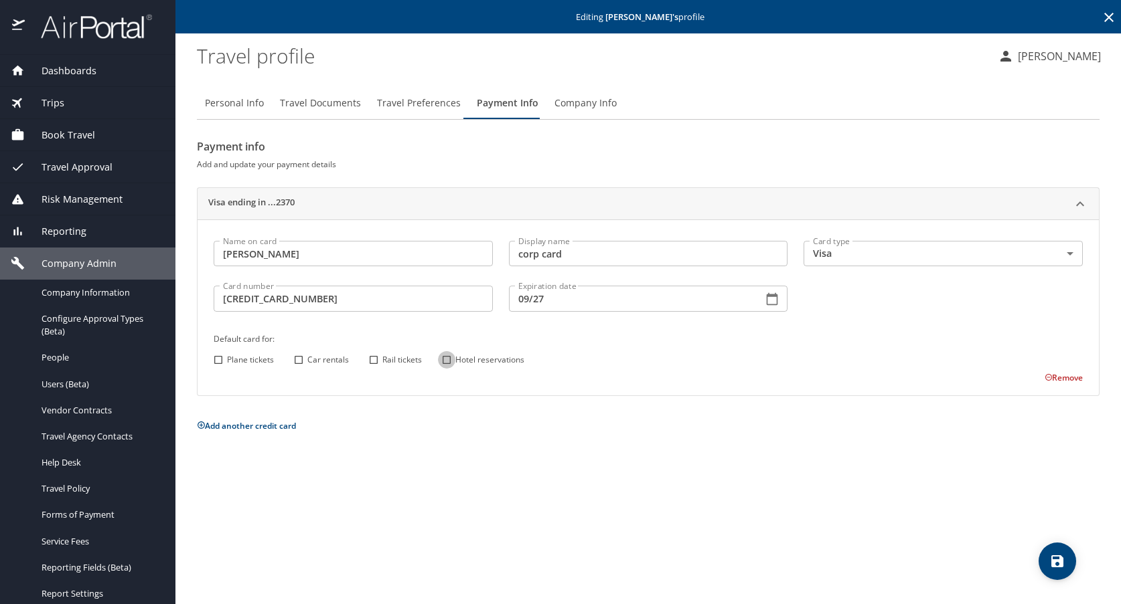
click at [450, 361] on input "Hotel reservations" at bounding box center [446, 359] width 17 height 17
checkbox input "true"
click at [1062, 565] on icon "save" at bounding box center [1057, 562] width 12 height 12
